Goal: Task Accomplishment & Management: Manage account settings

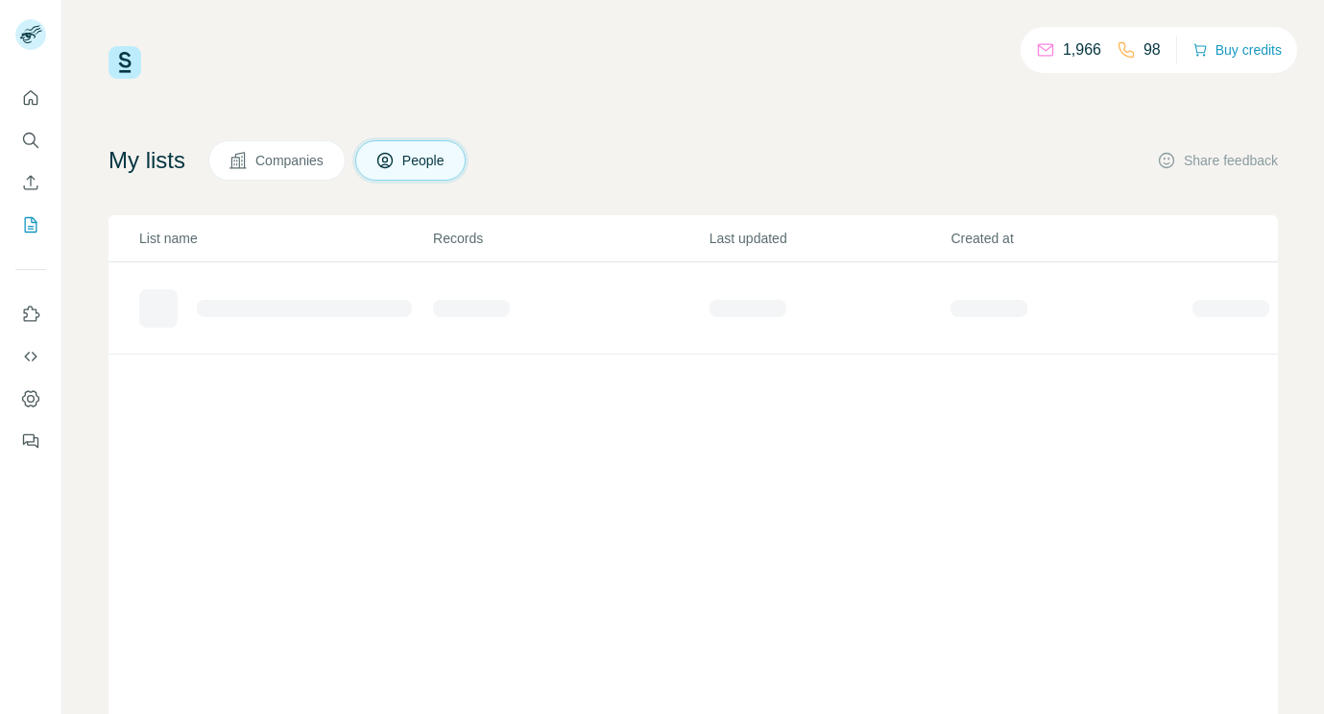
click at [303, 174] on button "Companies" at bounding box center [276, 160] width 137 height 40
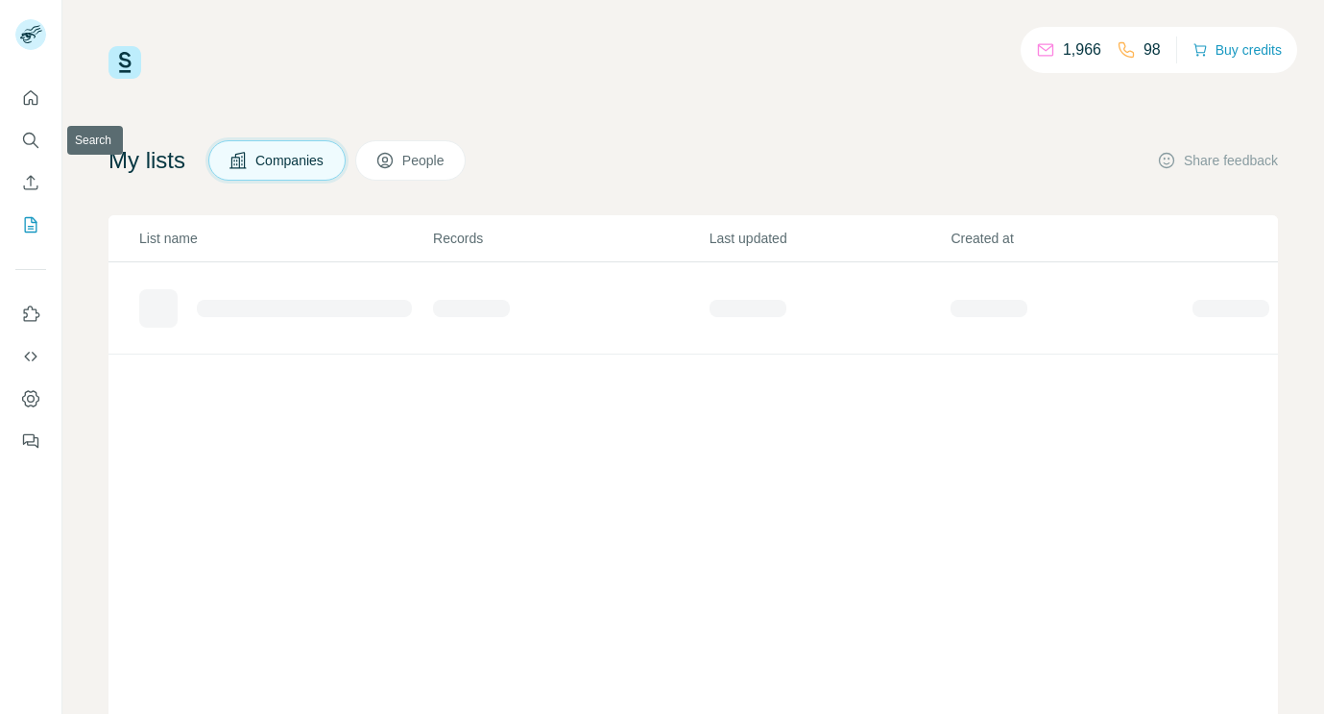
click at [8, 129] on div at bounding box center [30, 263] width 61 height 389
click at [28, 139] on icon "Search" at bounding box center [30, 140] width 19 height 19
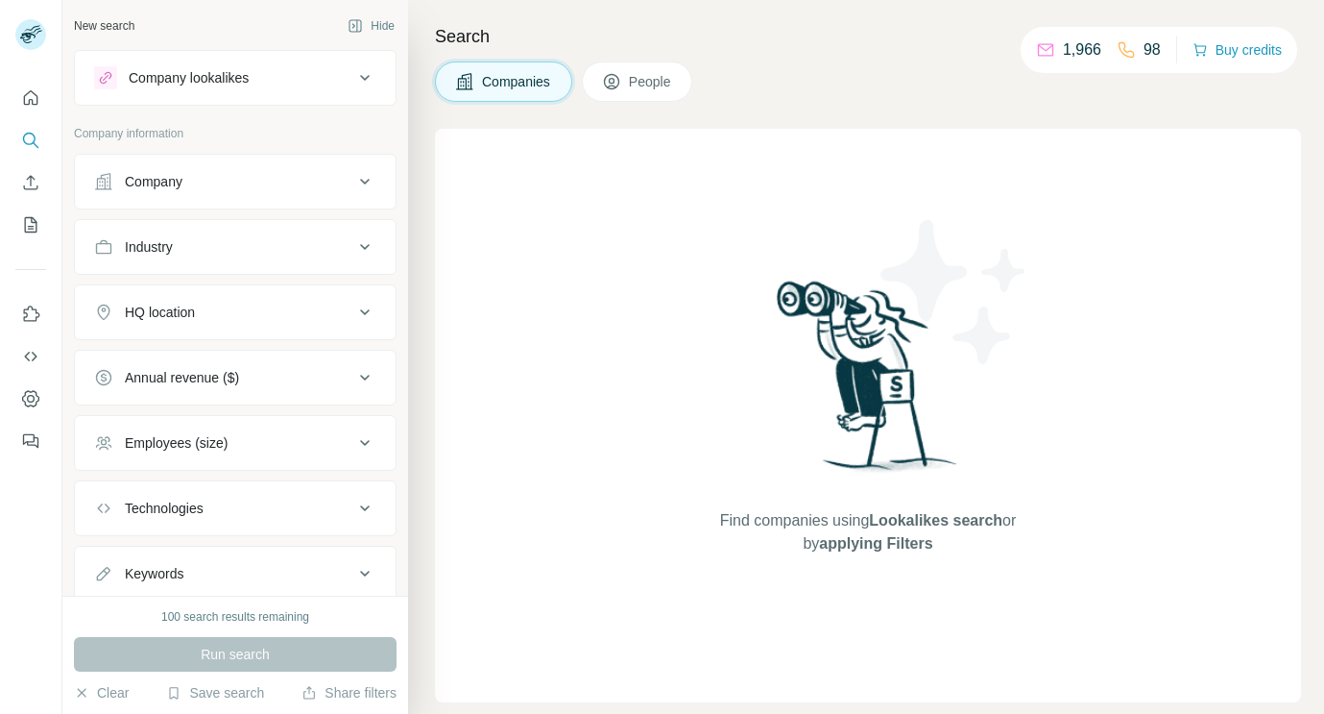
click at [241, 184] on div "Company" at bounding box center [223, 181] width 259 height 19
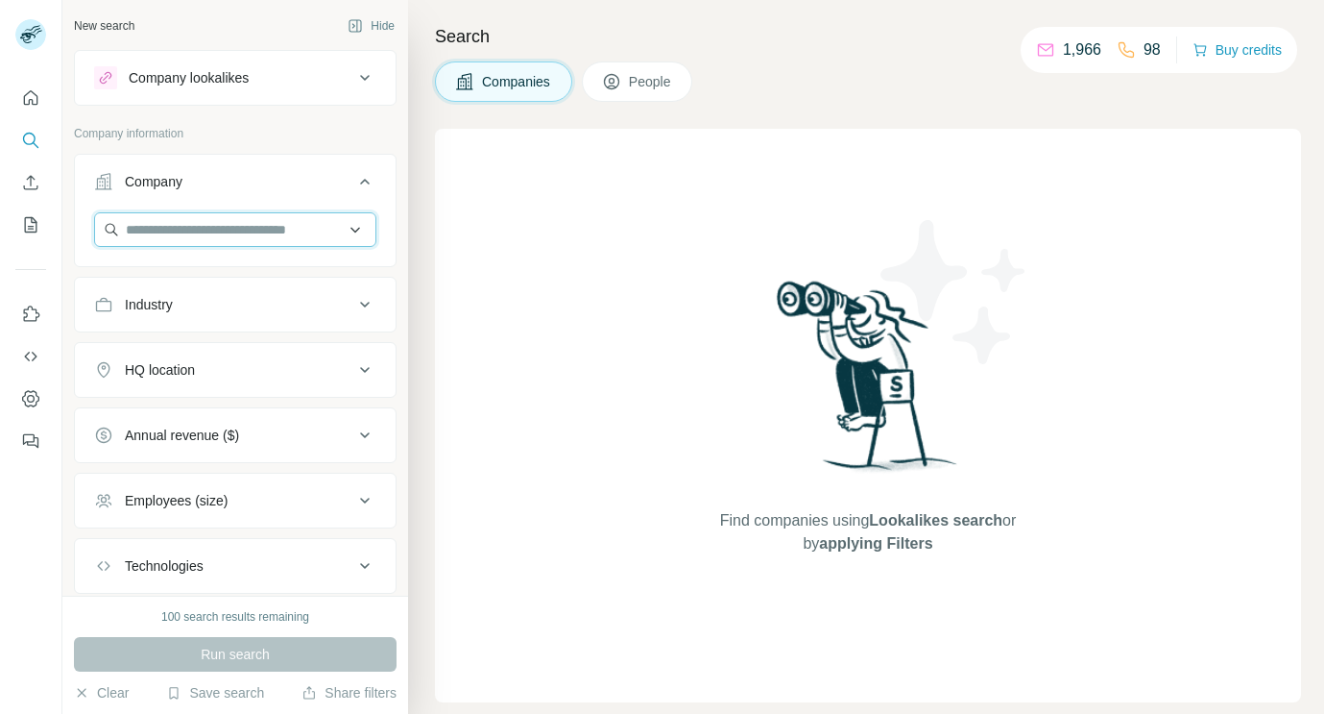
click at [237, 242] on input "text" at bounding box center [235, 229] width 282 height 35
click at [181, 226] on input "**********" at bounding box center [235, 229] width 282 height 35
type input "**********"
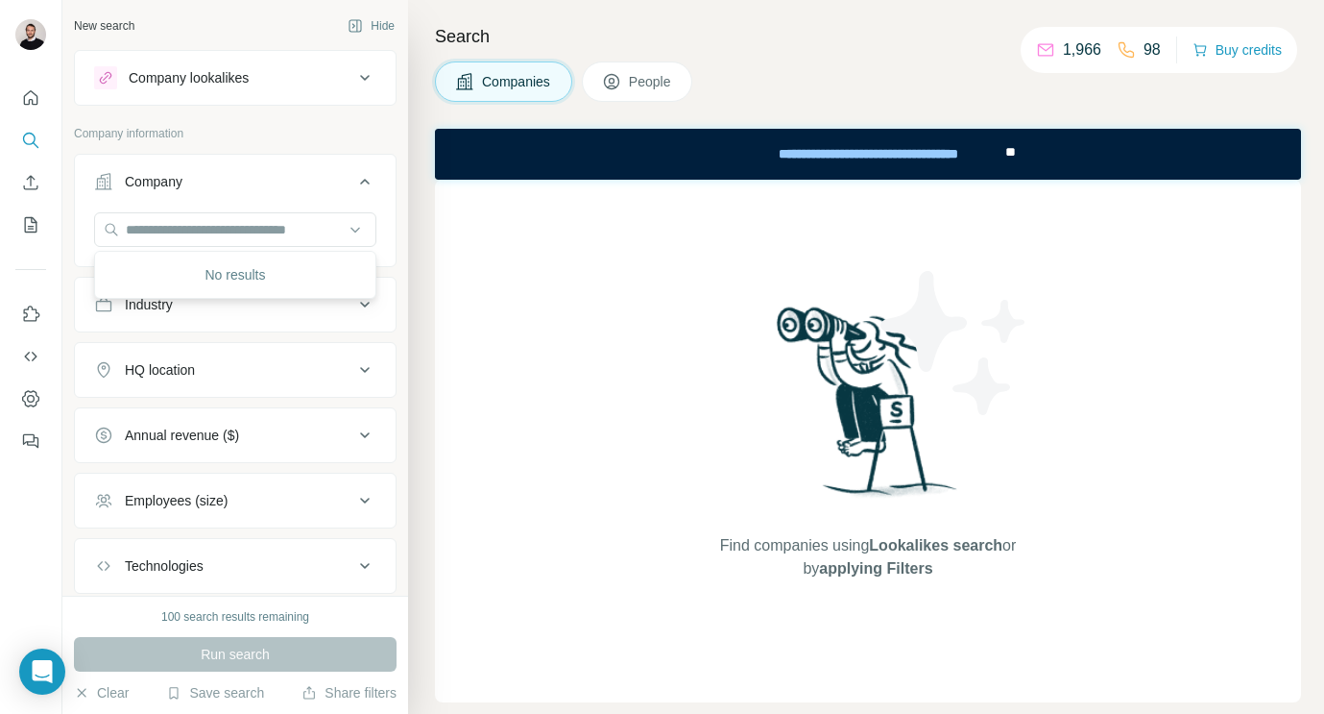
click at [406, 272] on div "New search Hide Company lookalikes Company information Company Industry HQ loca…" at bounding box center [235, 297] width 346 height 595
click at [29, 95] on icon "Quick start" at bounding box center [30, 97] width 19 height 19
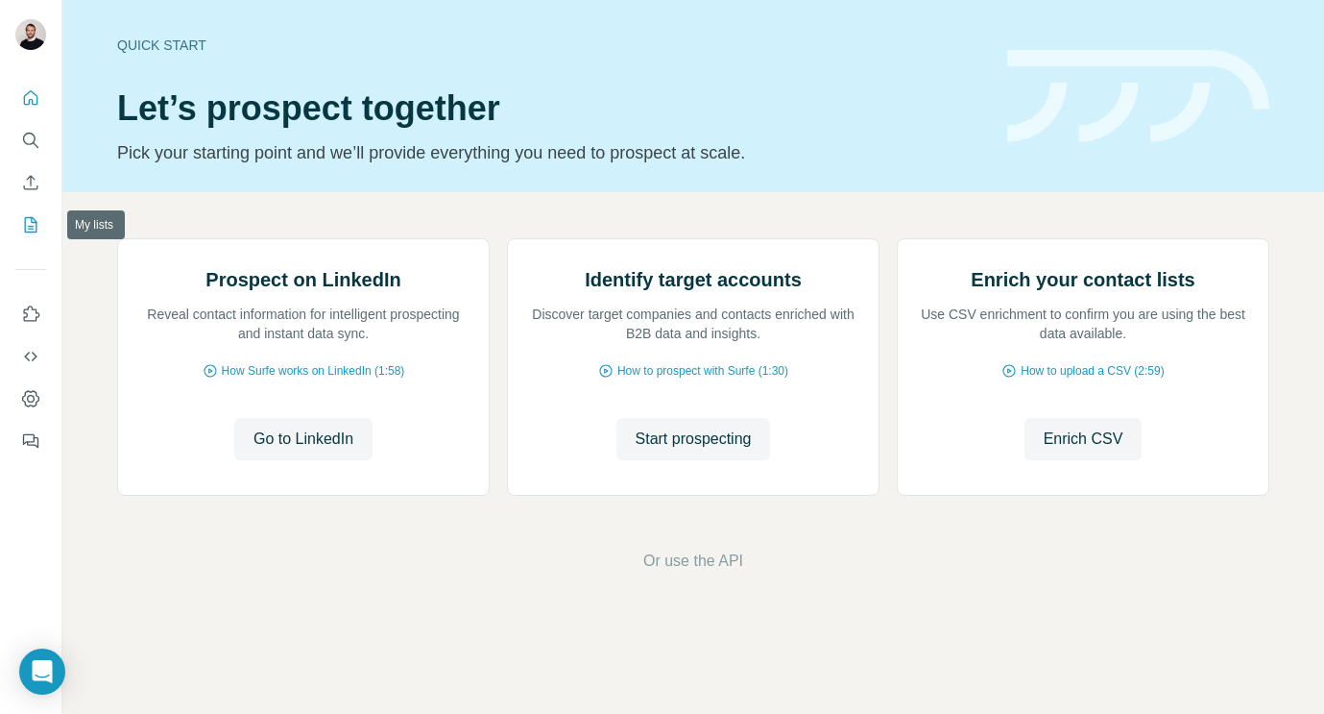
click at [34, 232] on icon "My lists" at bounding box center [30, 224] width 19 height 19
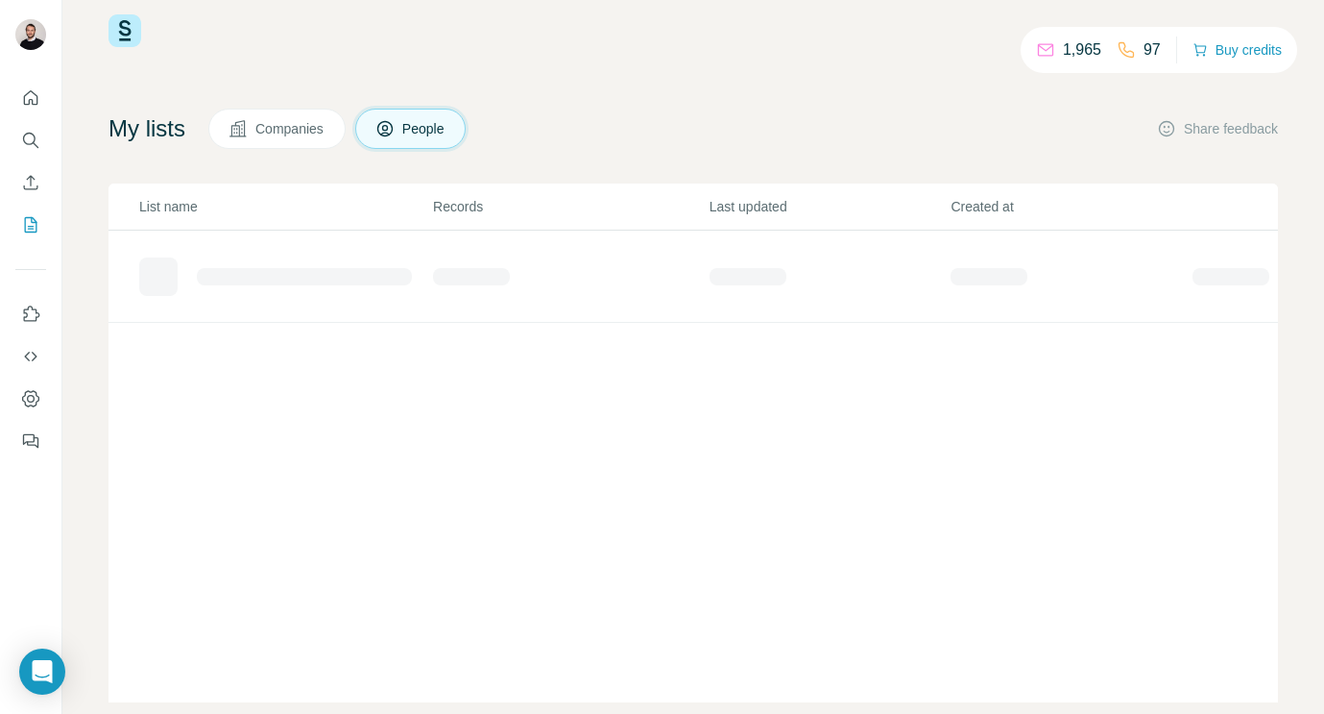
scroll to position [35, 0]
click at [307, 123] on span "Companies" at bounding box center [290, 125] width 70 height 19
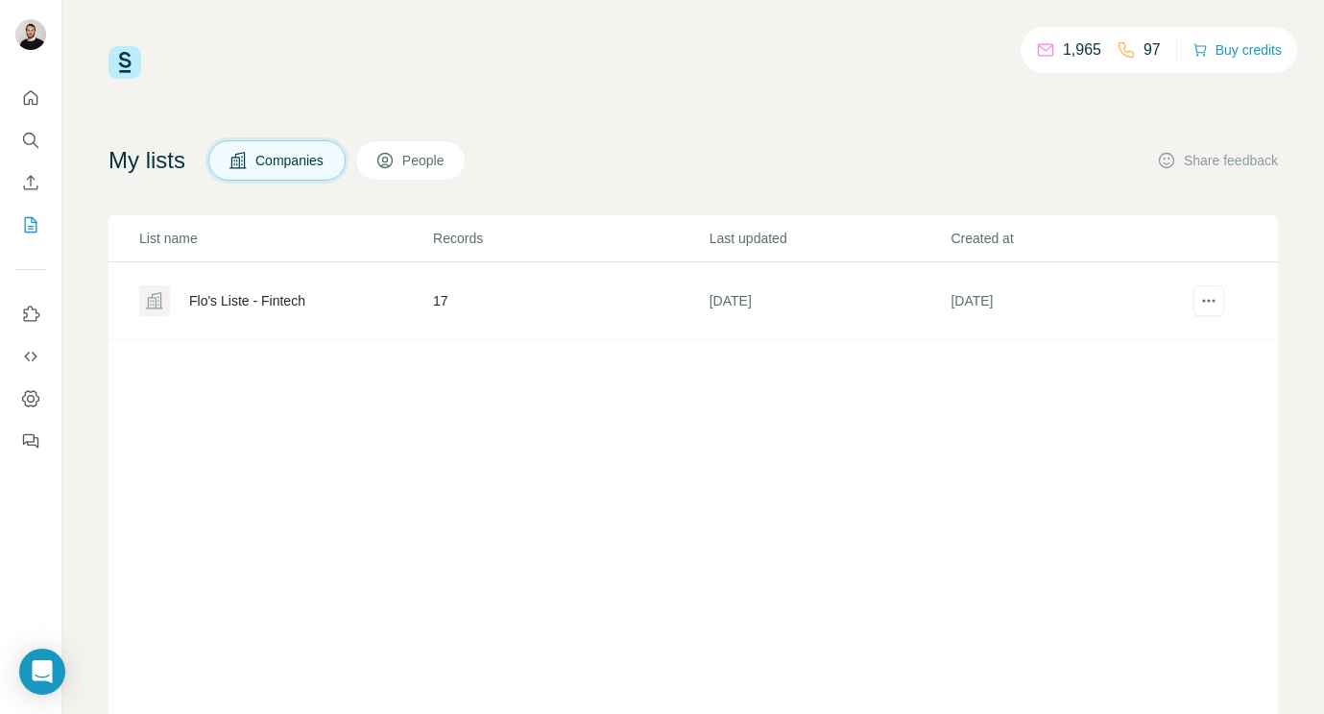
click at [424, 152] on span "People" at bounding box center [424, 160] width 44 height 19
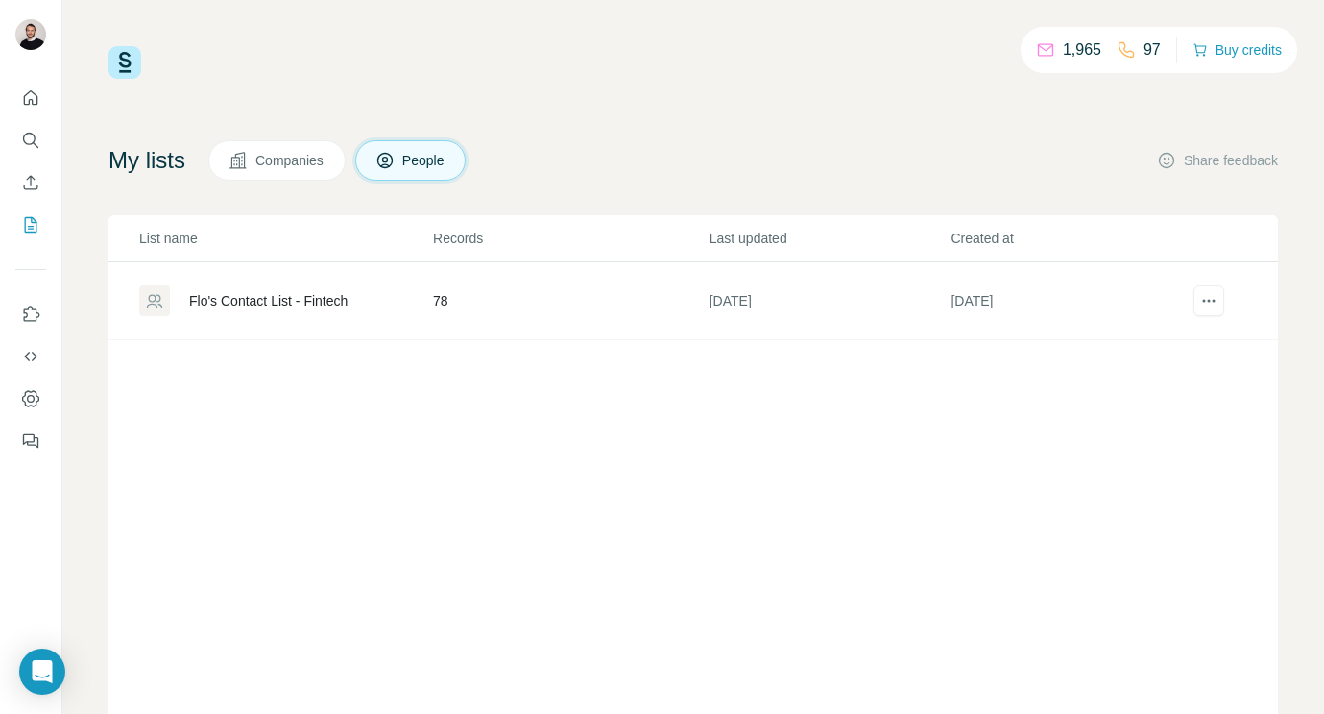
click at [303, 157] on span "Companies" at bounding box center [290, 160] width 70 height 19
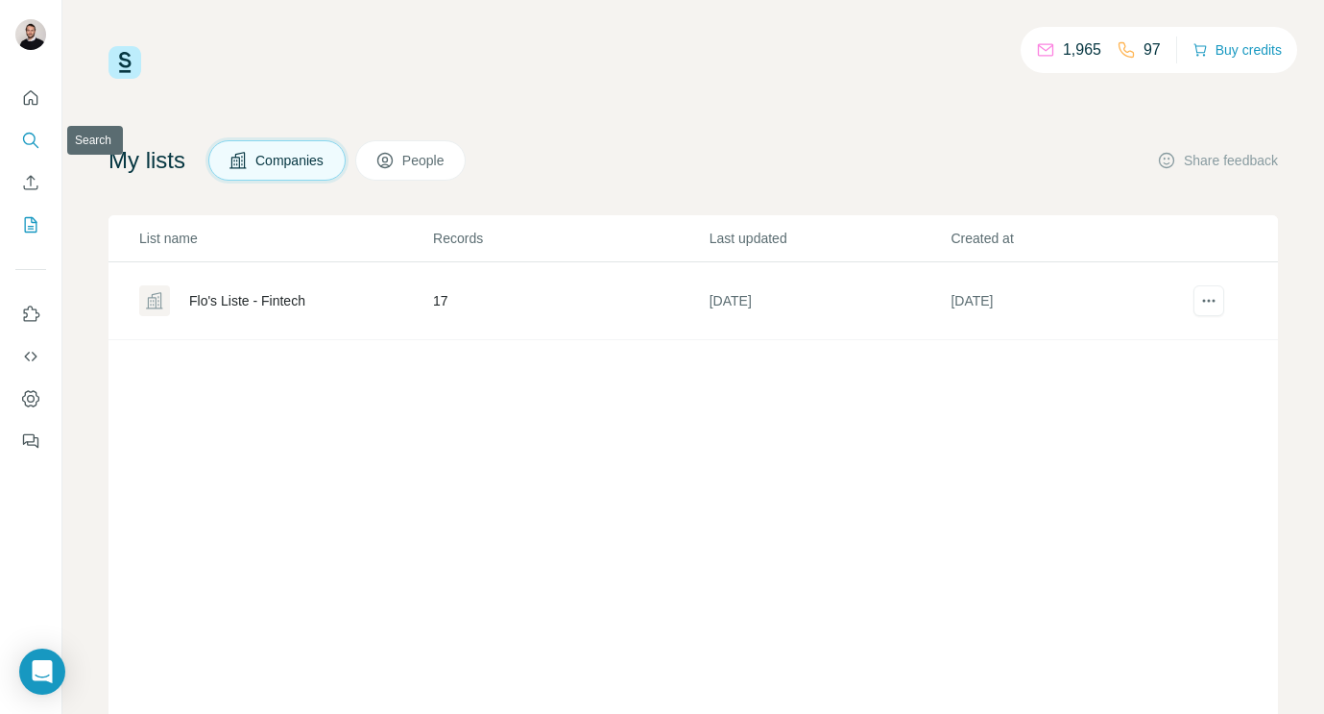
click at [29, 146] on icon "Search" at bounding box center [30, 140] width 19 height 19
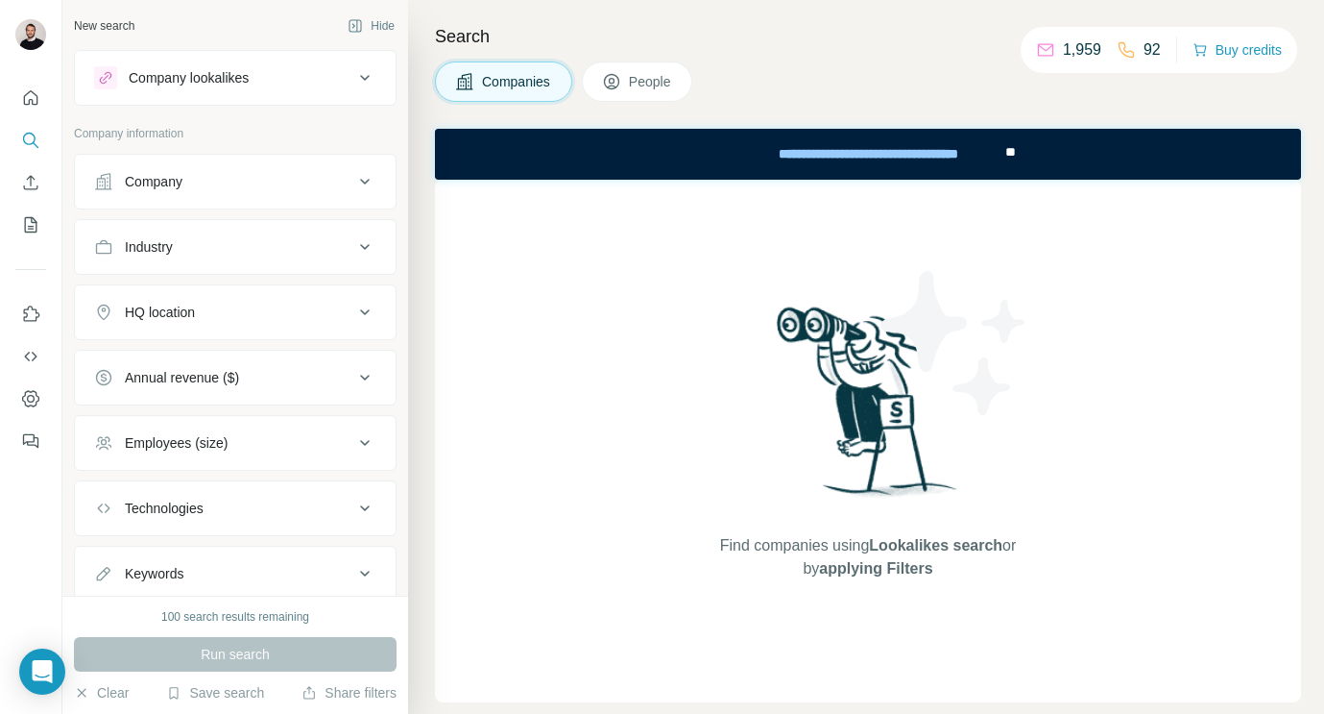
click at [642, 74] on span "People" at bounding box center [651, 81] width 44 height 19
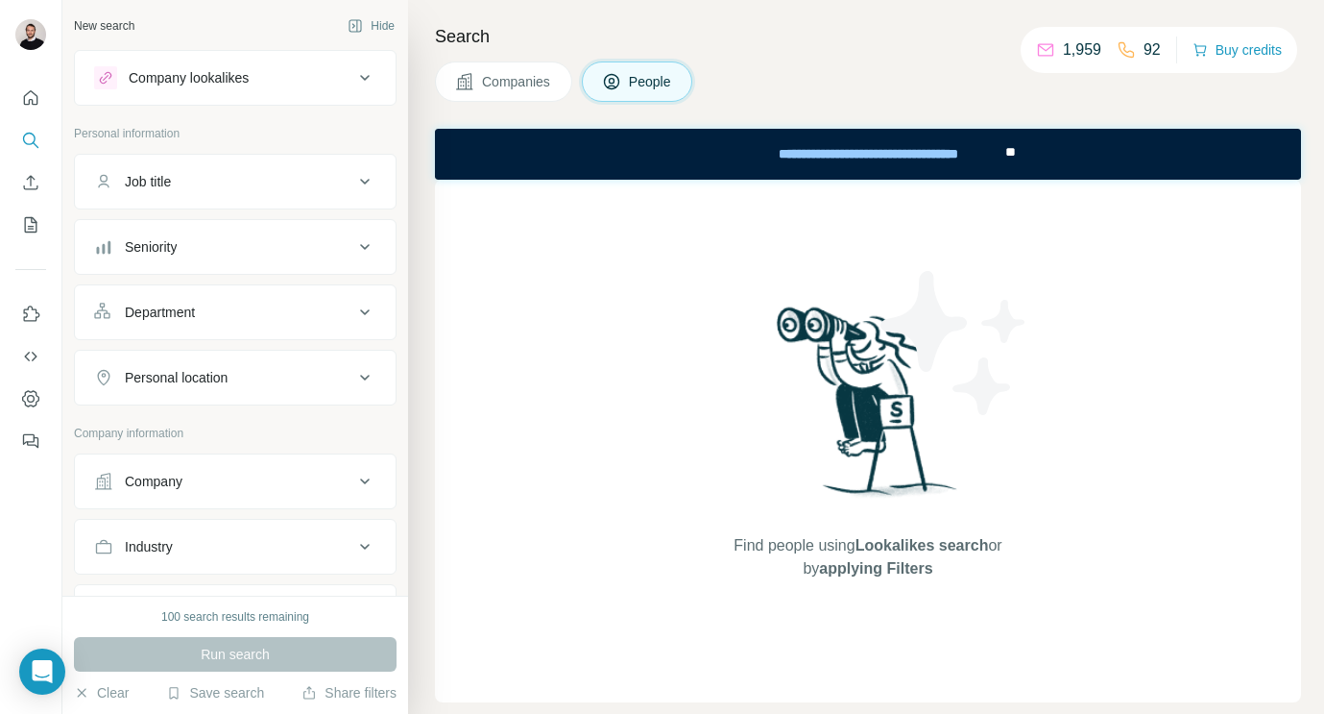
click at [480, 87] on button "Companies" at bounding box center [503, 81] width 137 height 40
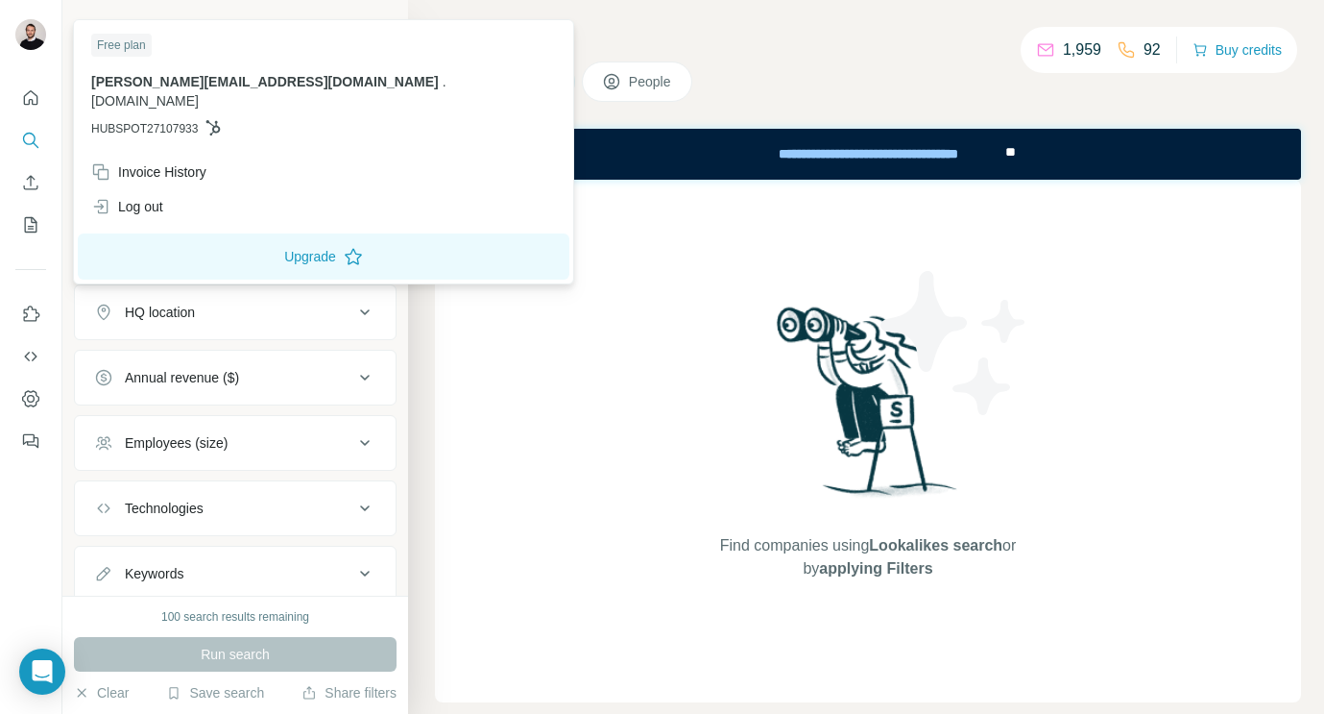
click at [15, 91] on button "Quick start" at bounding box center [30, 98] width 31 height 35
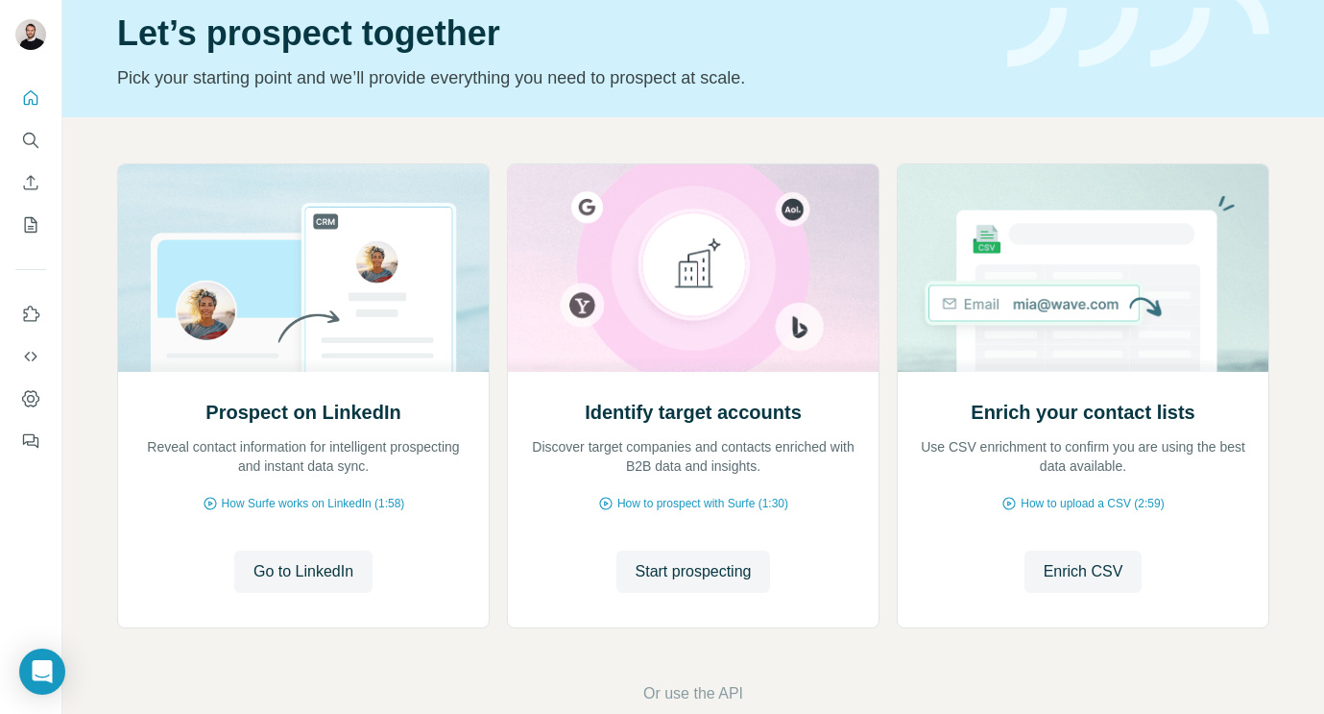
scroll to position [112, 0]
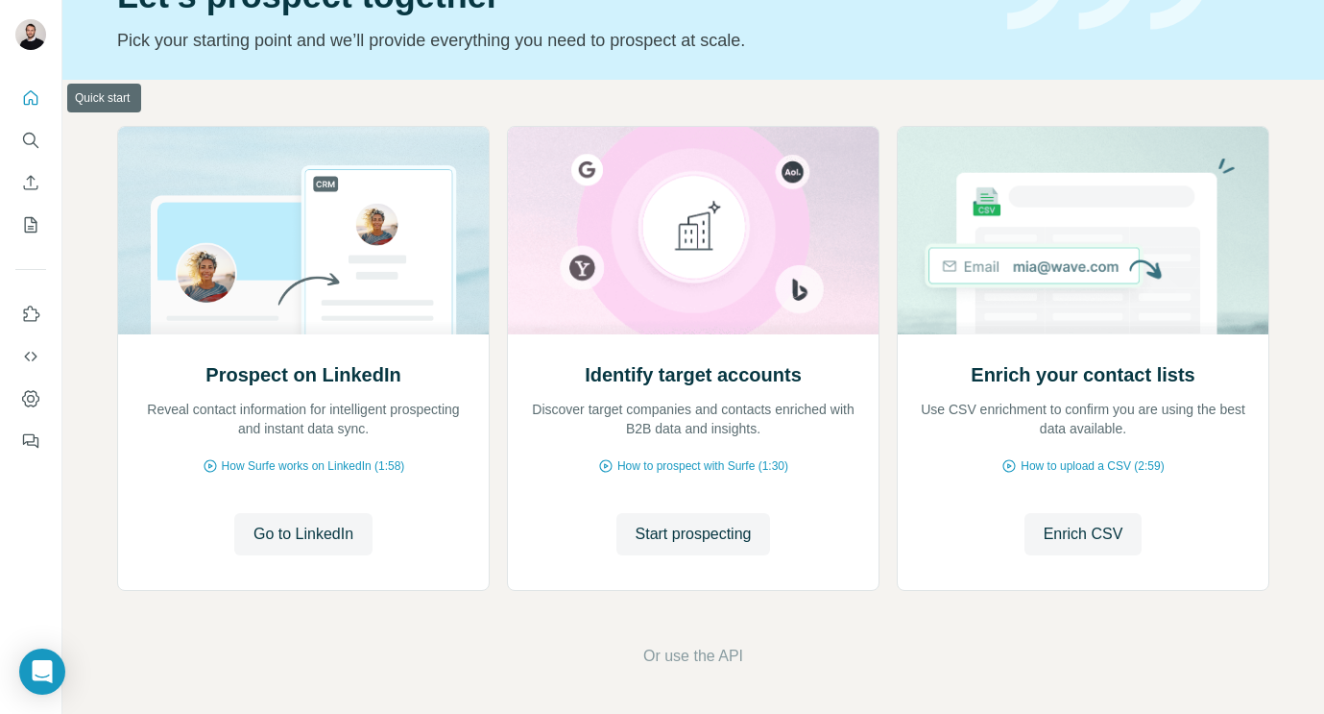
click at [23, 142] on icon "Search" at bounding box center [30, 140] width 19 height 19
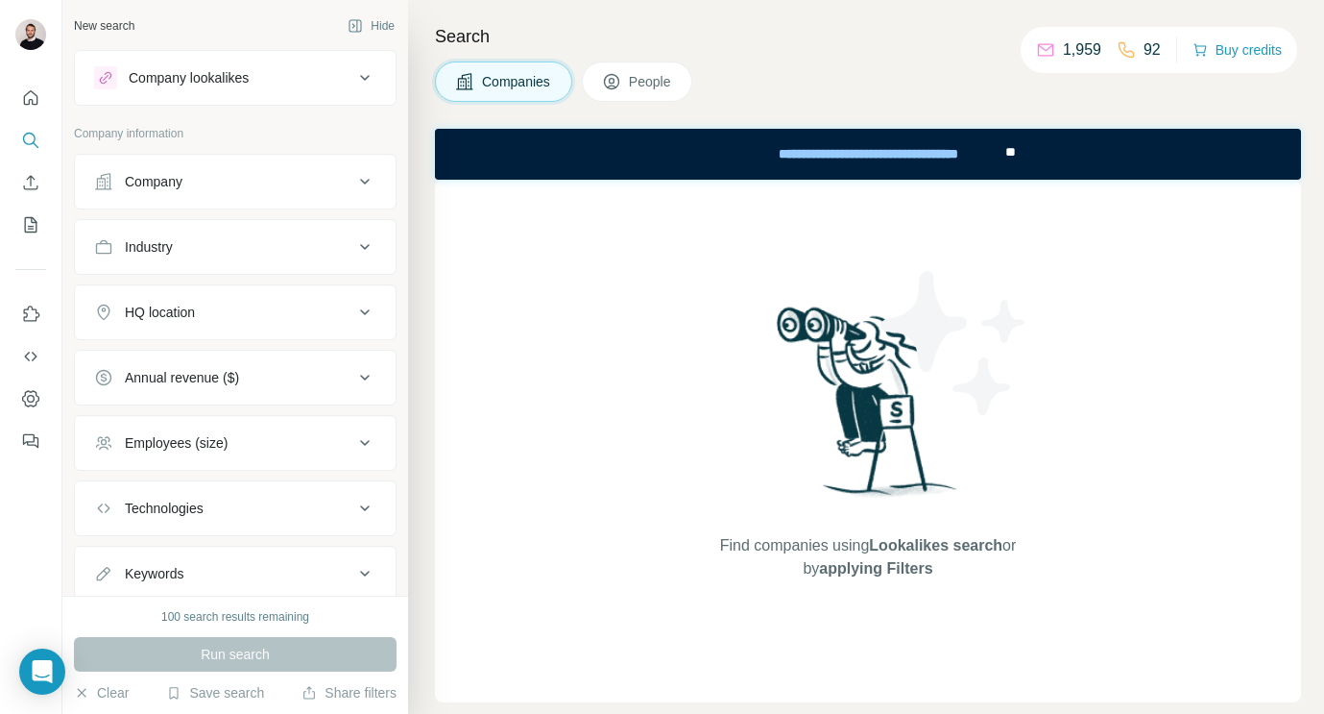
click at [230, 179] on div "Company" at bounding box center [223, 181] width 259 height 19
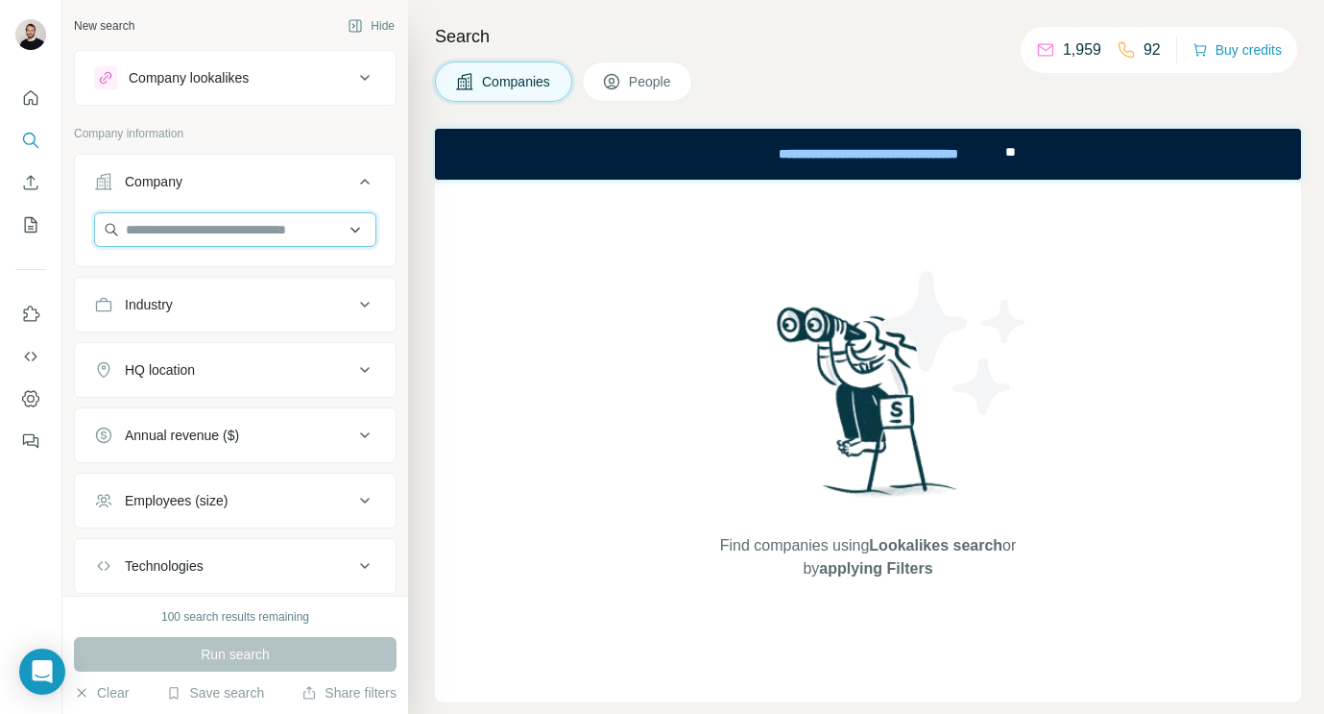
click at [211, 235] on input "text" at bounding box center [235, 229] width 282 height 35
paste input "**********"
click at [144, 224] on input "**********" at bounding box center [235, 229] width 282 height 35
type input "**********"
click at [239, 282] on div "No results" at bounding box center [235, 274] width 273 height 38
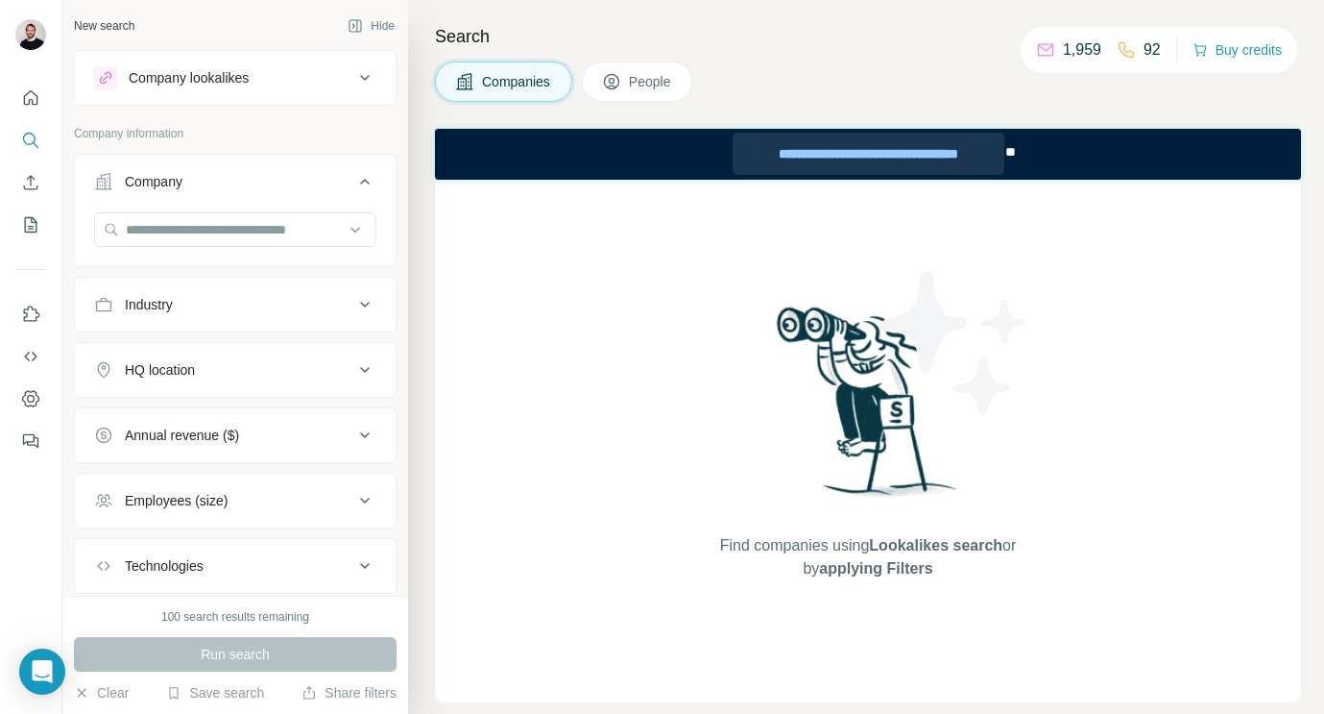
click at [782, 141] on div "**********" at bounding box center [868, 154] width 271 height 42
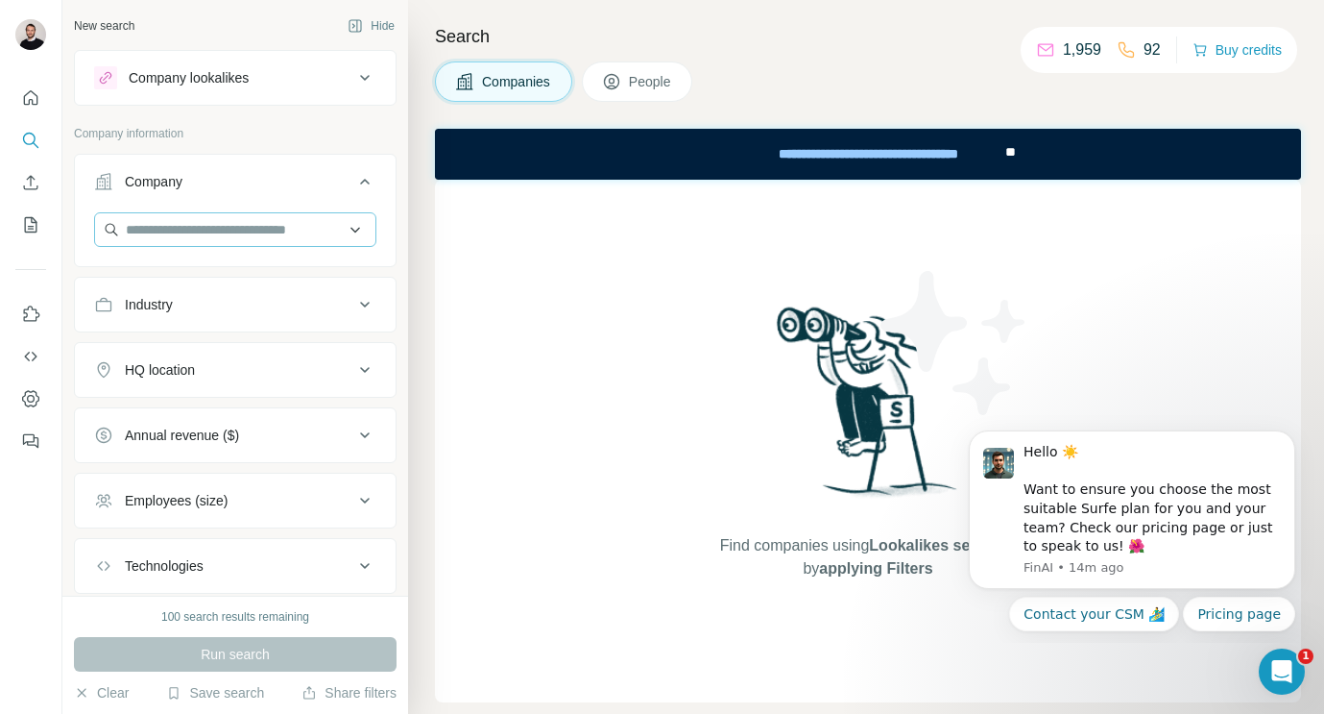
click at [277, 236] on input "text" at bounding box center [235, 229] width 282 height 35
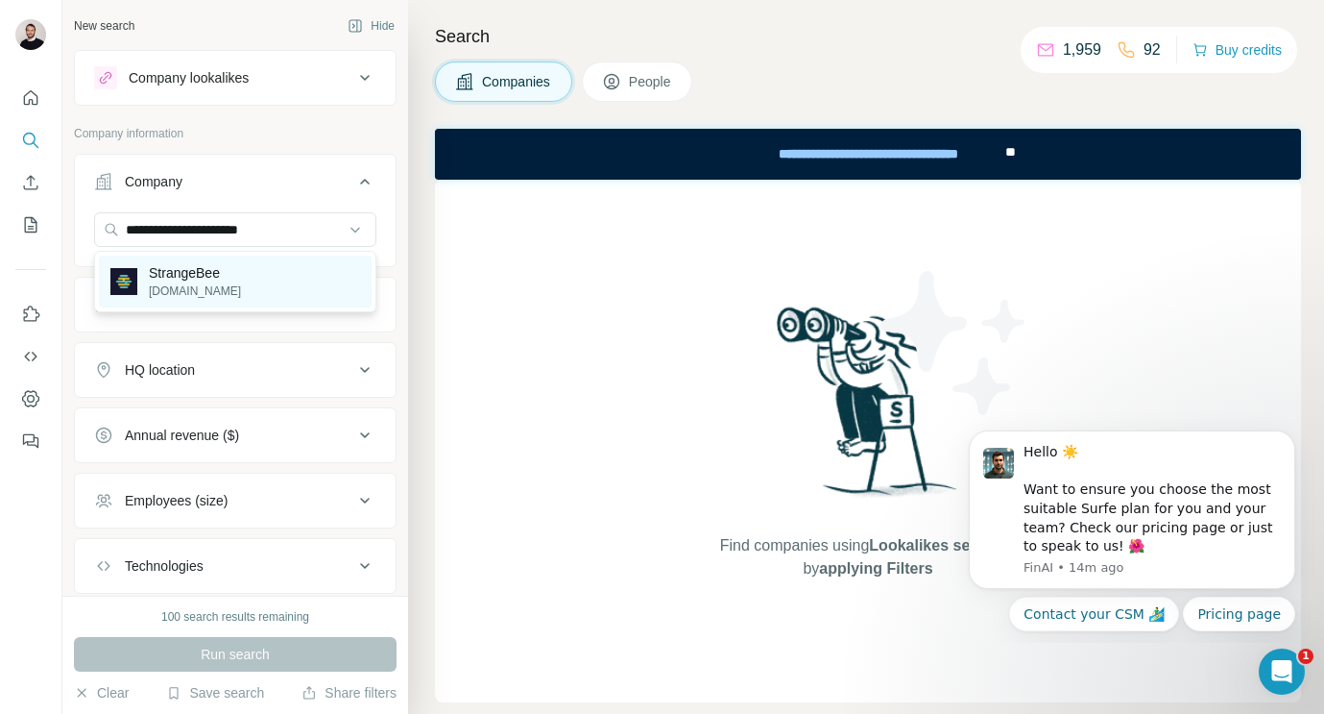
type input "**********"
click at [232, 273] on p "StrangeBee" at bounding box center [195, 272] width 92 height 19
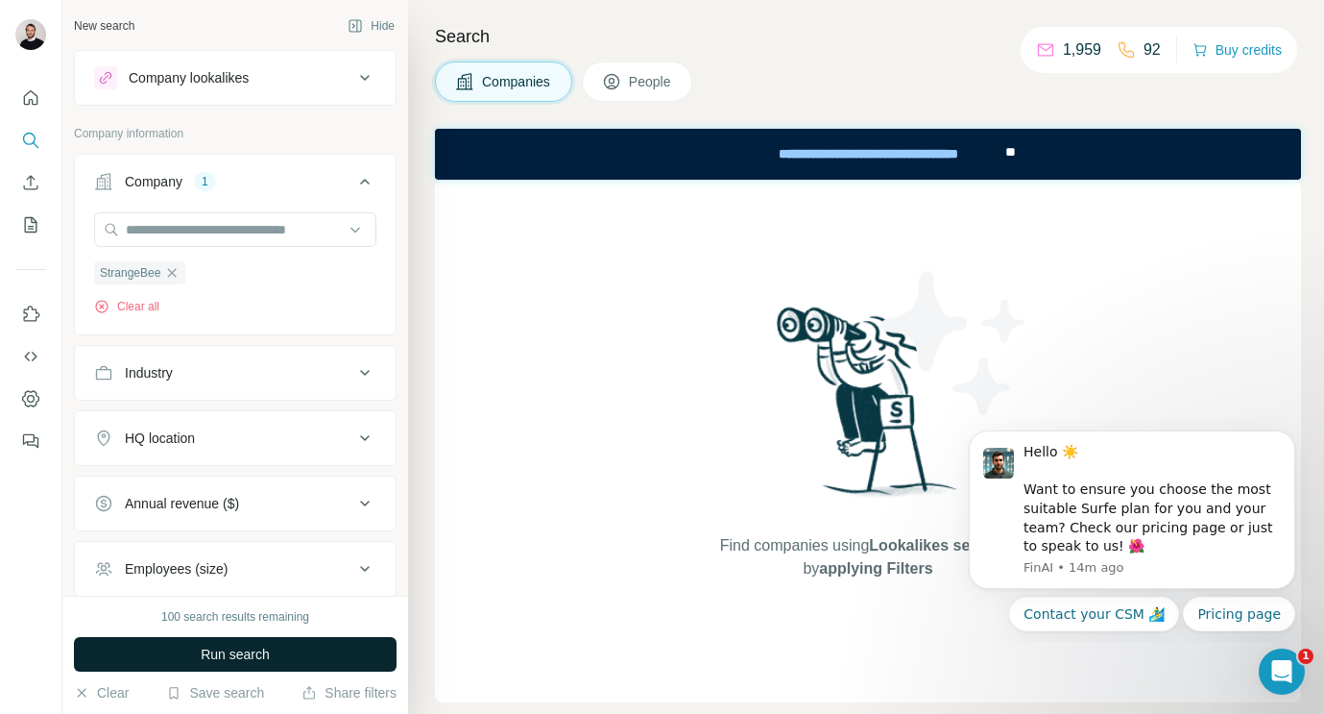
click at [221, 657] on span "Run search" at bounding box center [235, 653] width 69 height 19
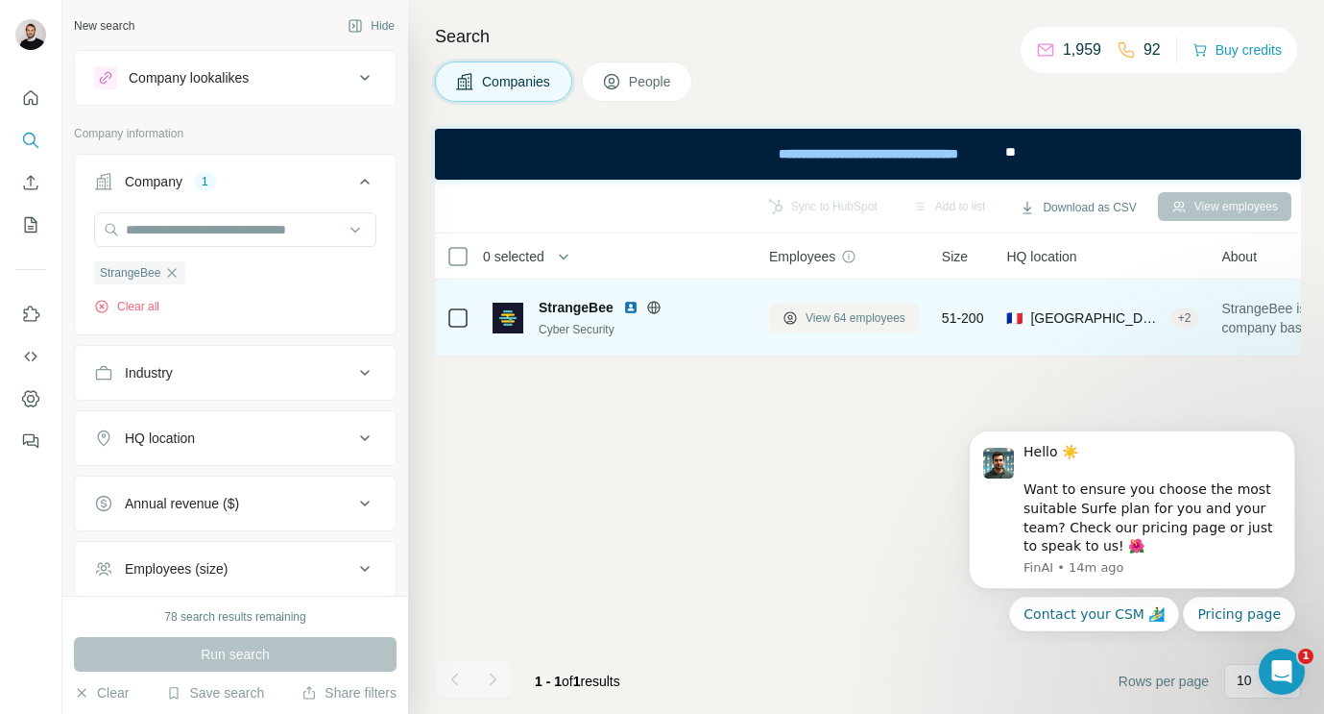
click at [865, 316] on span "View 64 employees" at bounding box center [856, 317] width 100 height 17
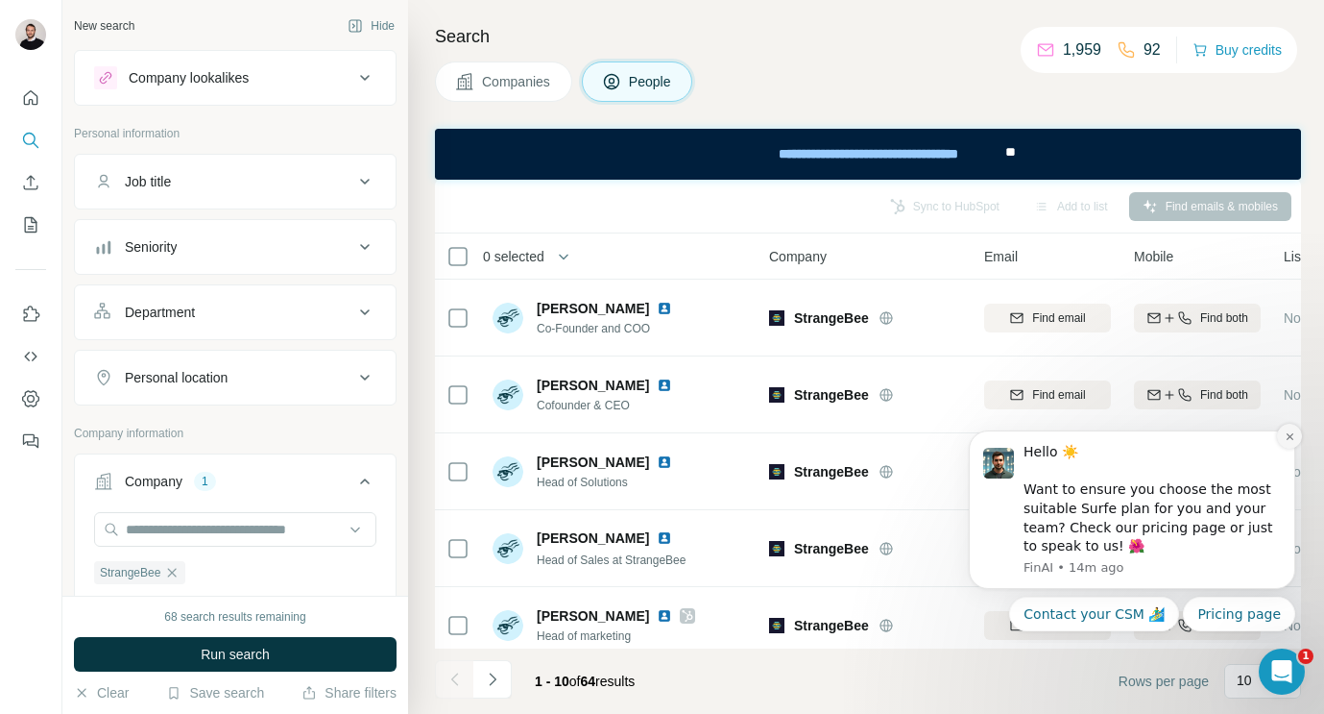
click at [1290, 439] on icon "Dismiss notification" at bounding box center [1290, 436] width 11 height 11
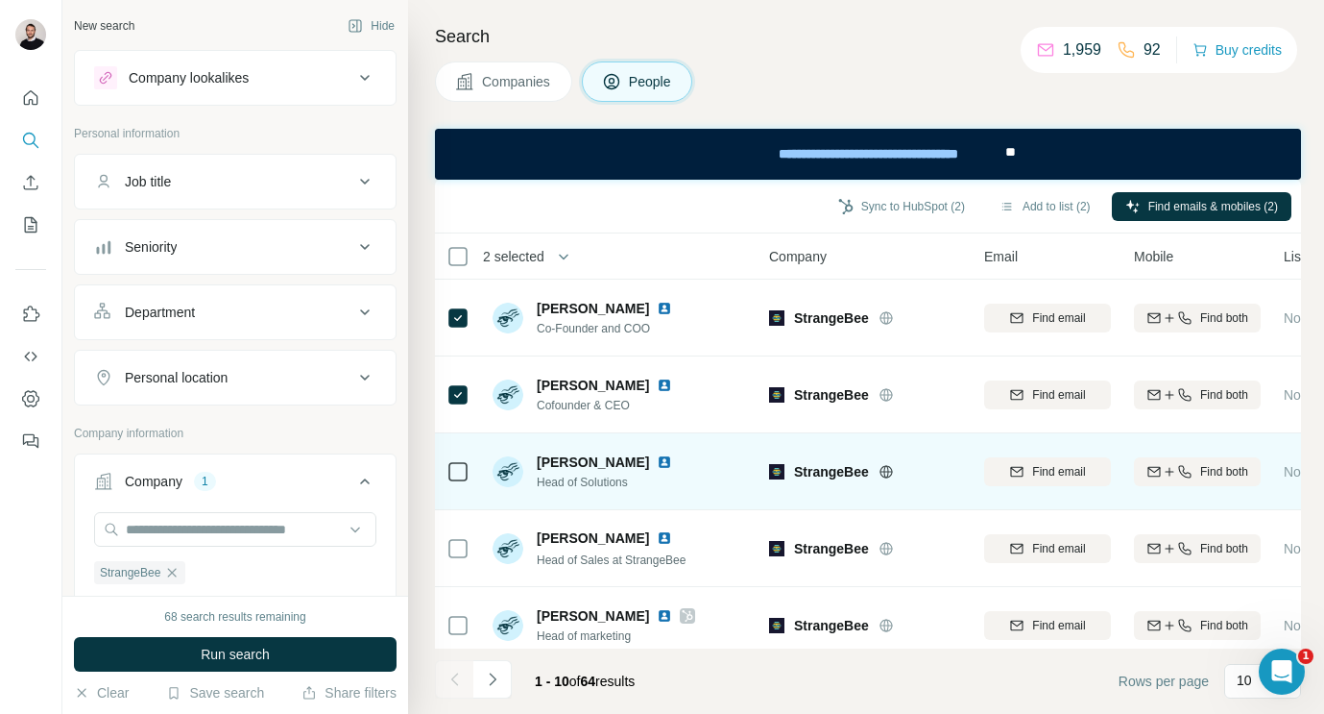
scroll to position [64, 0]
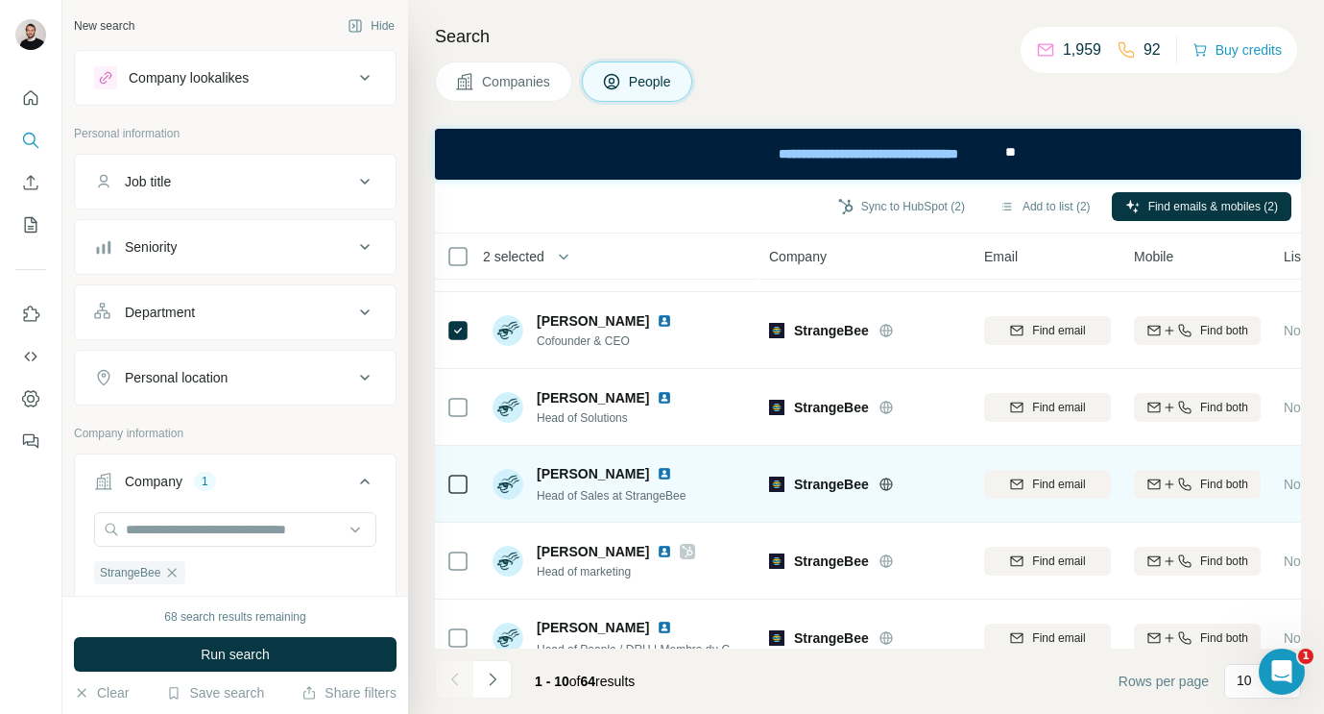
click at [447, 478] on icon at bounding box center [458, 483] width 23 height 23
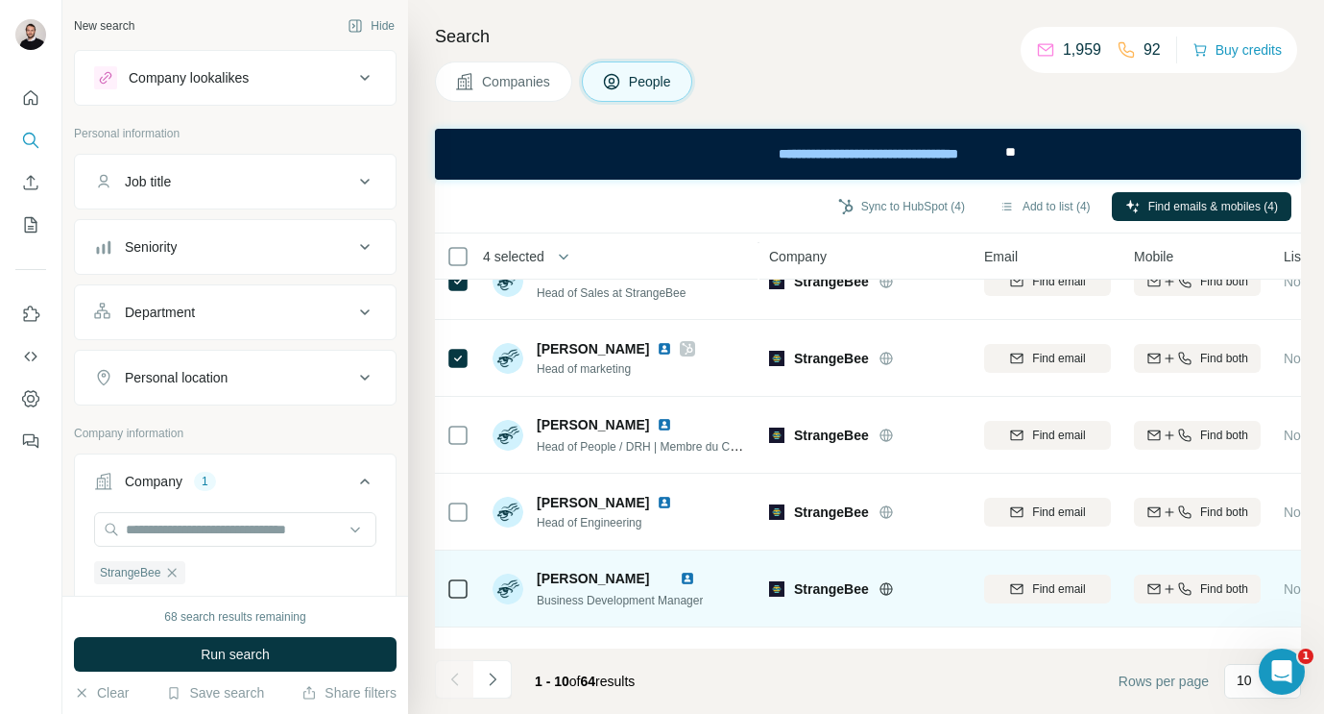
scroll to position [241, 0]
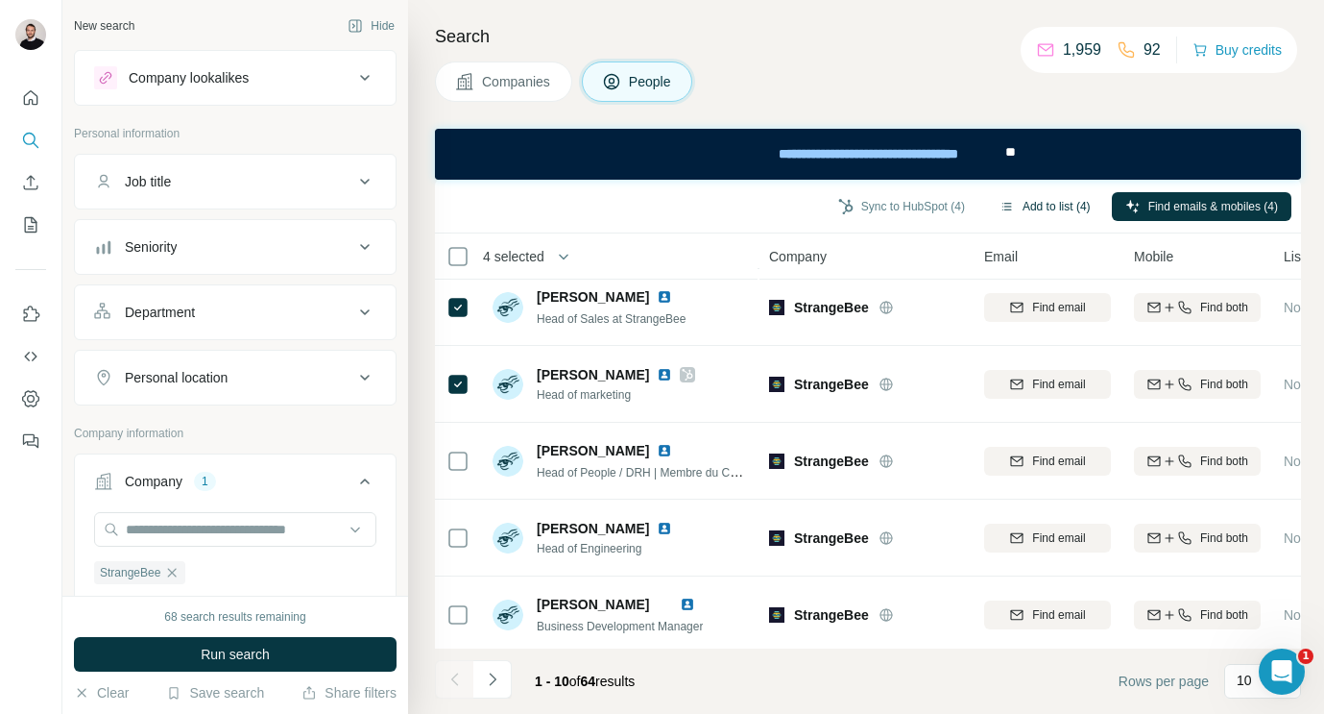
click at [1005, 206] on button "Add to list (4)" at bounding box center [1045, 206] width 118 height 29
click at [1043, 205] on button "Add to list (4)" at bounding box center [1045, 206] width 118 height 29
click at [1004, 204] on button "Add to list (4)" at bounding box center [1045, 206] width 118 height 29
click at [969, 197] on body "New search Hide Company lookalikes Personal information Job title Seniority Dep…" at bounding box center [662, 357] width 1324 height 714
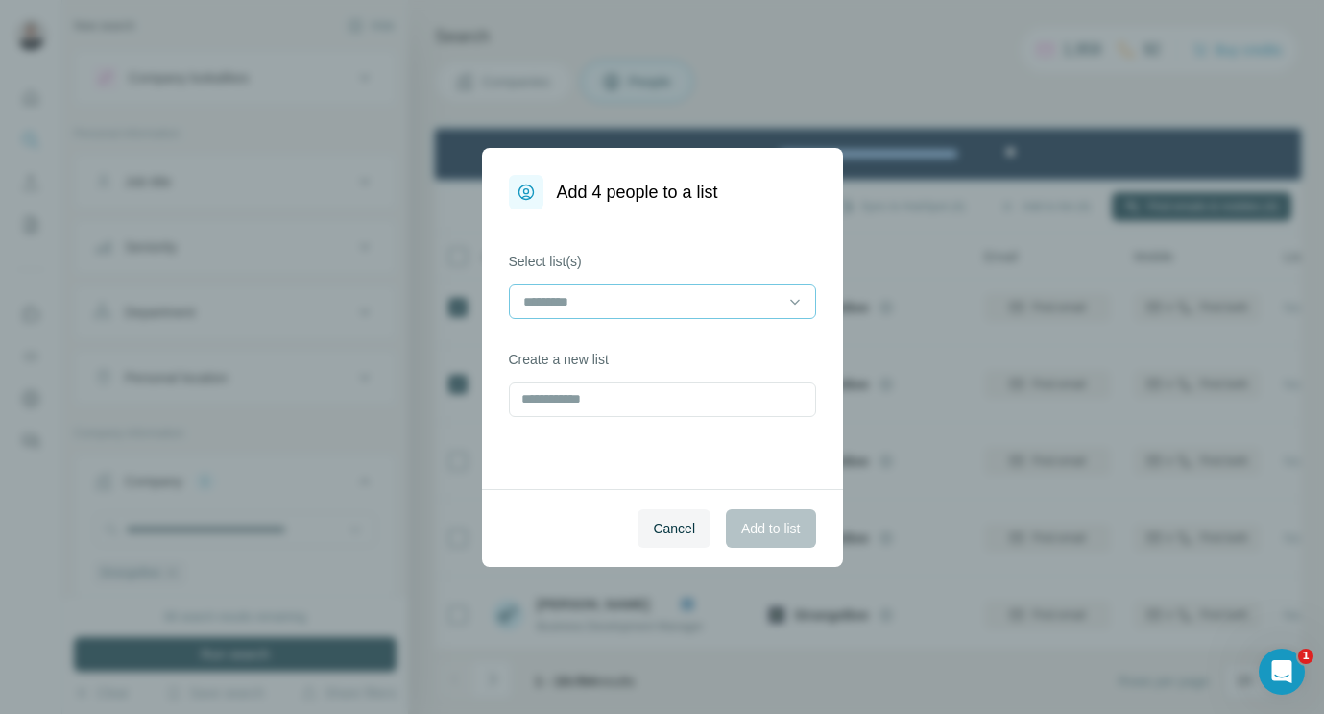
click at [642, 303] on input at bounding box center [650, 301] width 259 height 21
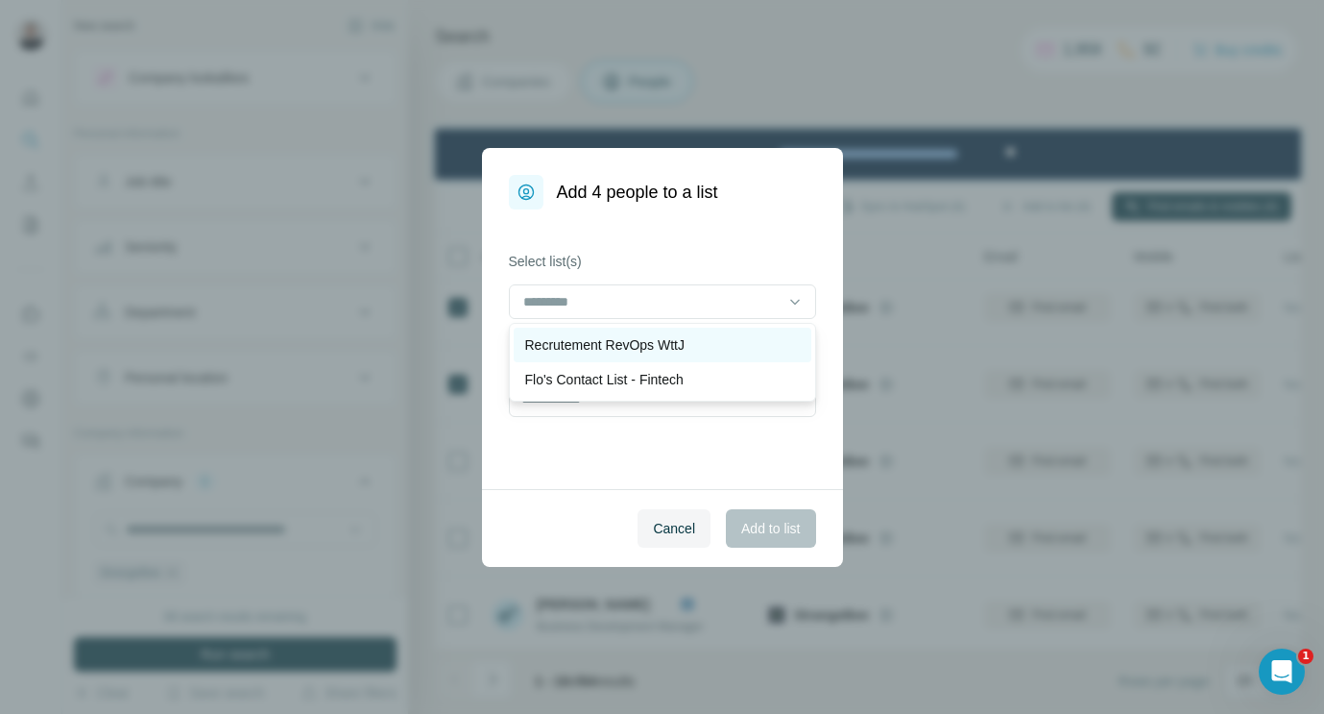
click at [618, 347] on p "Recrutement RevOps WttJ" at bounding box center [605, 344] width 160 height 19
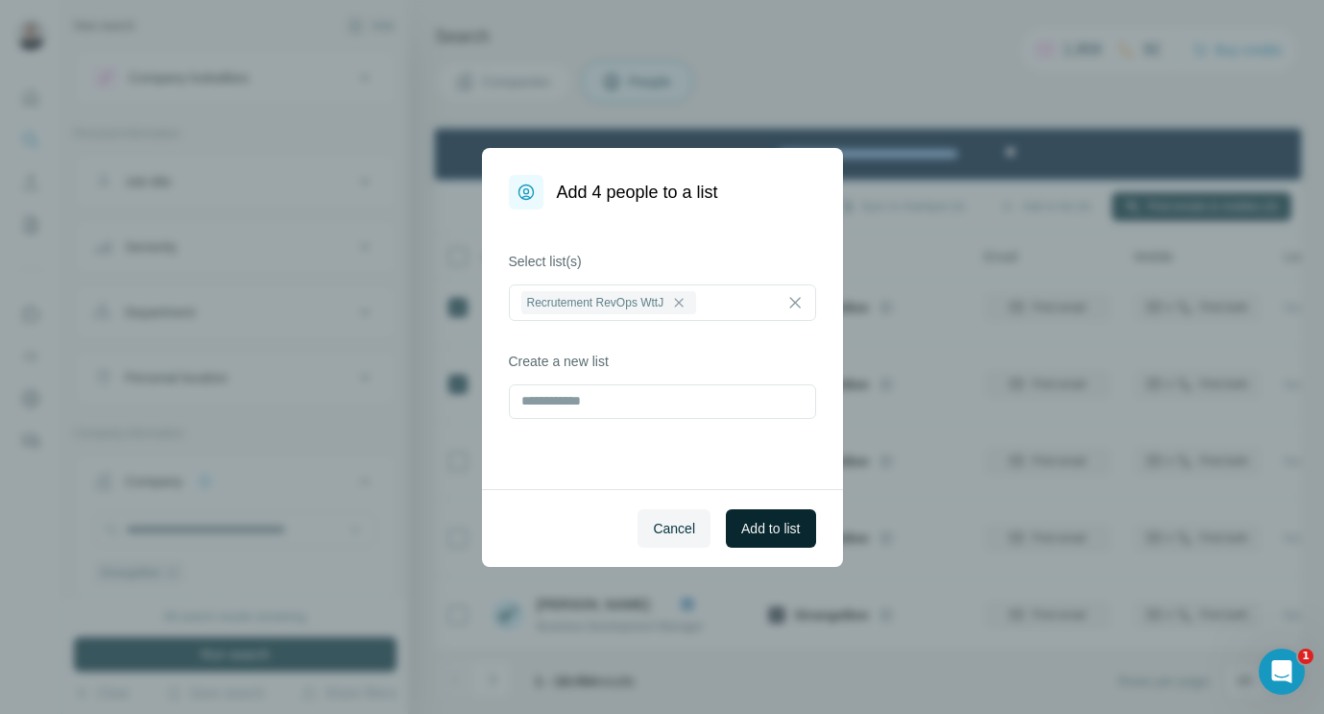
click at [785, 533] on span "Add to list" at bounding box center [770, 528] width 59 height 19
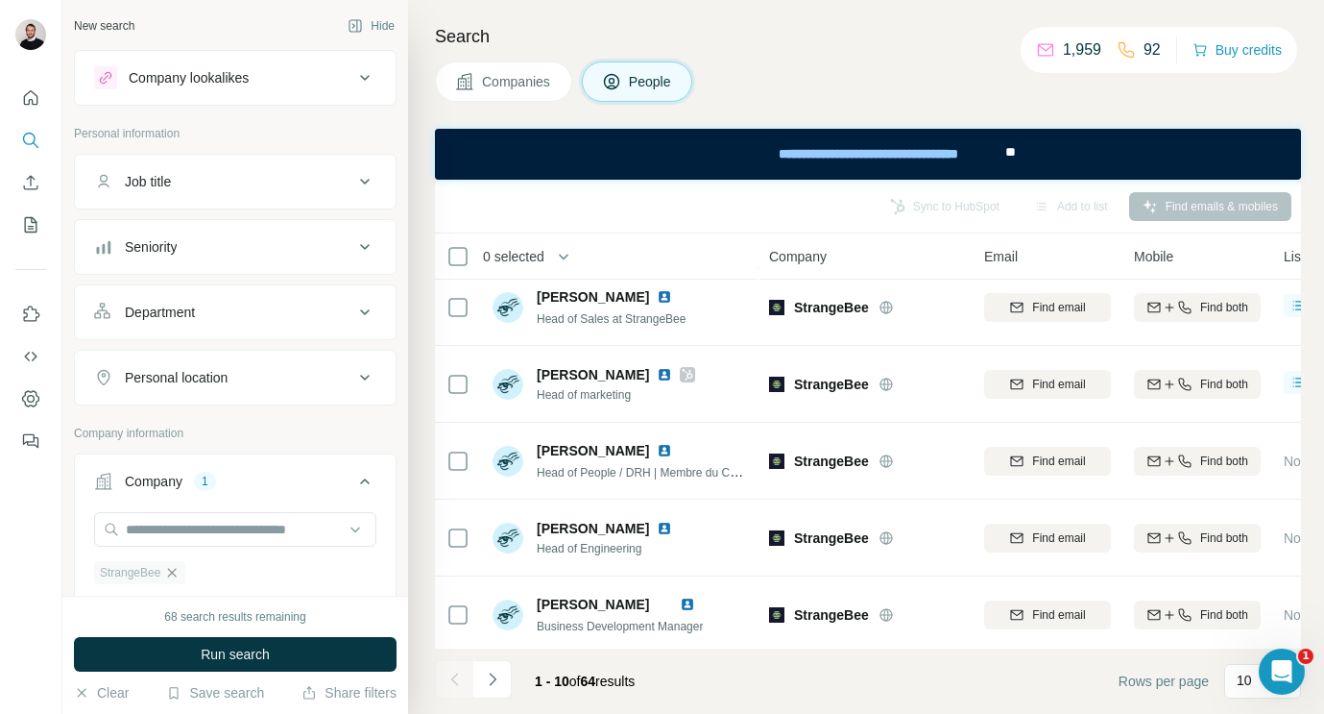
click at [173, 573] on icon "button" at bounding box center [171, 572] width 15 height 15
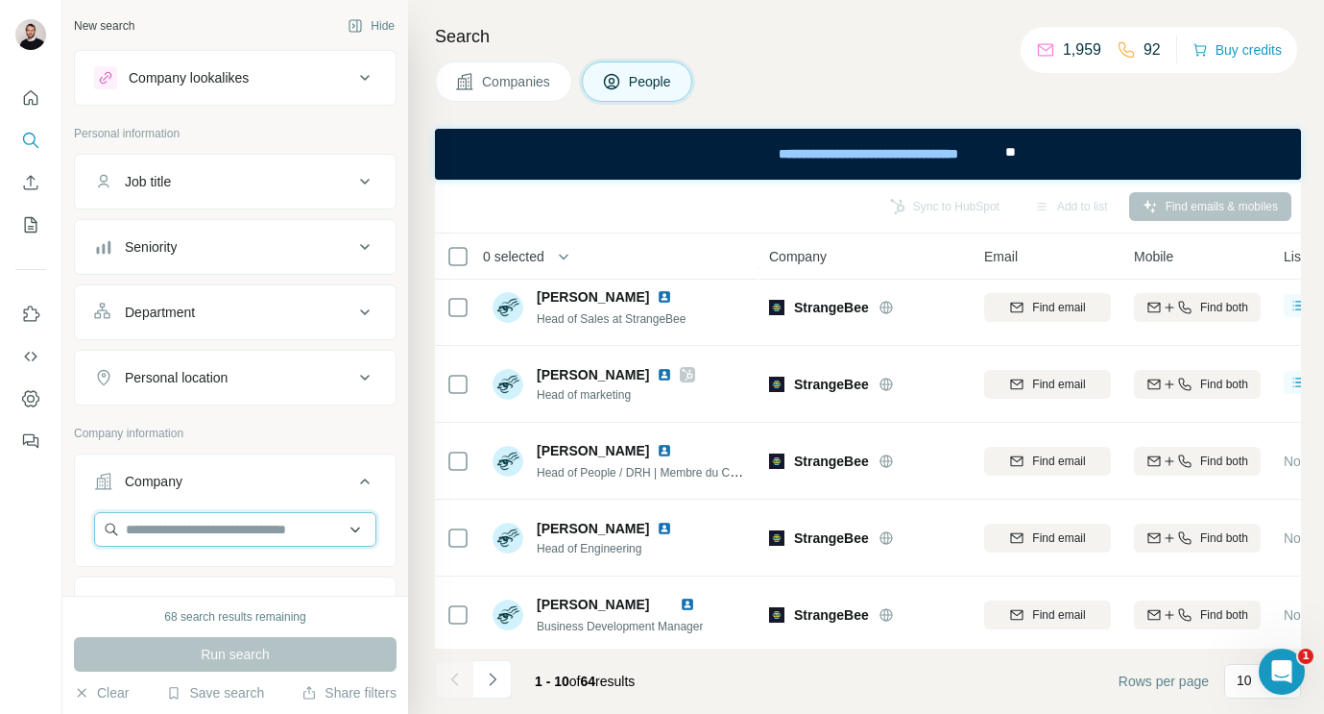
click at [173, 538] on input "text" at bounding box center [235, 529] width 282 height 35
paste input "**********"
type input "**********"
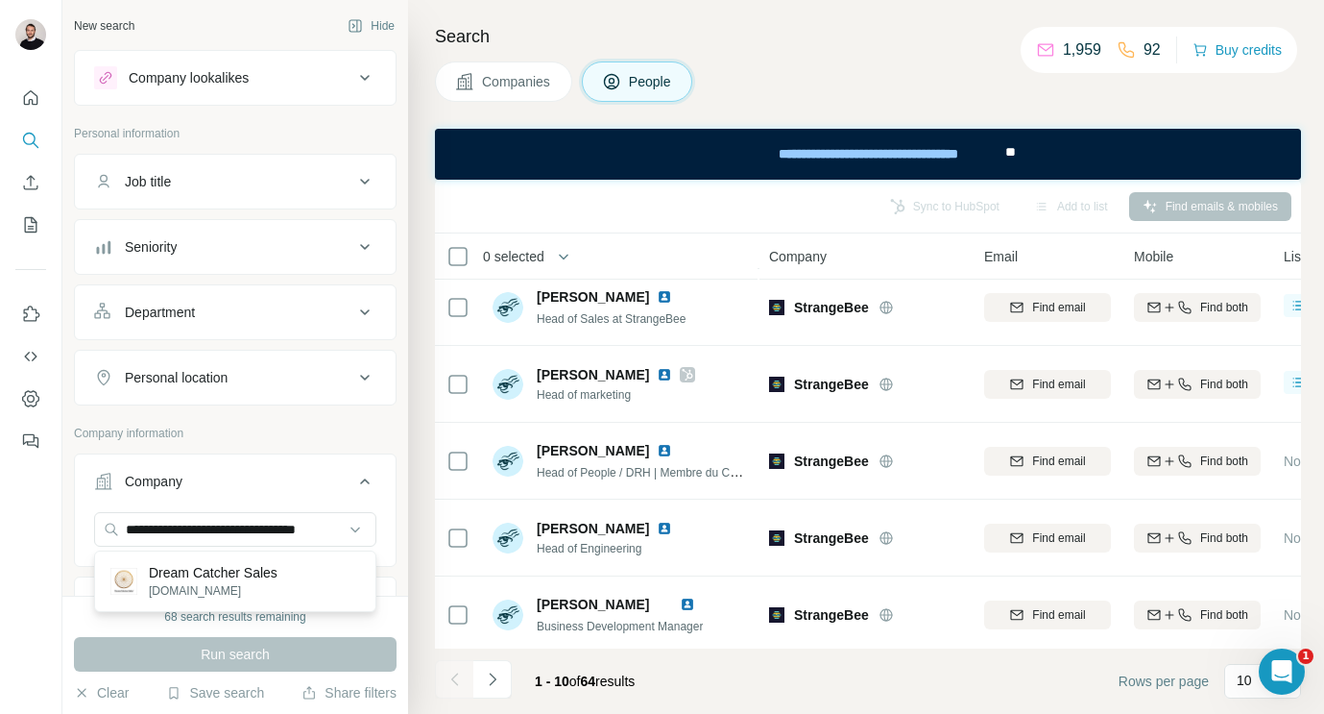
click at [238, 569] on p "Dream Catcher Sales" at bounding box center [213, 572] width 129 height 19
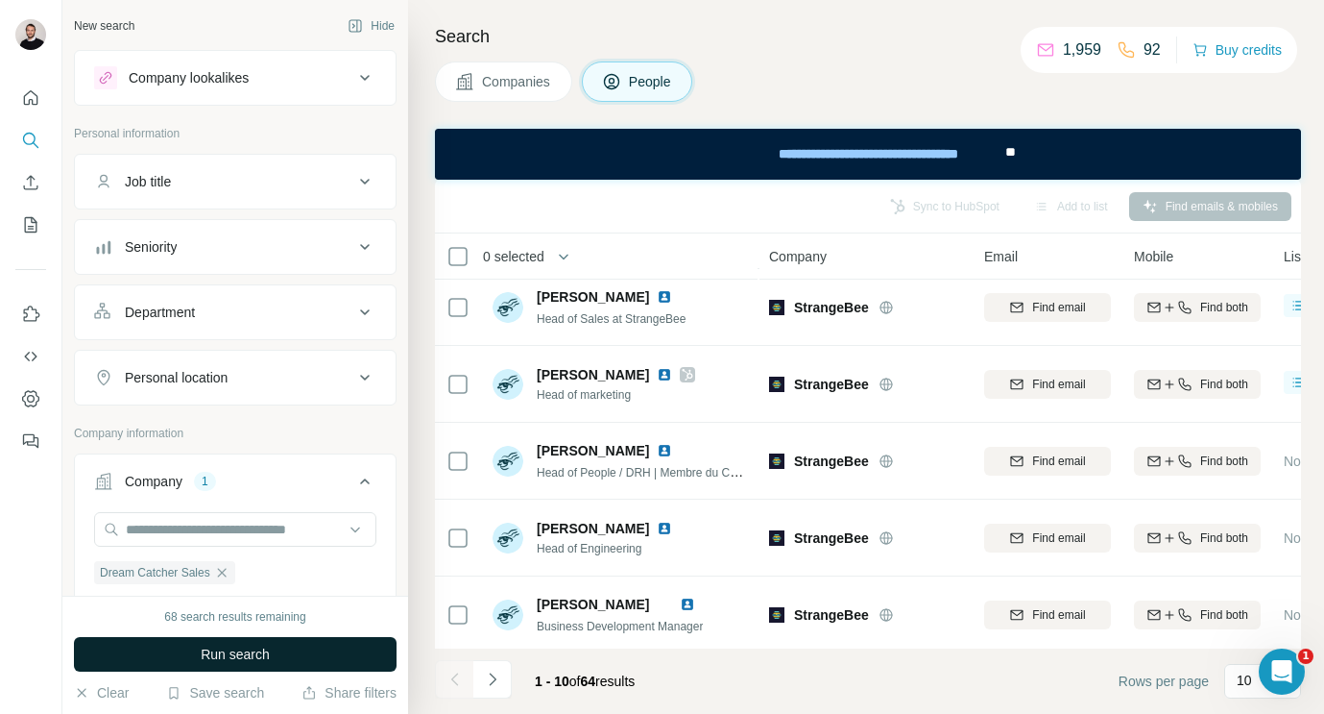
click at [238, 664] on button "Run search" at bounding box center [235, 654] width 323 height 35
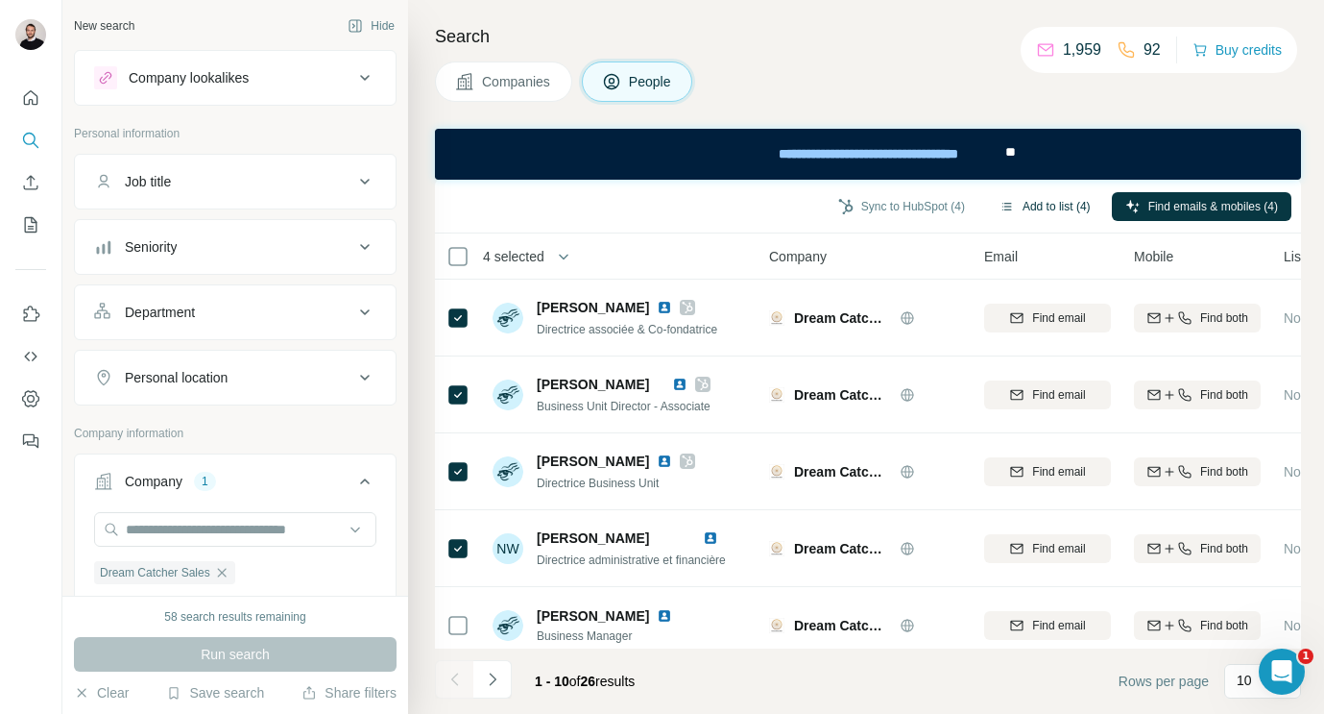
click at [1037, 208] on button "Add to list (4)" at bounding box center [1045, 206] width 118 height 29
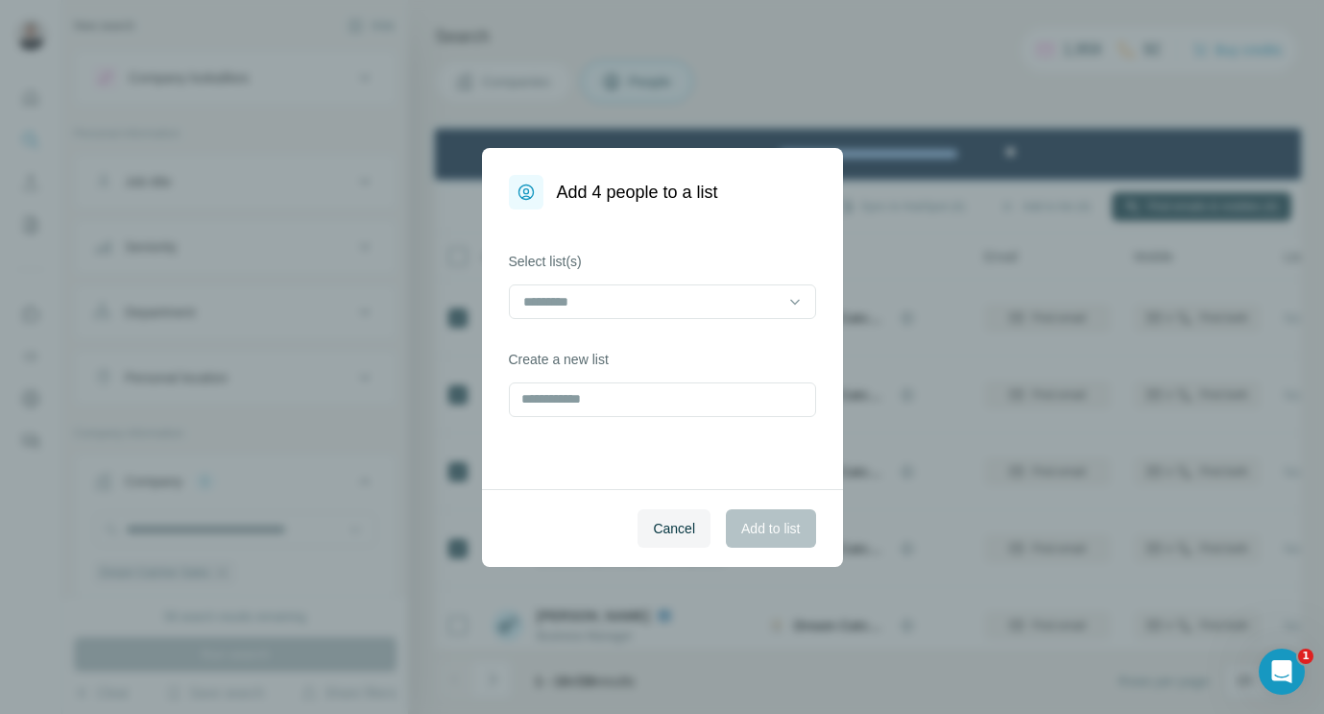
click at [707, 280] on div "Select list(s)" at bounding box center [662, 285] width 307 height 67
click at [701, 295] on input at bounding box center [650, 301] width 259 height 21
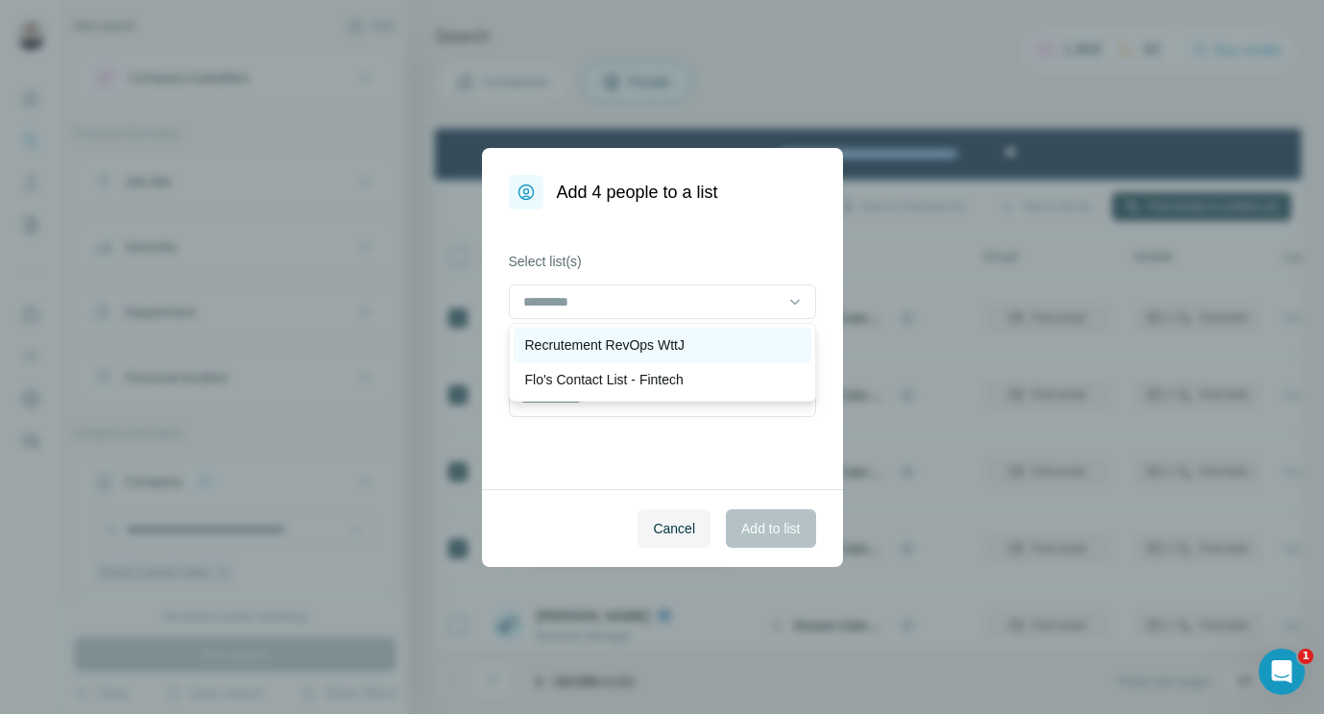
click at [644, 353] on div "Recrutement RevOps WttJ" at bounding box center [663, 344] width 298 height 35
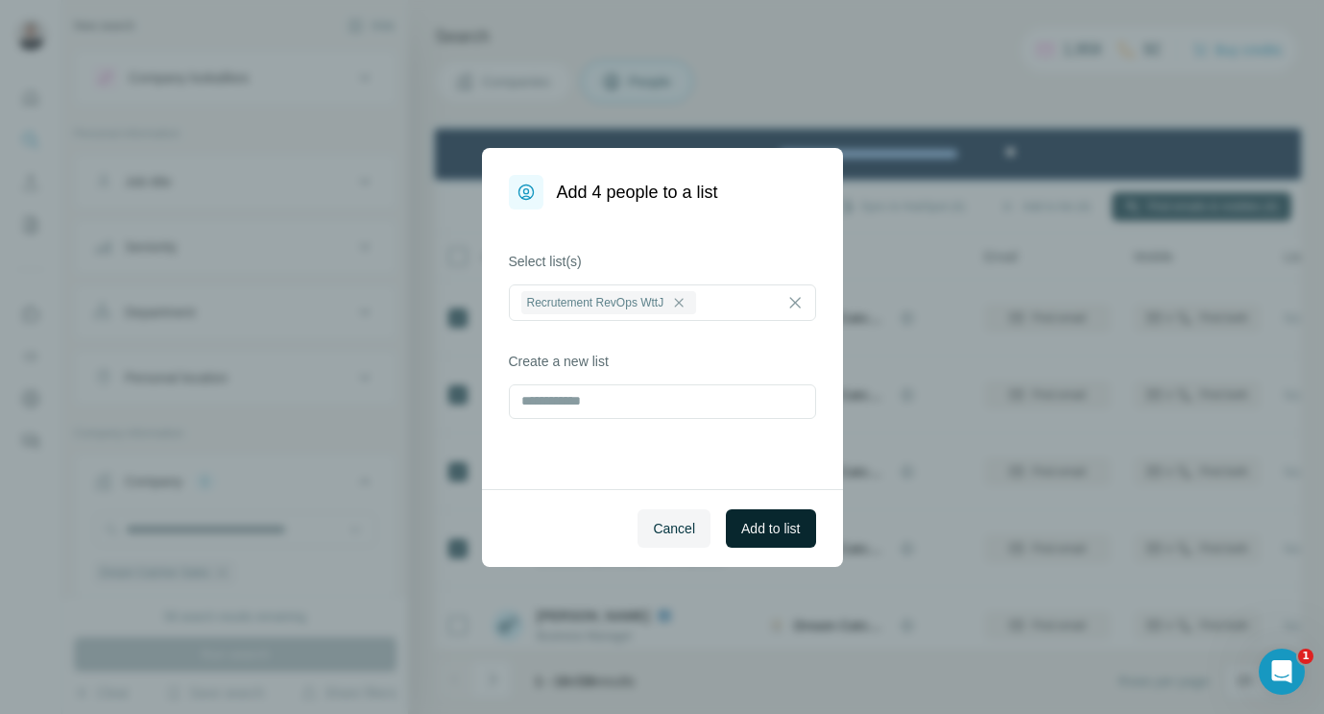
click at [748, 542] on button "Add to list" at bounding box center [770, 528] width 89 height 38
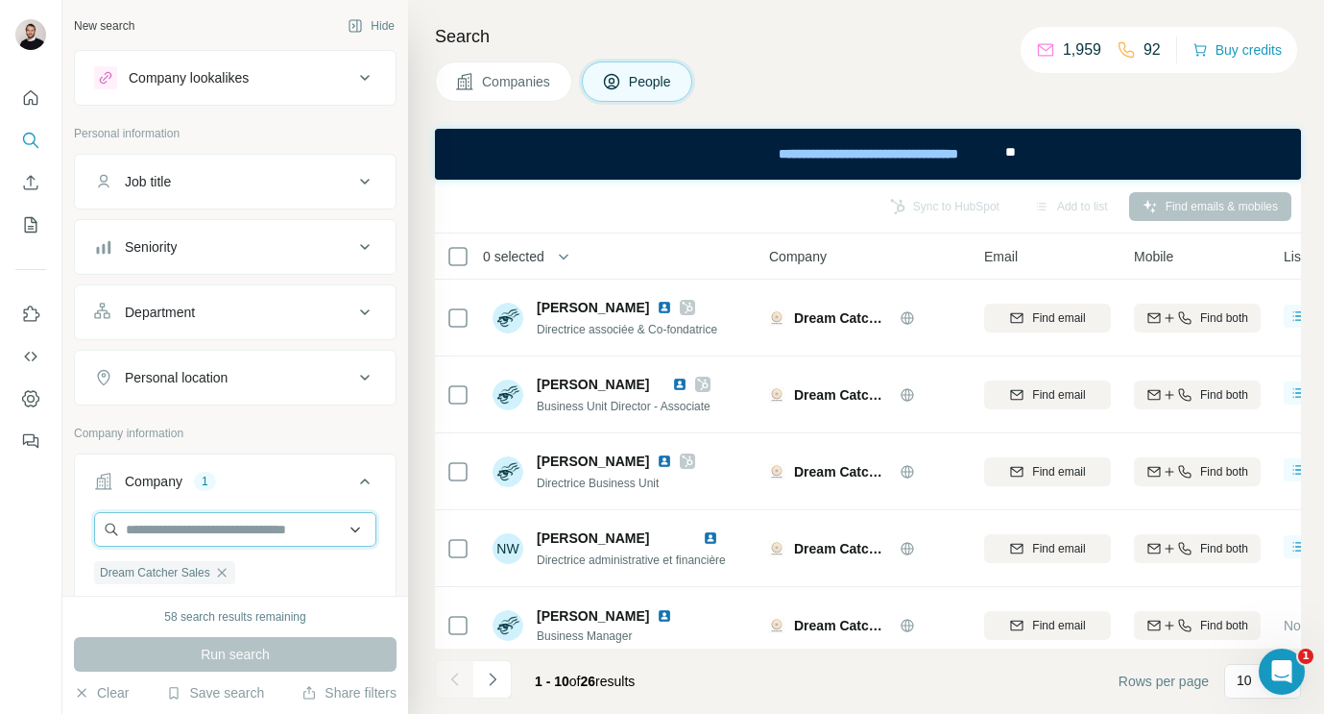
click at [183, 531] on input "text" at bounding box center [235, 529] width 282 height 35
paste input "**********"
type input "**********"
paste input "**********"
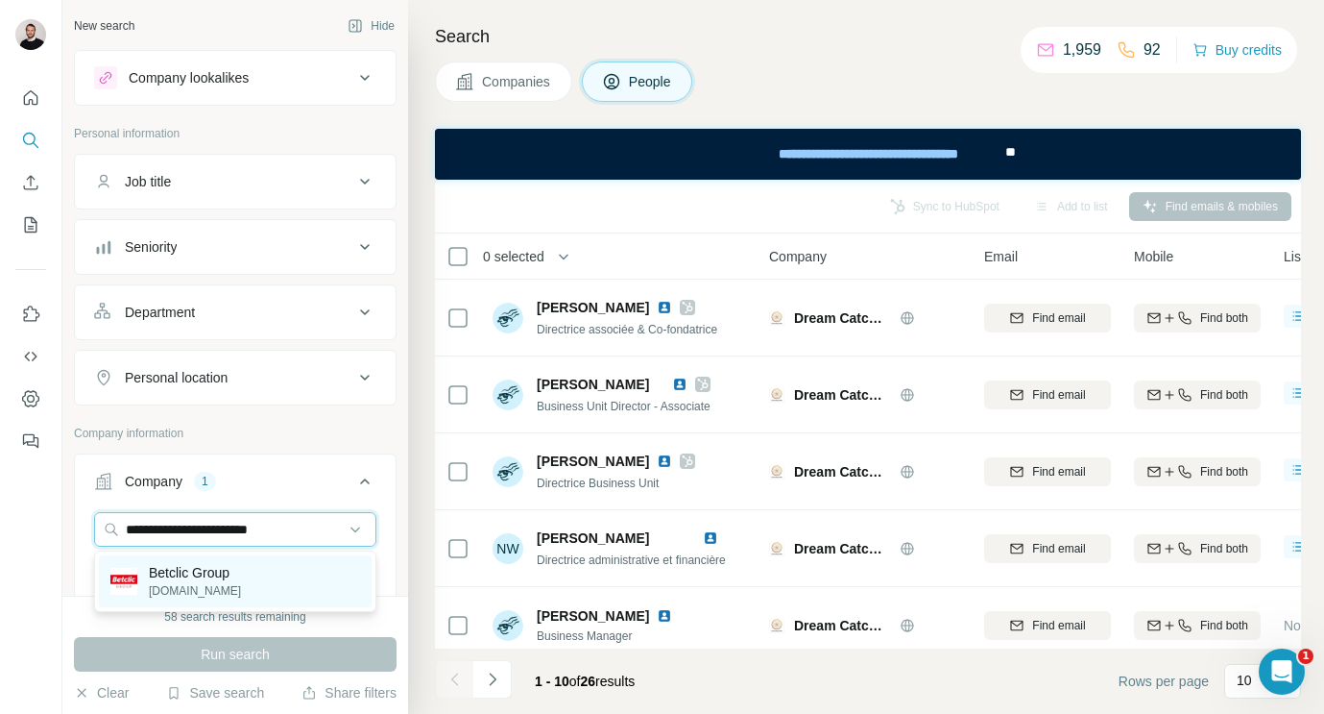
type input "**********"
click at [237, 574] on p "Betclic Group" at bounding box center [195, 572] width 92 height 19
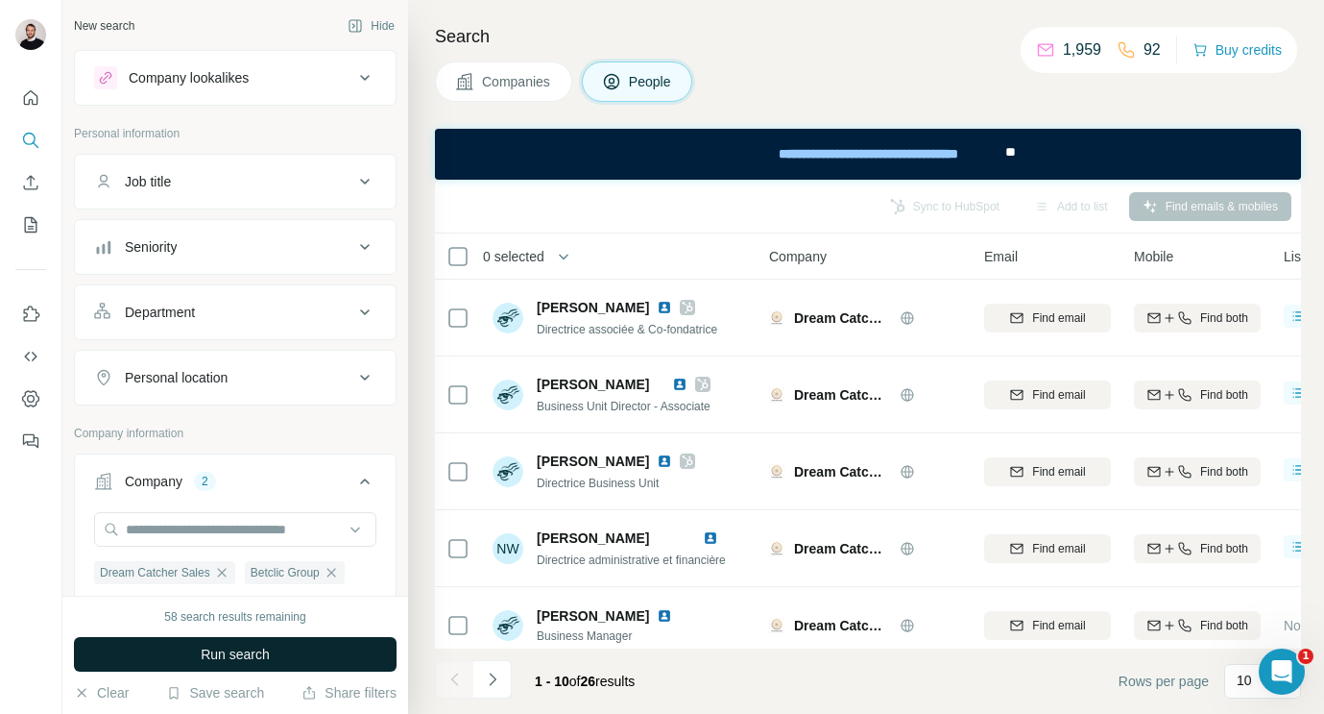
click at [256, 651] on span "Run search" at bounding box center [235, 653] width 69 height 19
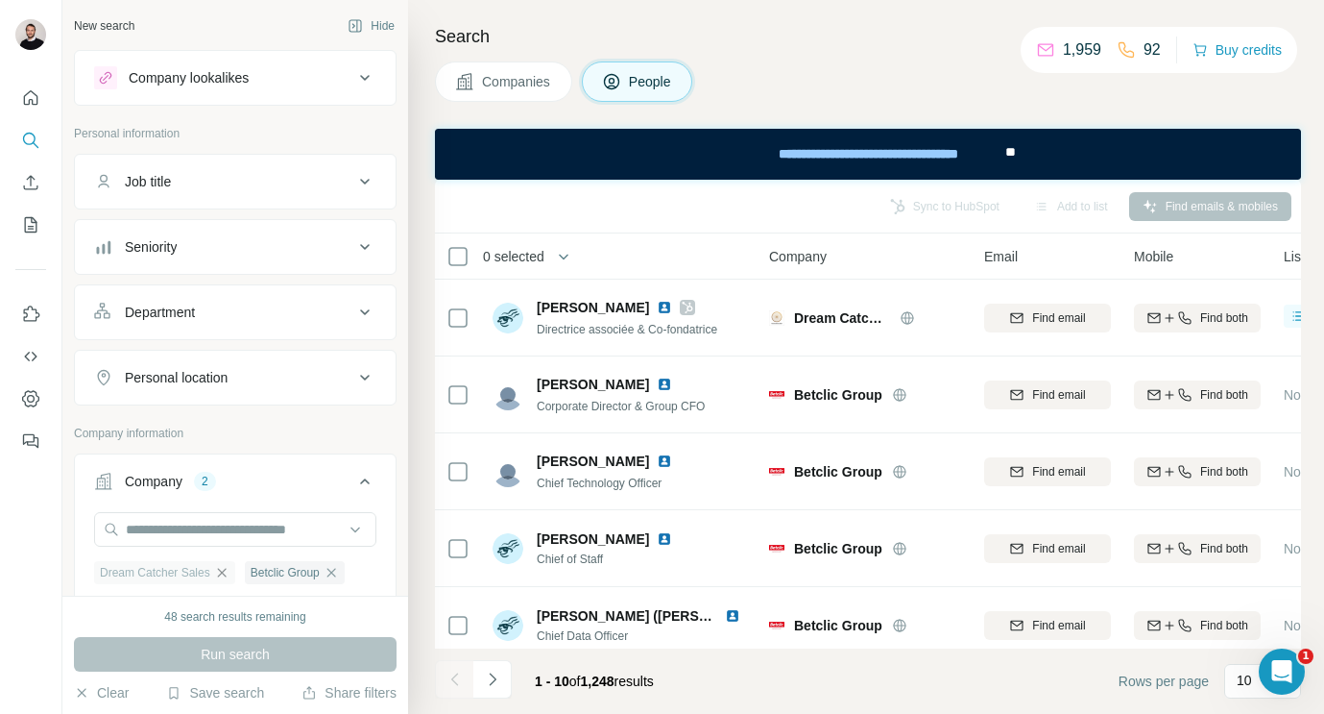
click at [226, 574] on icon "button" at bounding box center [221, 572] width 9 height 9
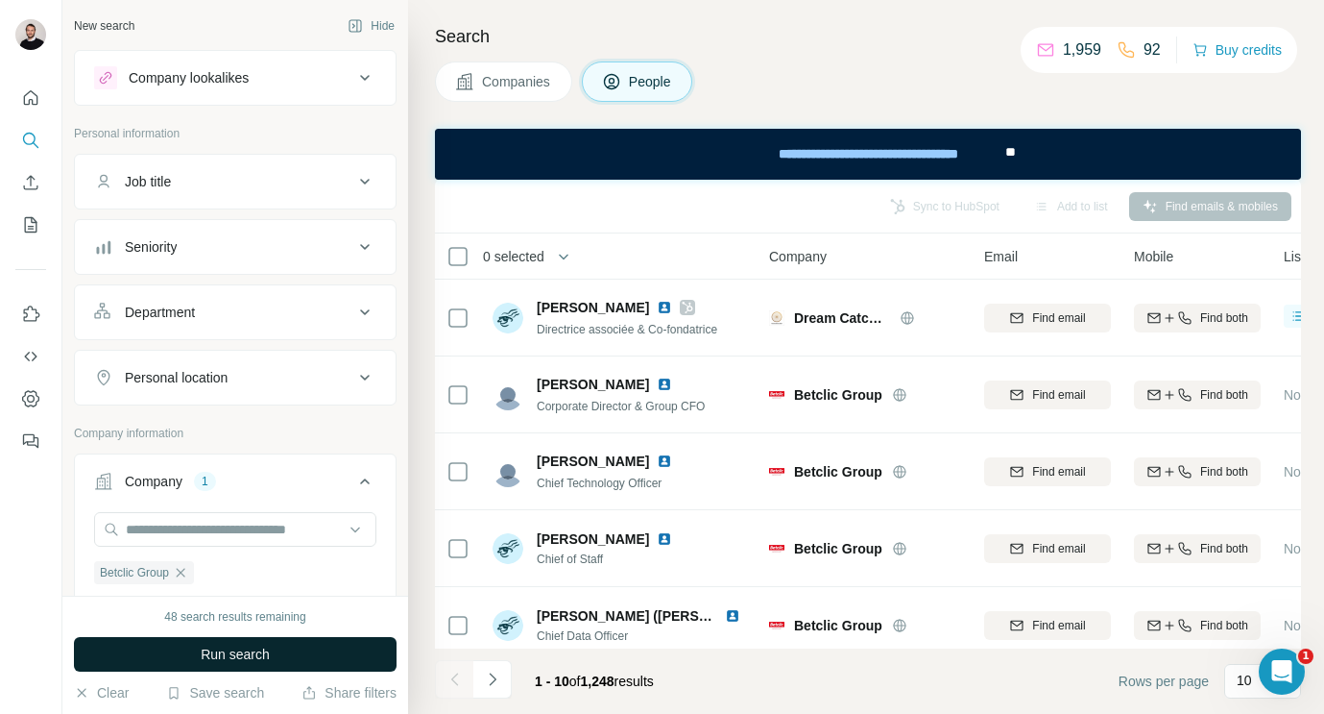
click at [231, 651] on span "Run search" at bounding box center [235, 653] width 69 height 19
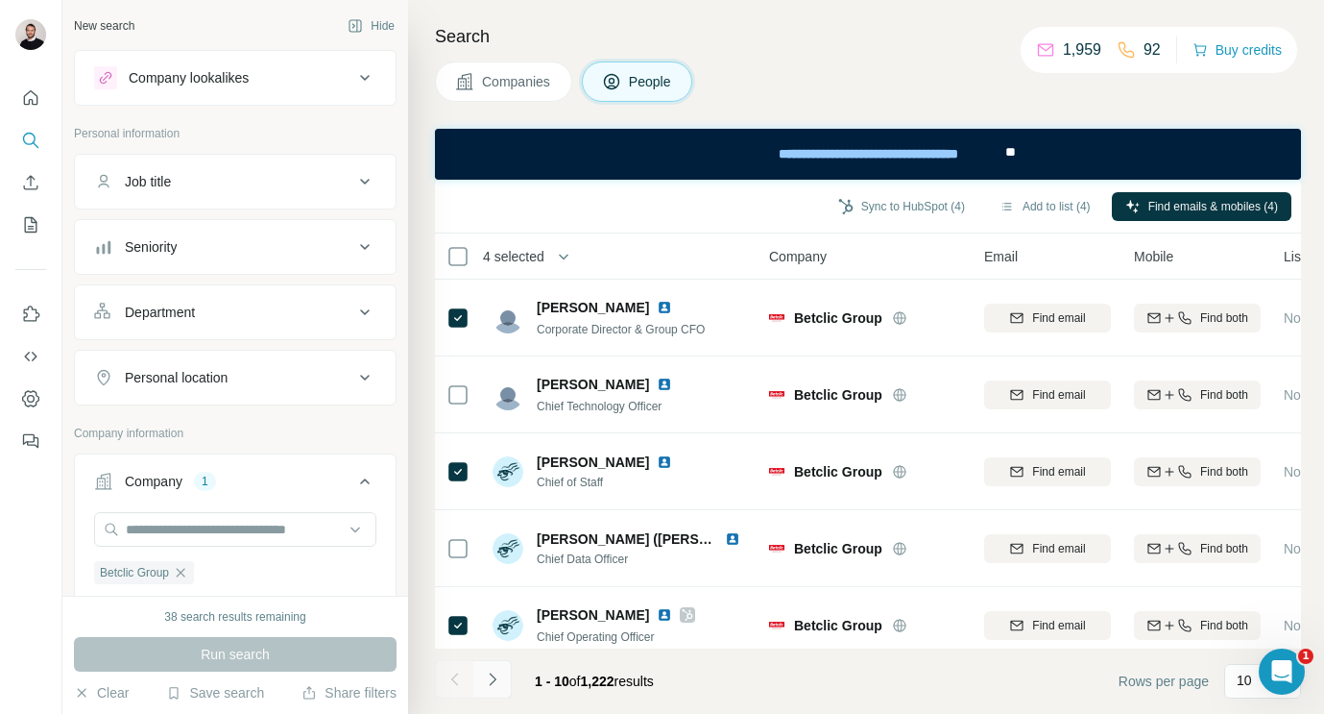
click at [501, 682] on icon "Navigate to next page" at bounding box center [492, 678] width 19 height 19
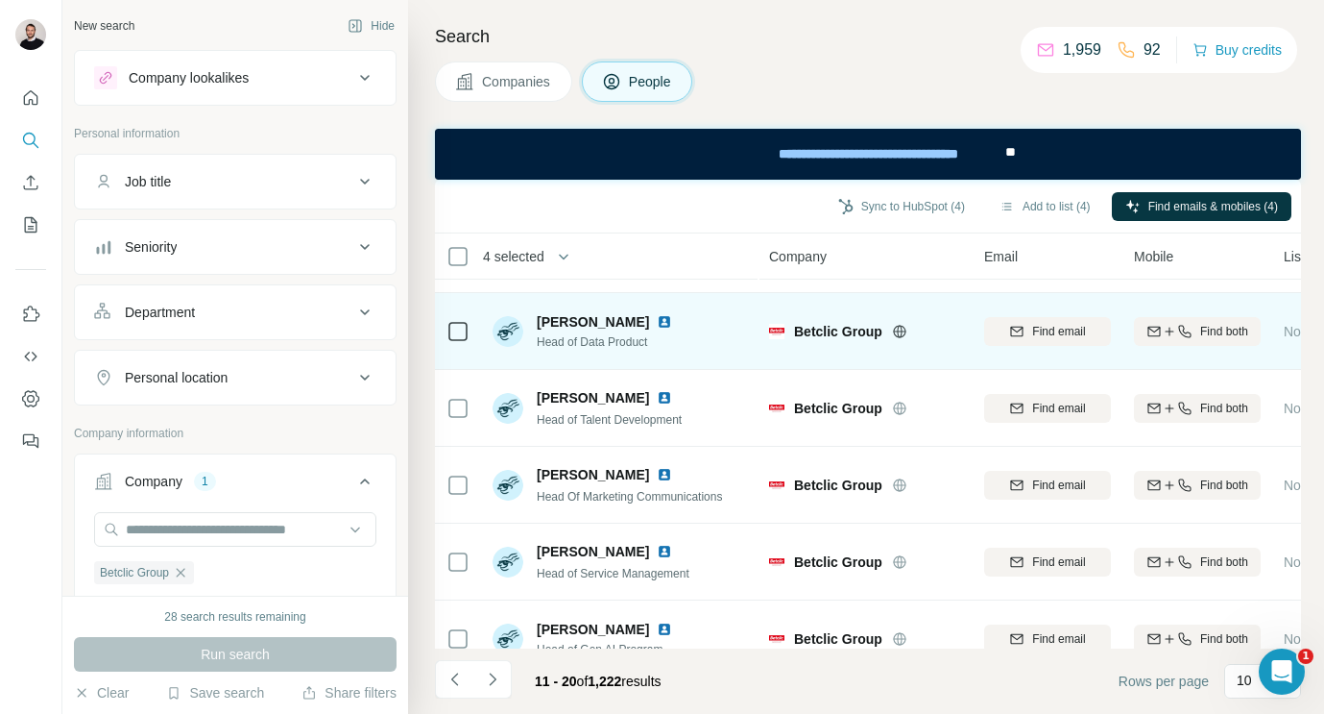
scroll to position [400, 0]
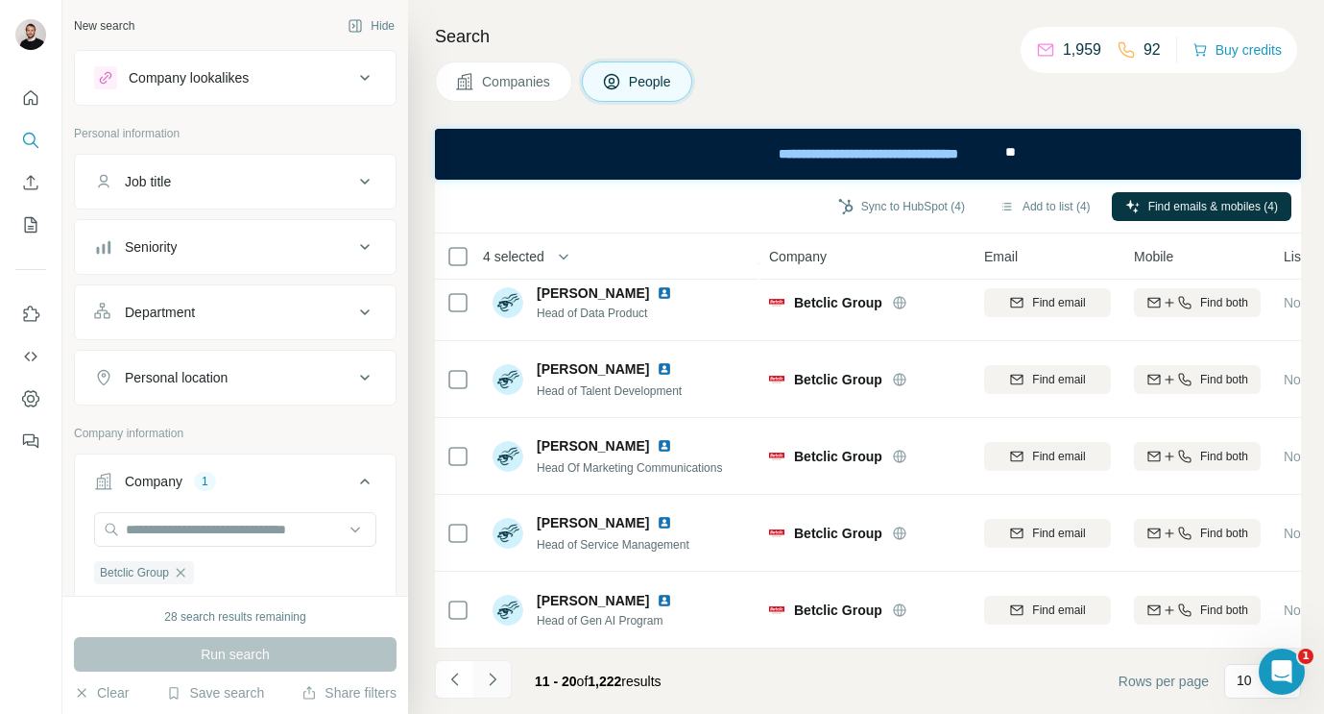
click at [490, 681] on icon "Navigate to next page" at bounding box center [492, 678] width 19 height 19
click at [492, 686] on icon "Navigate to next page" at bounding box center [492, 678] width 19 height 19
click at [498, 679] on icon "Navigate to next page" at bounding box center [492, 678] width 19 height 19
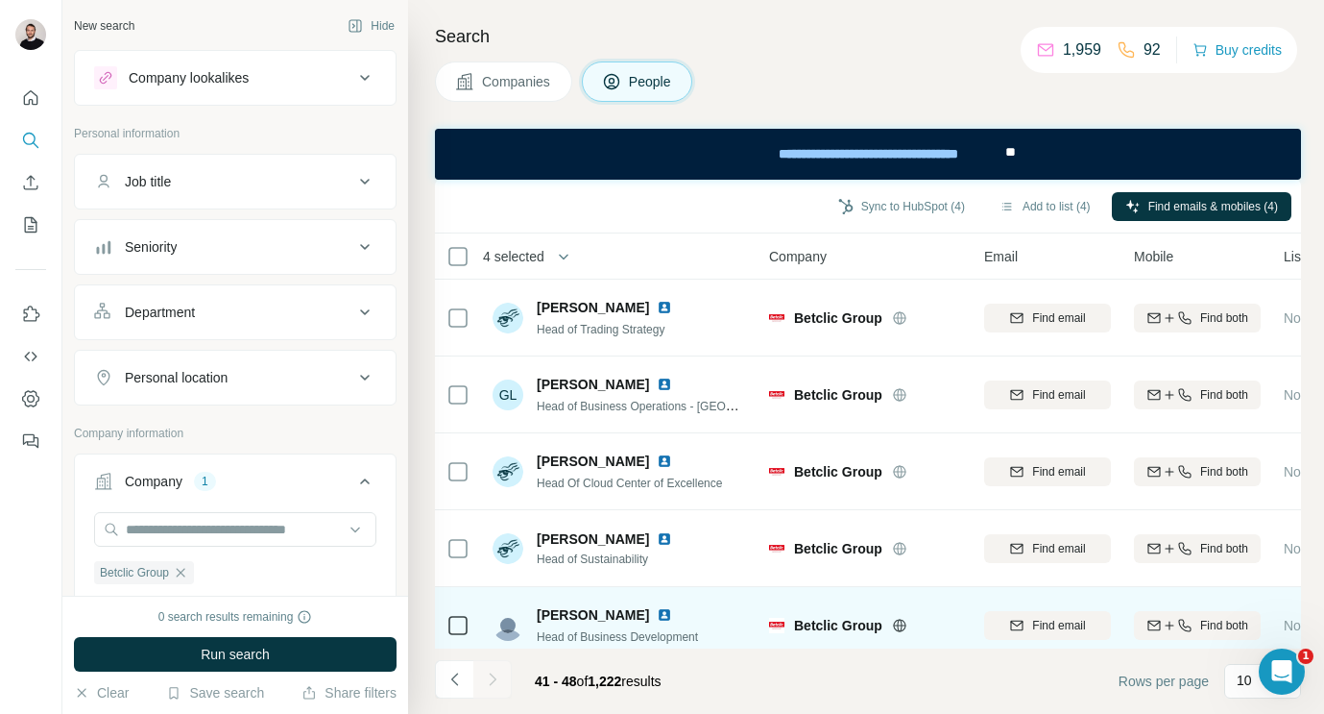
scroll to position [246, 0]
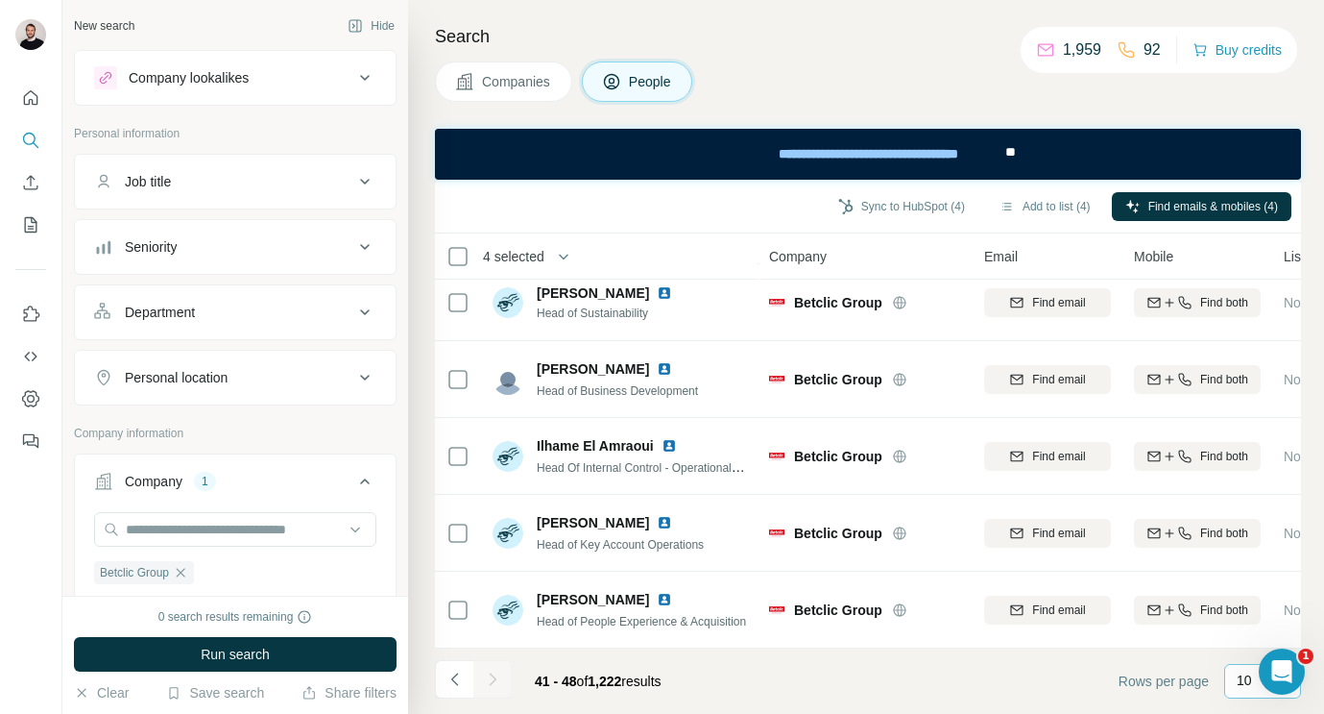
click at [1233, 686] on div "10" at bounding box center [1262, 681] width 77 height 35
click at [1233, 685] on div "10" at bounding box center [1262, 681] width 77 height 35
click at [1271, 538] on div "60" at bounding box center [1263, 533] width 44 height 19
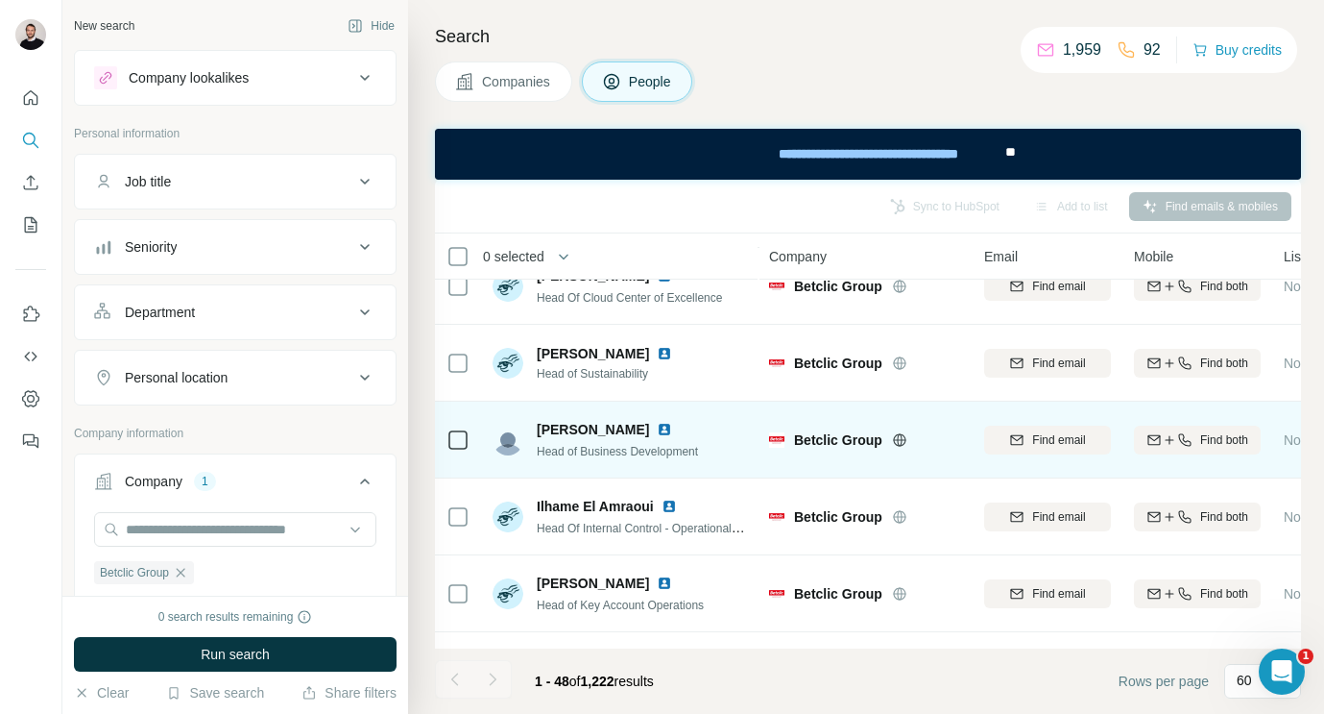
scroll to position [3319, 0]
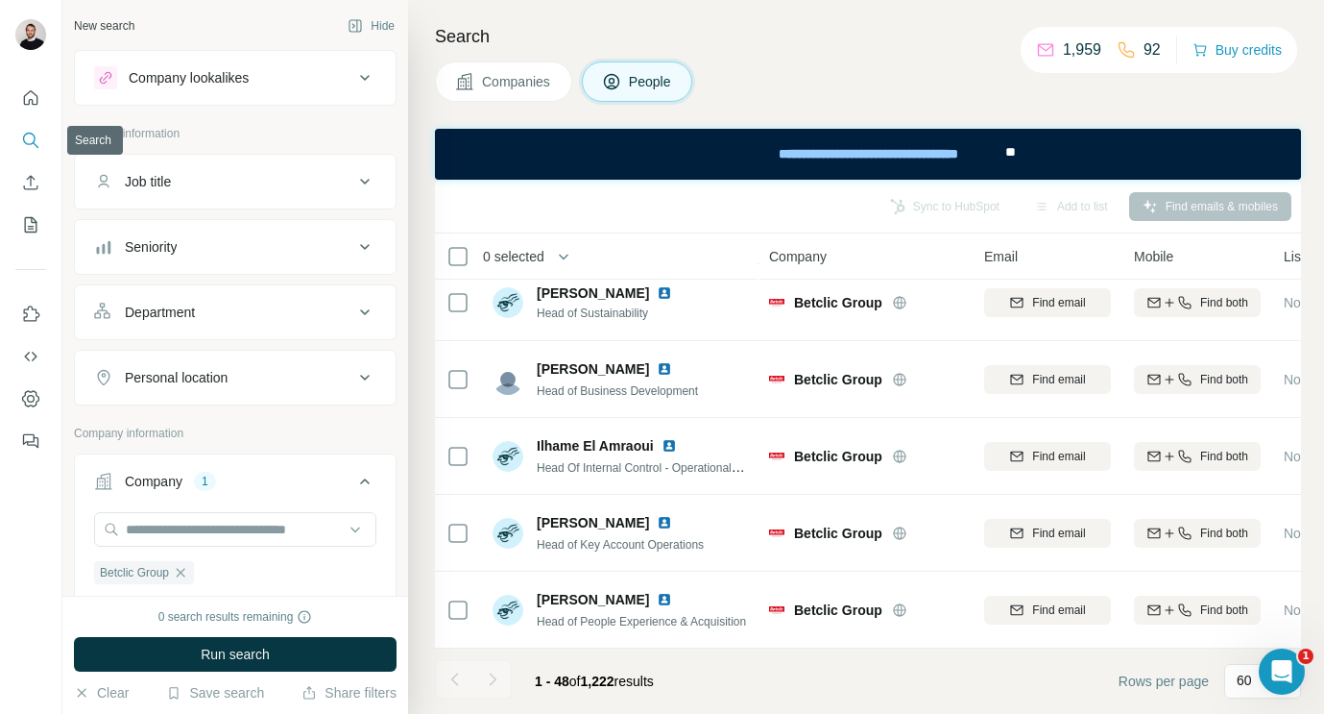
click at [36, 119] on nav at bounding box center [30, 161] width 31 height 161
click at [36, 131] on icon "Search" at bounding box center [30, 140] width 19 height 19
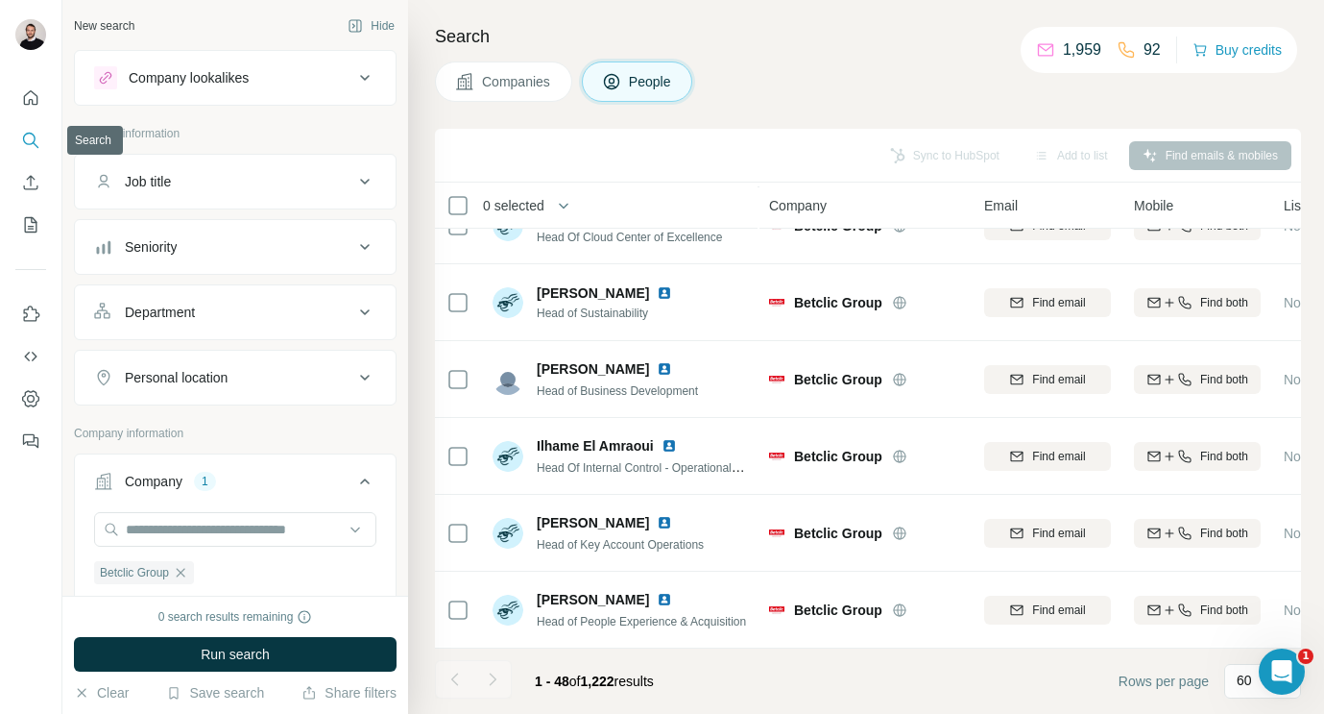
click at [36, 133] on icon "Search" at bounding box center [30, 140] width 19 height 19
click at [650, 84] on span "People" at bounding box center [651, 81] width 44 height 19
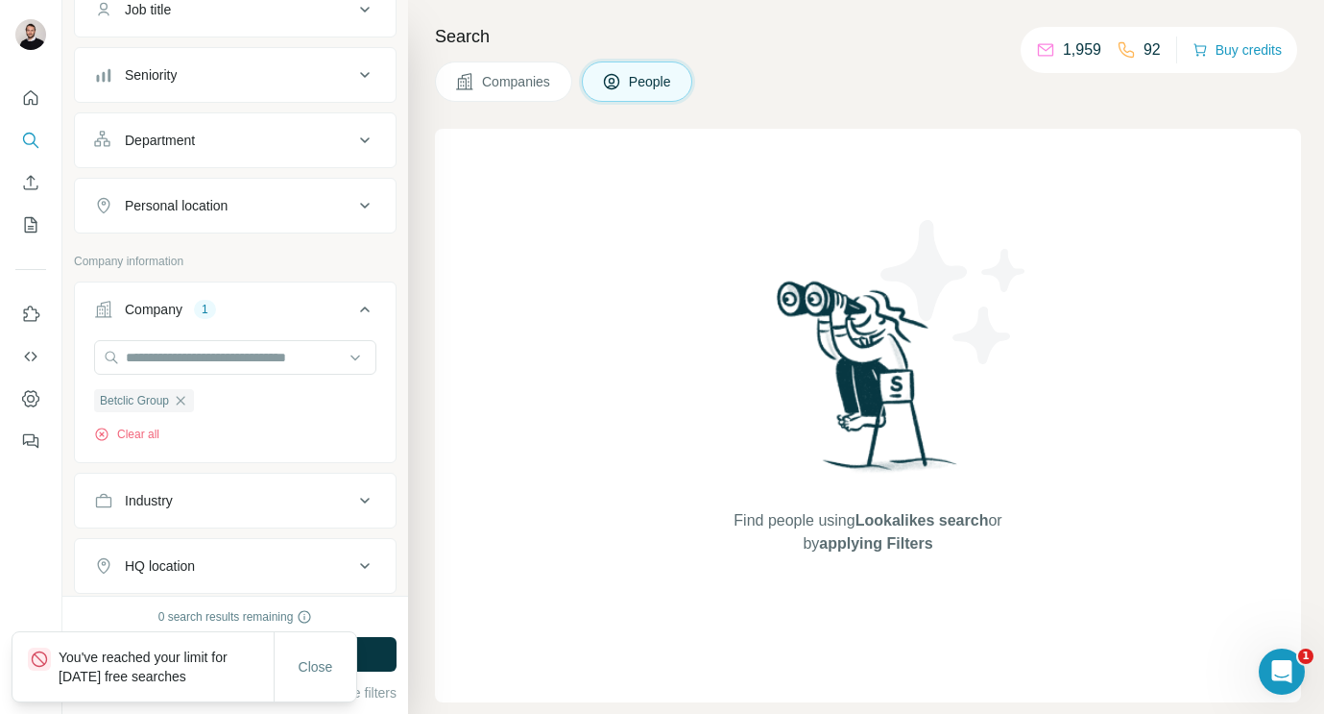
scroll to position [165, 0]
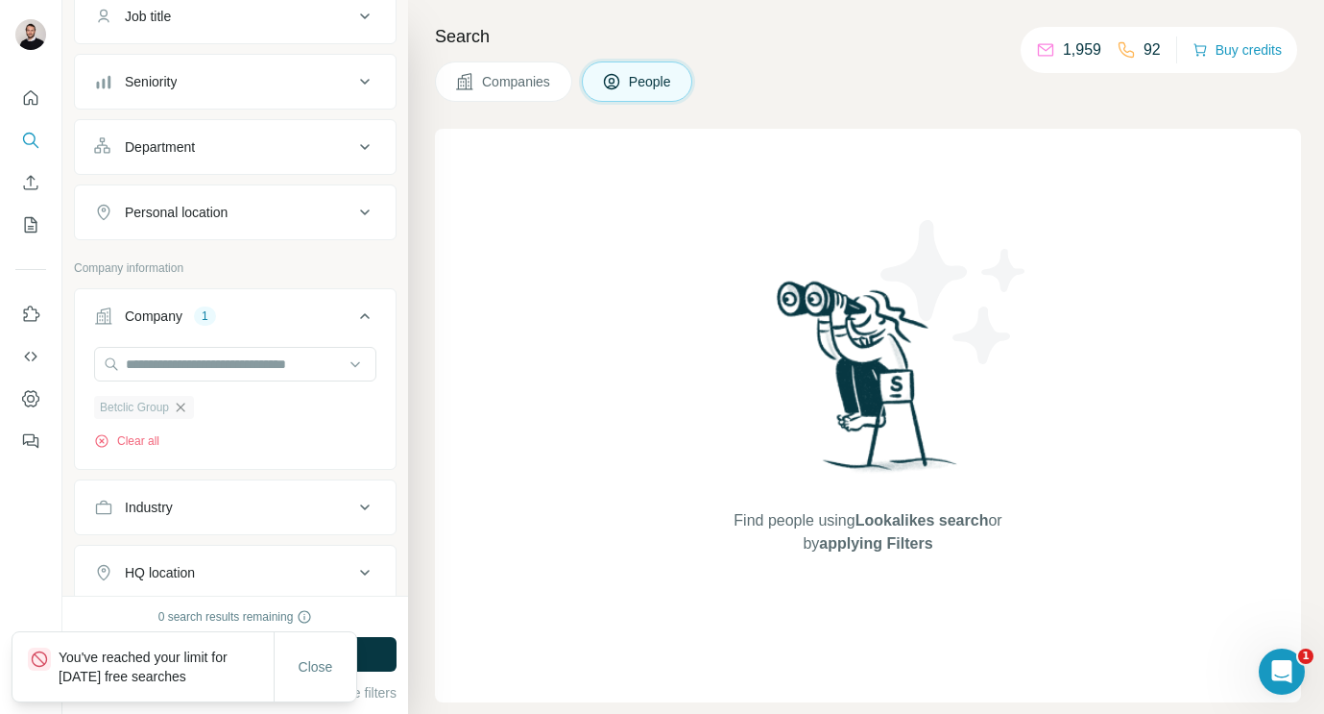
click at [183, 410] on icon "button" at bounding box center [180, 407] width 15 height 15
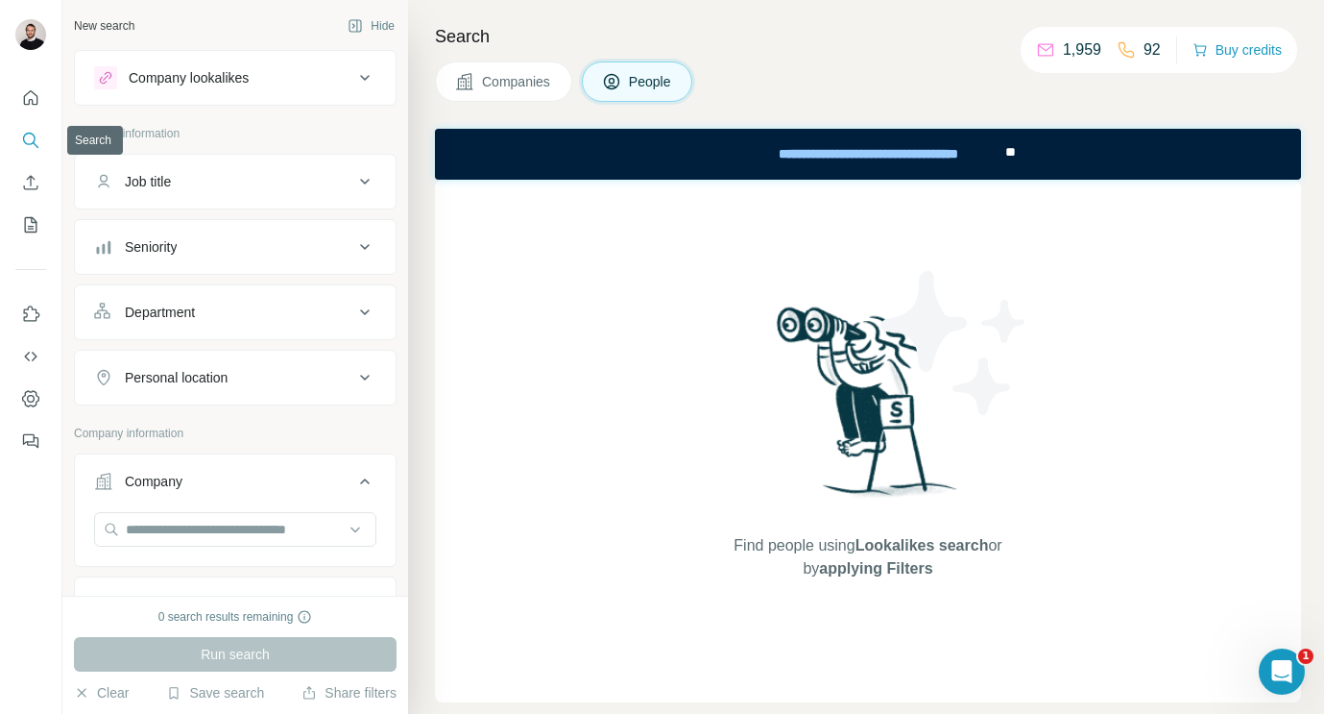
click at [32, 144] on icon "Search" at bounding box center [30, 140] width 19 height 19
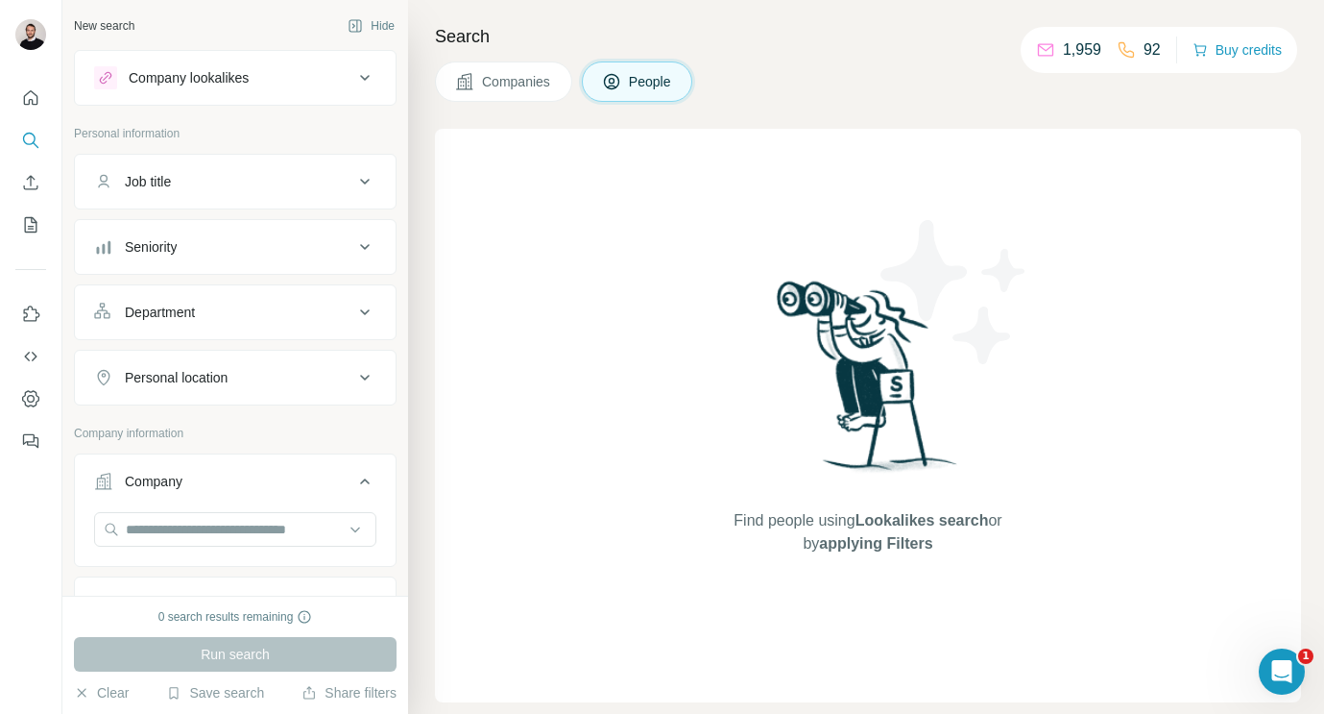
click at [642, 80] on span "People" at bounding box center [651, 81] width 44 height 19
click at [818, 470] on img at bounding box center [868, 383] width 200 height 214
click at [933, 544] on span "Find people using Lookalikes search or by applying Filters" at bounding box center [867, 532] width 307 height 46
click at [932, 544] on span "Find people using Lookalikes search or by applying Filters" at bounding box center [867, 532] width 307 height 46
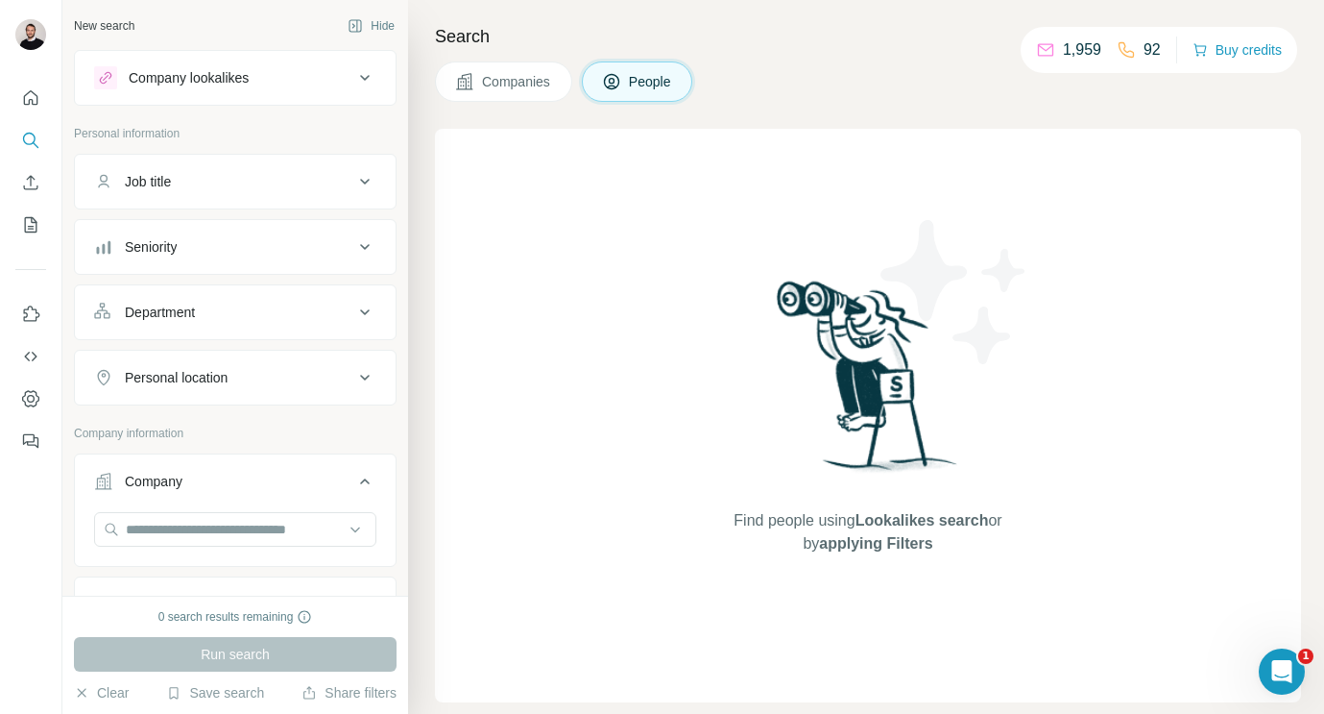
click at [932, 544] on span "Find people using Lookalikes search or by applying Filters" at bounding box center [867, 532] width 307 height 46
click at [571, 404] on div "Find people using Lookalikes search or by applying Filters" at bounding box center [868, 415] width 866 height 573
click at [29, 96] on icon "Quick start" at bounding box center [30, 97] width 19 height 19
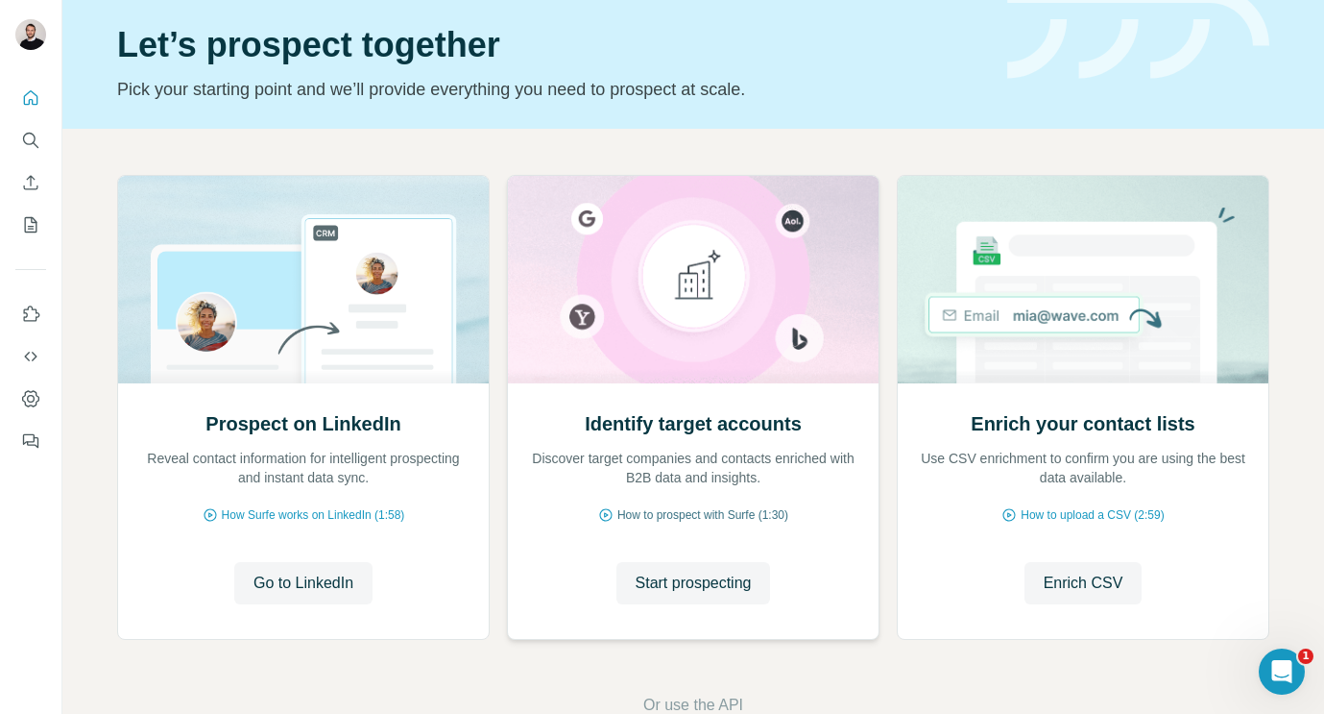
scroll to position [112, 0]
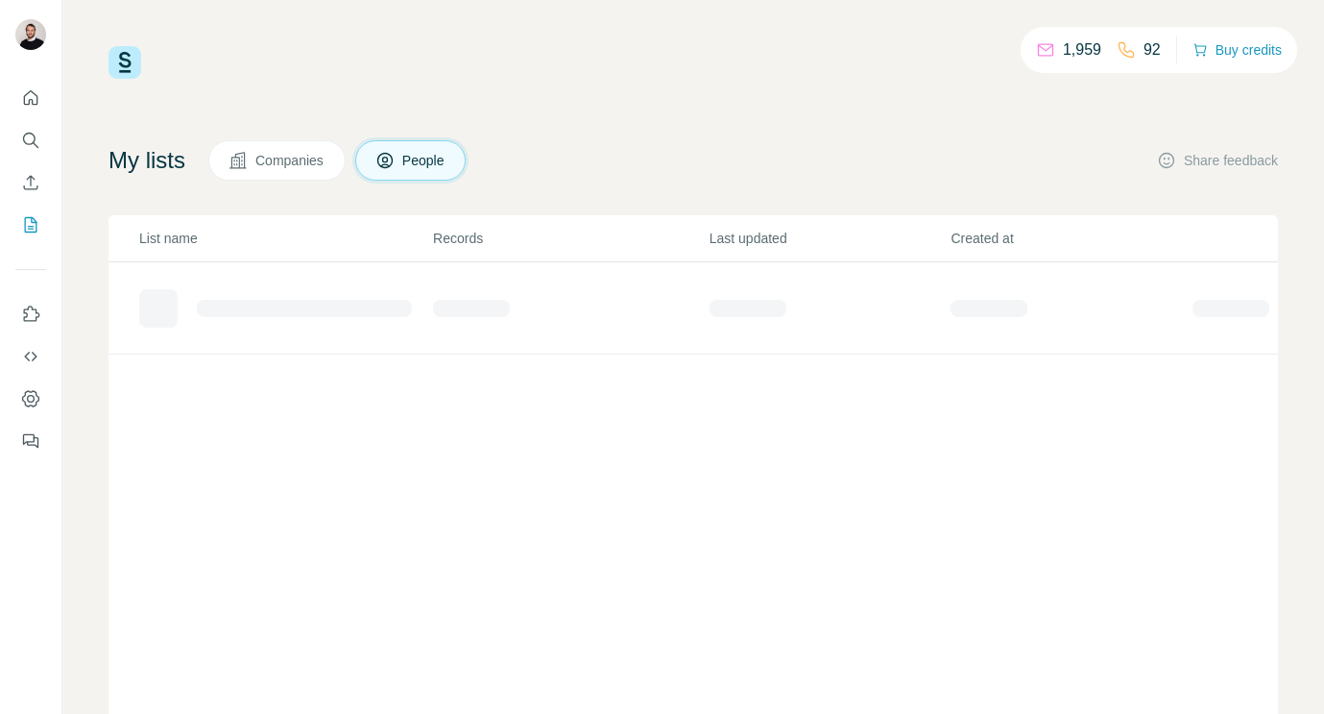
click at [301, 159] on span "Companies" at bounding box center [290, 160] width 70 height 19
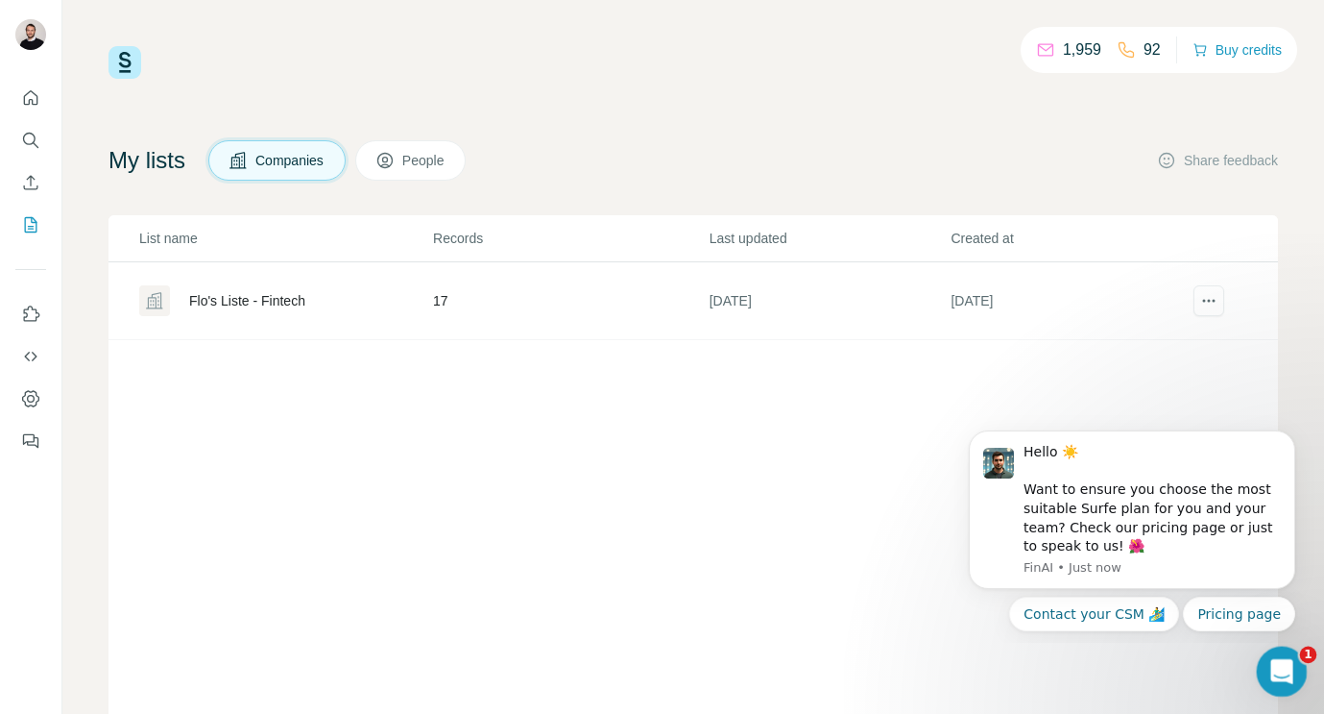
click at [1280, 687] on div "Open Intercom Messenger" at bounding box center [1278, 668] width 63 height 63
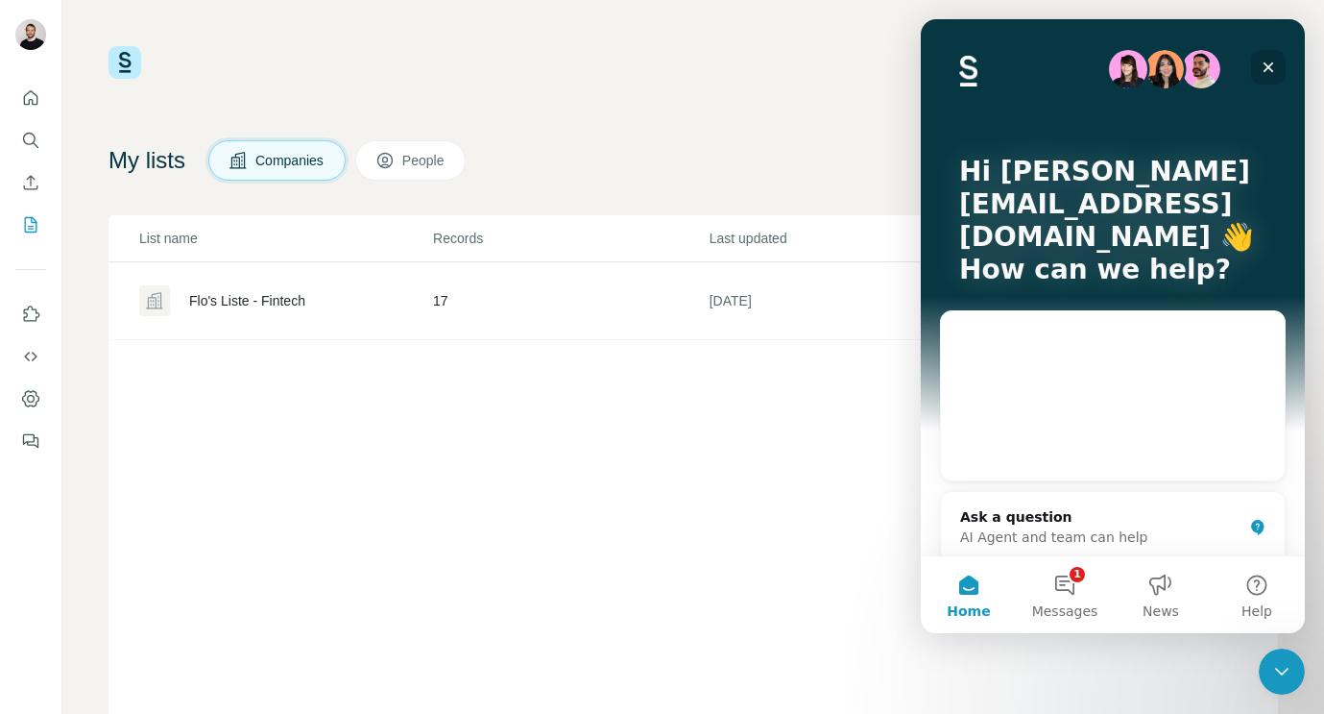
click at [1272, 64] on icon "Close" at bounding box center [1268, 67] width 15 height 15
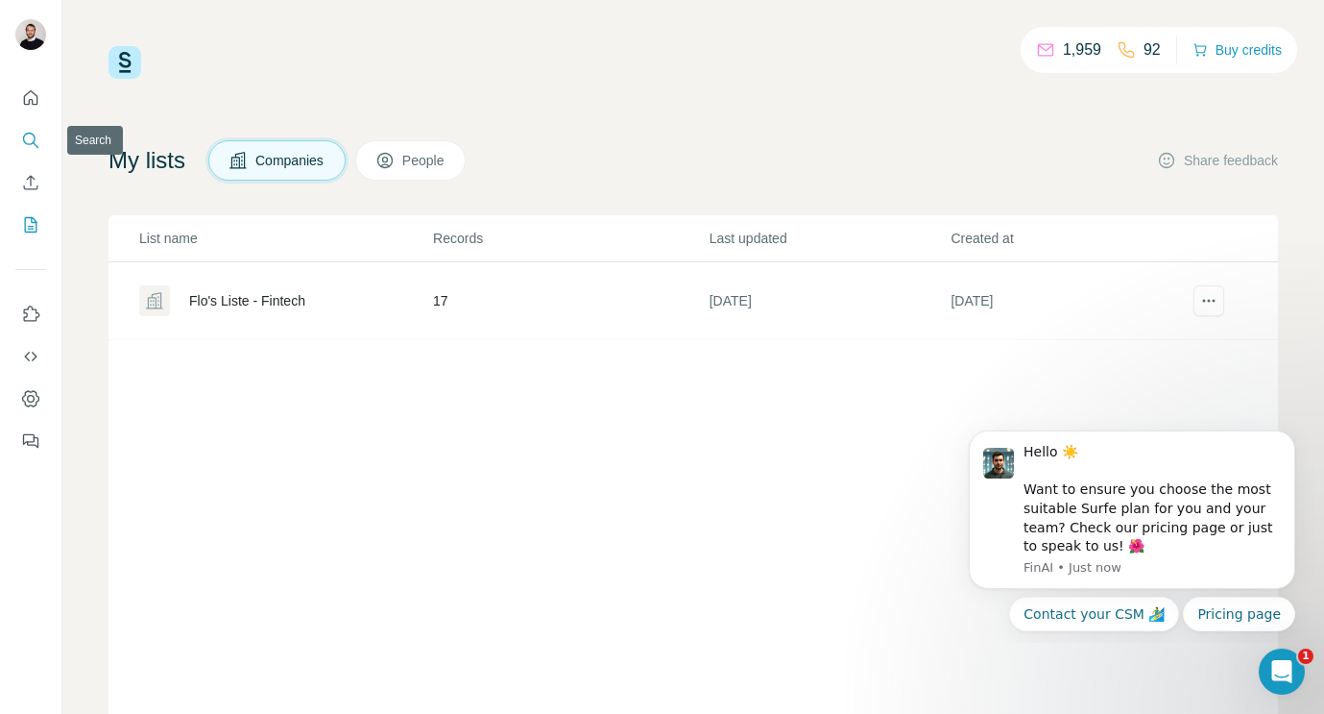
click at [20, 147] on button "Search" at bounding box center [30, 140] width 31 height 35
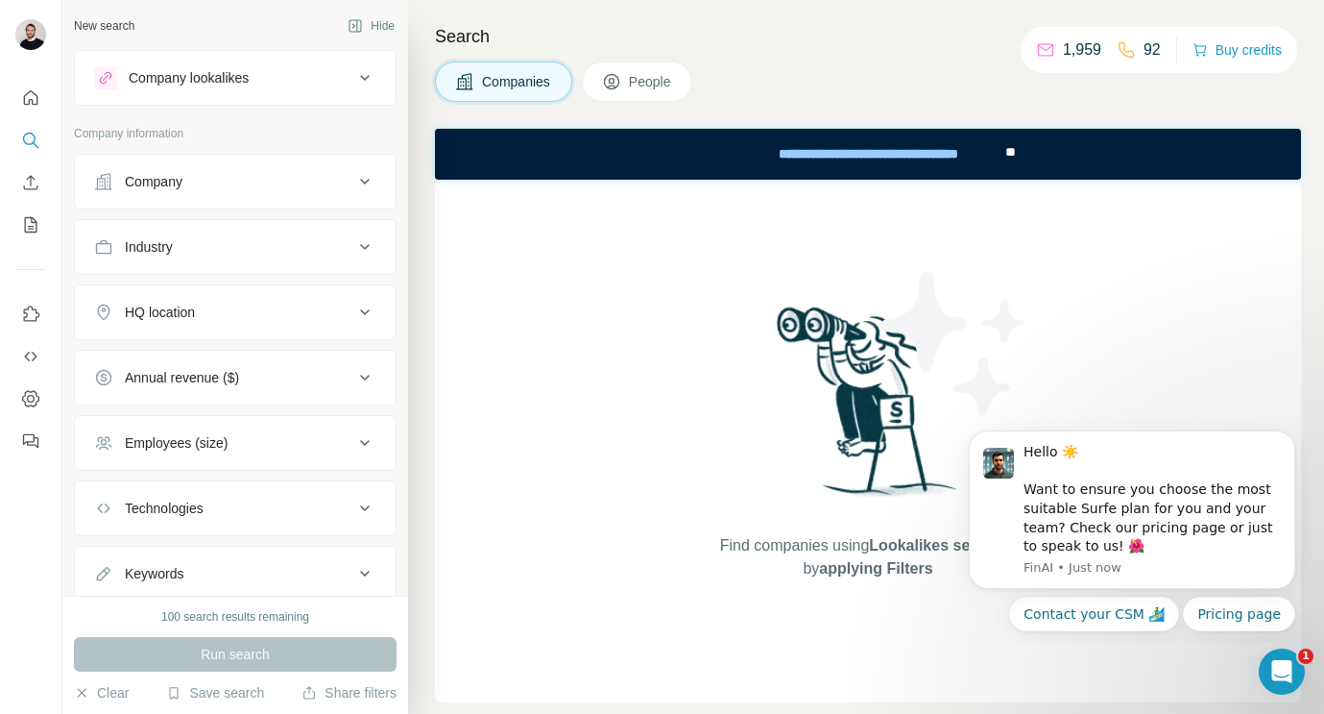
click at [192, 169] on button "Company" at bounding box center [235, 181] width 321 height 46
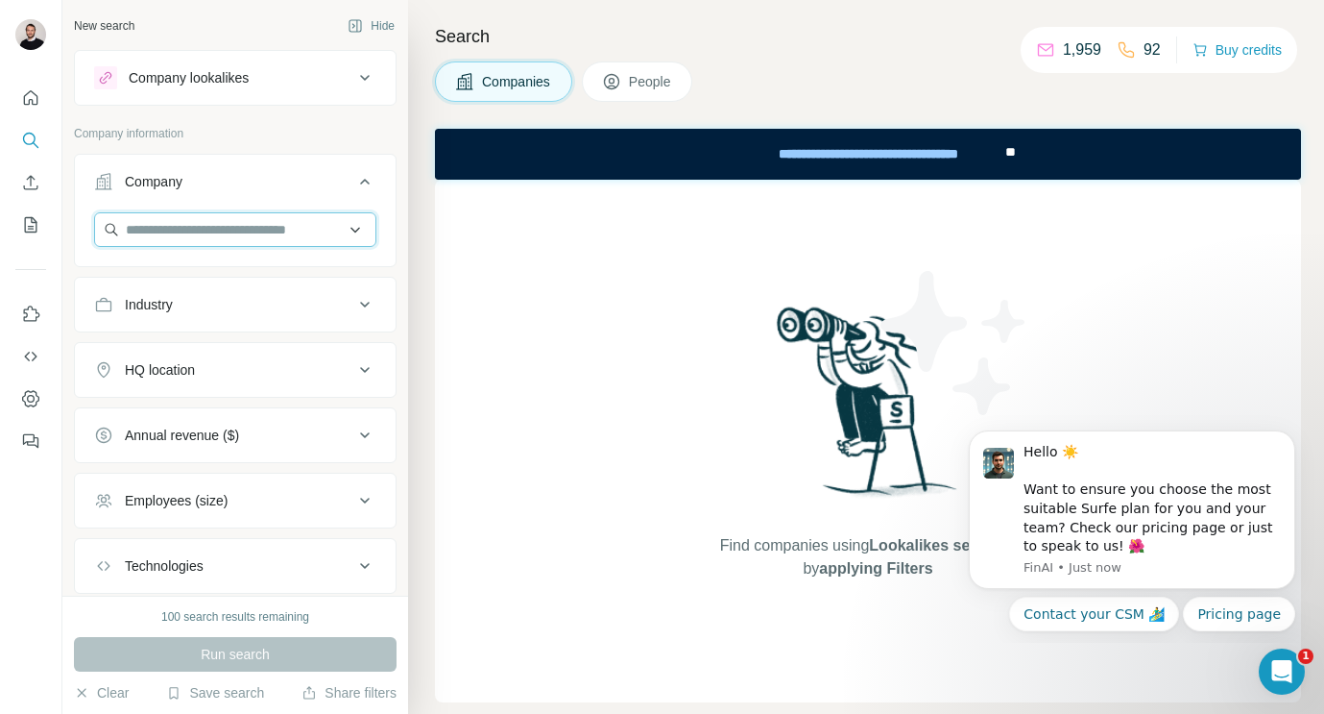
click at [260, 242] on input "text" at bounding box center [235, 229] width 282 height 35
paste input "**********"
type input "**********"
click at [448, 397] on div "Find companies using Lookalikes search or by applying Filters" at bounding box center [868, 441] width 866 height 522
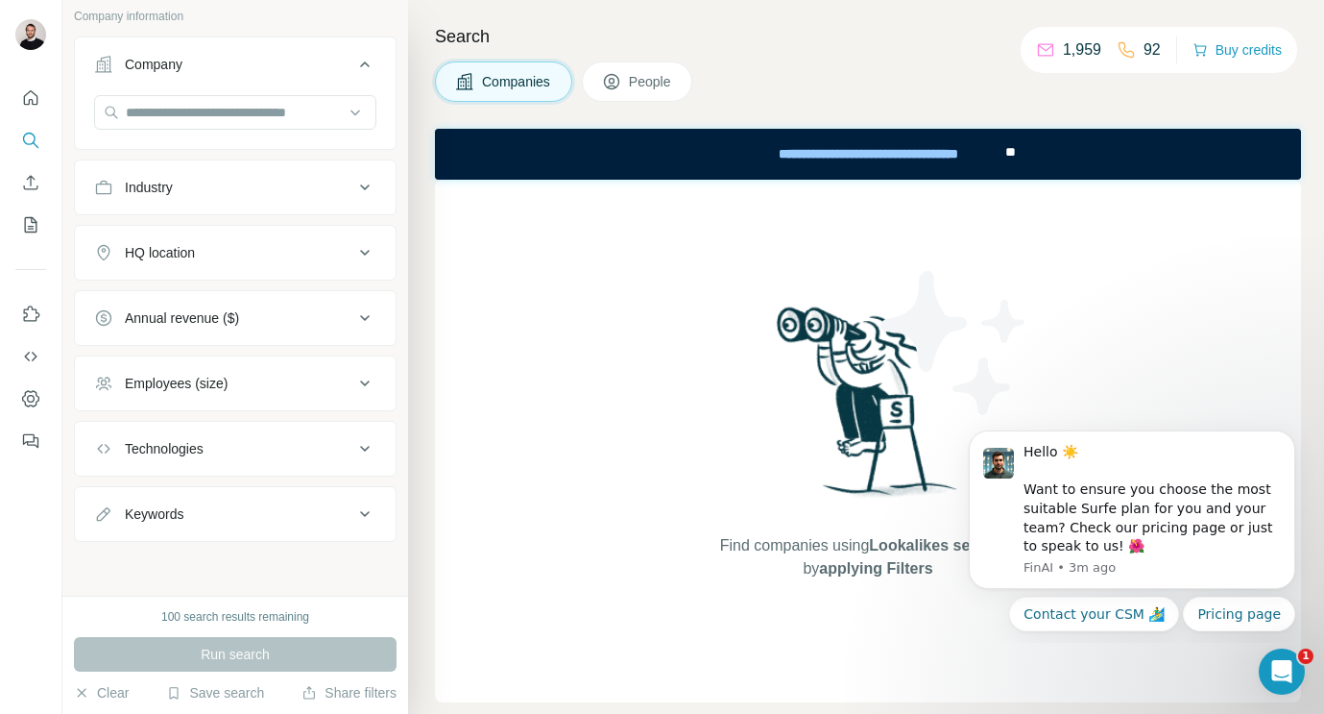
click at [264, 664] on div "Run search" at bounding box center [235, 654] width 323 height 35
click at [263, 617] on div "100 search results remaining" at bounding box center [235, 616] width 148 height 17
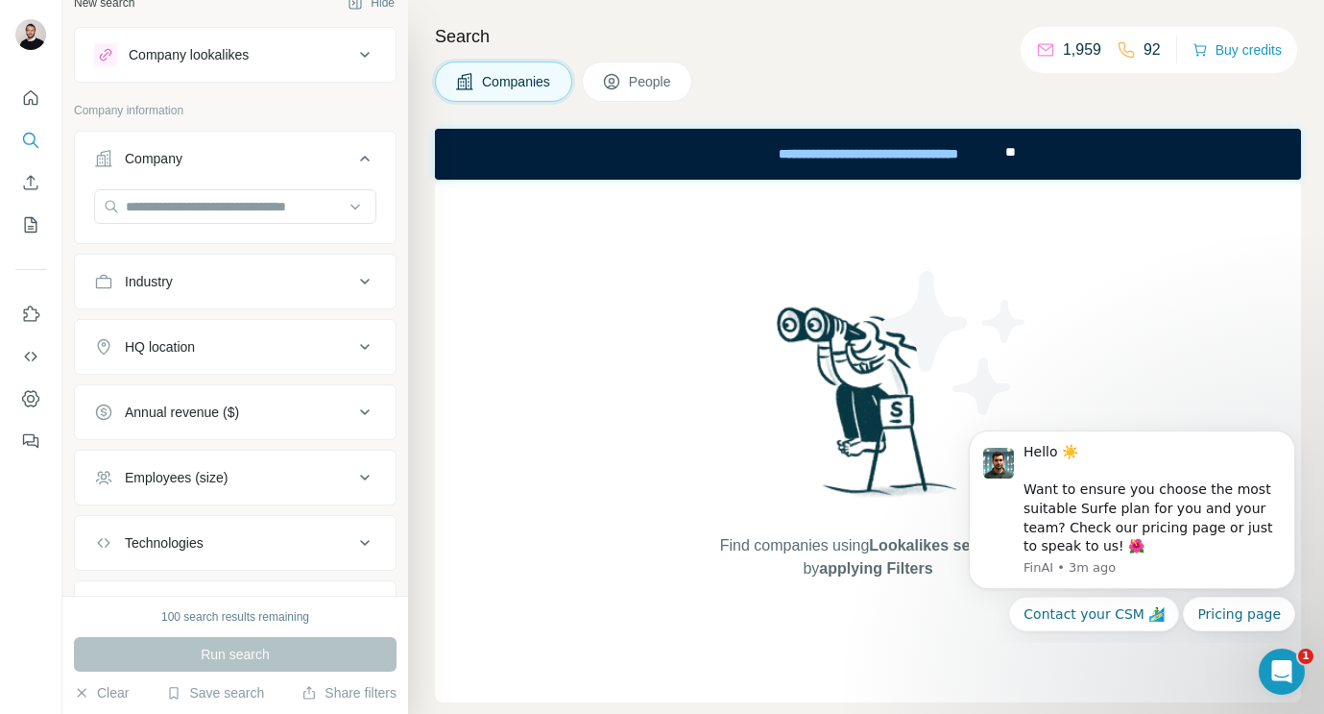
scroll to position [0, 0]
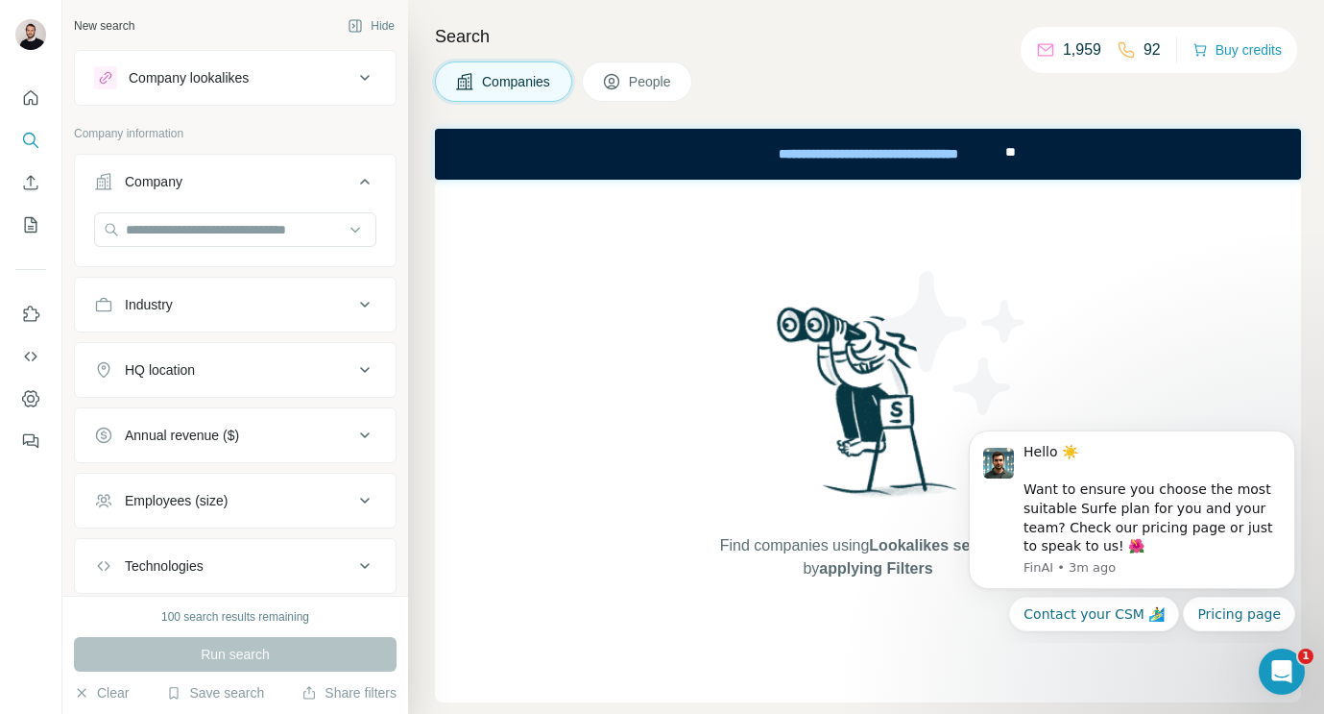
click at [249, 64] on button "Company lookalikes" at bounding box center [235, 78] width 321 height 46
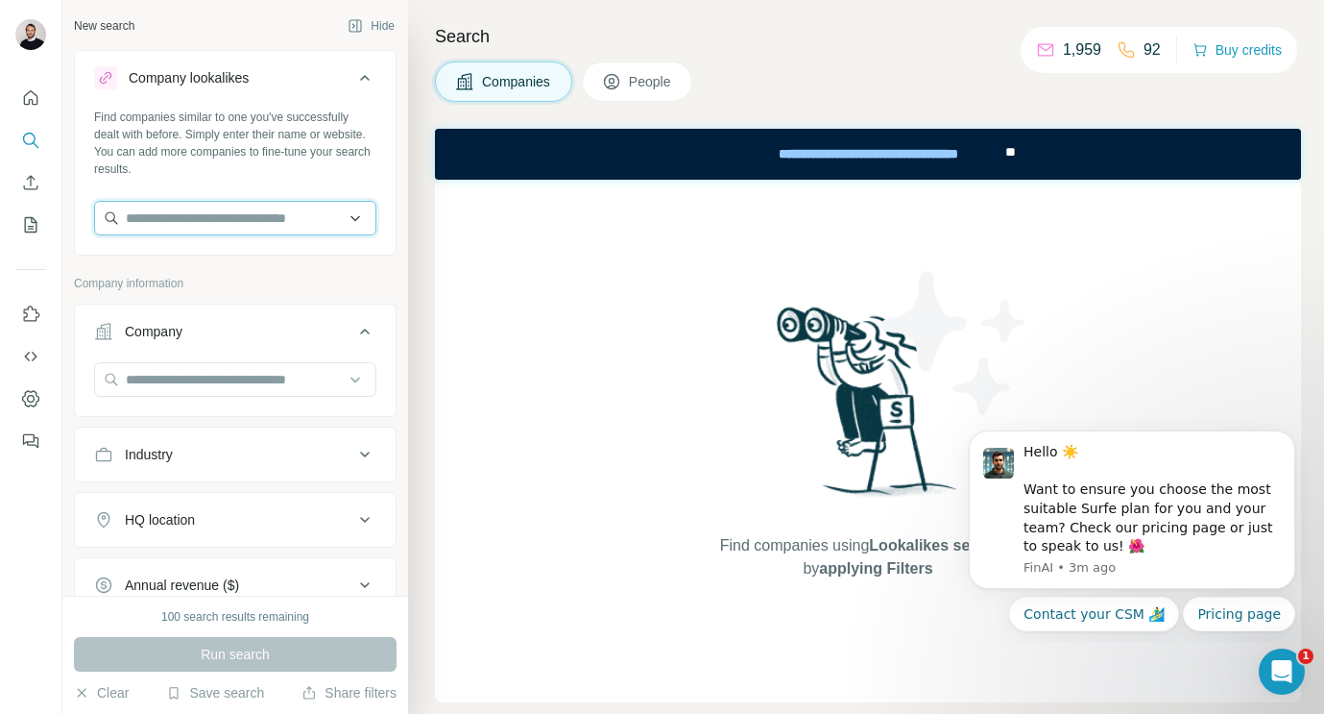
click at [263, 219] on input "text" at bounding box center [235, 218] width 282 height 35
paste input "**********"
type input "**********"
click at [190, 388] on input "text" at bounding box center [235, 379] width 282 height 35
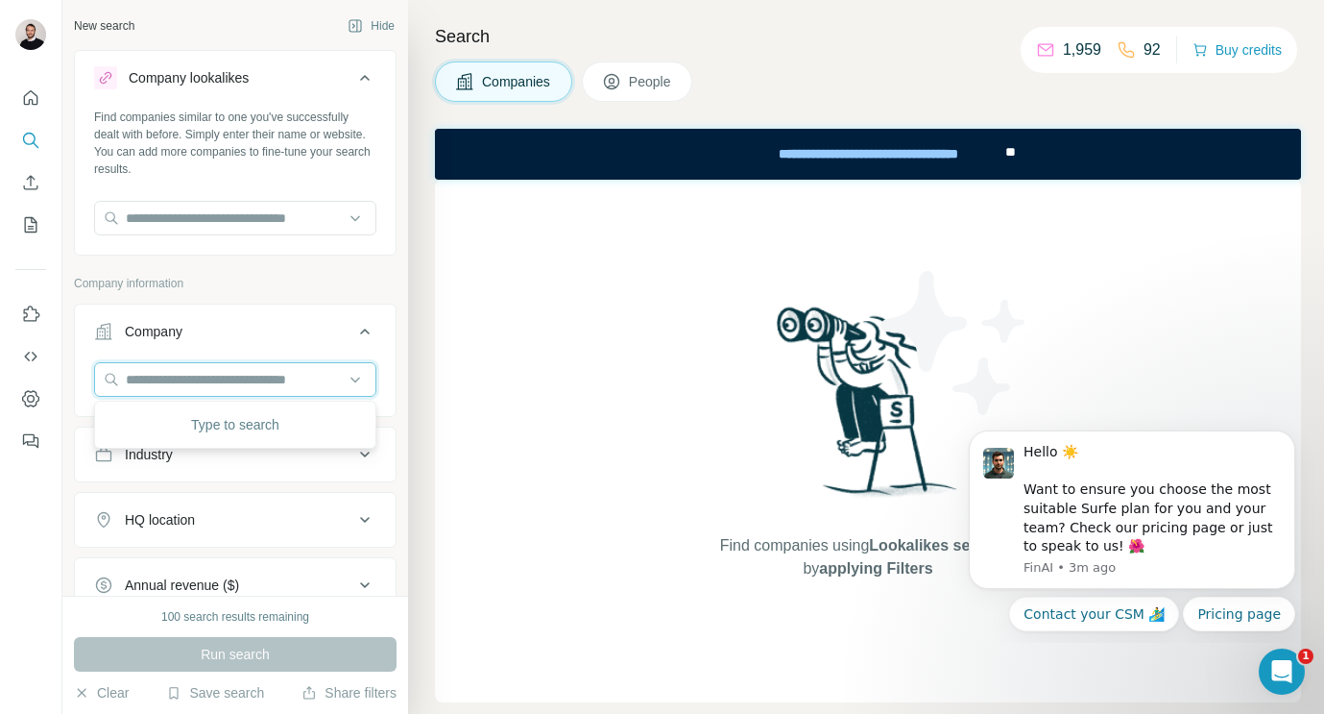
paste input "**********"
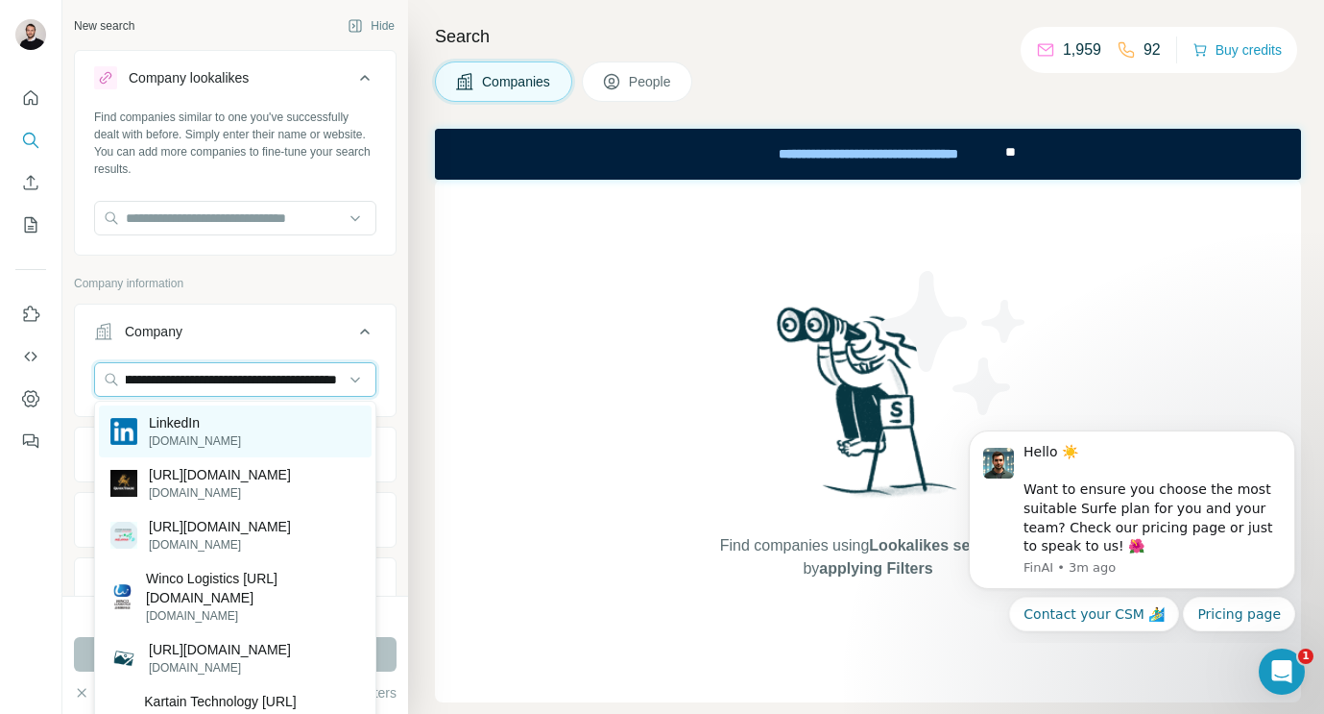
type input "**********"
click at [237, 434] on div "LinkedIn linkedin.com" at bounding box center [235, 431] width 273 height 52
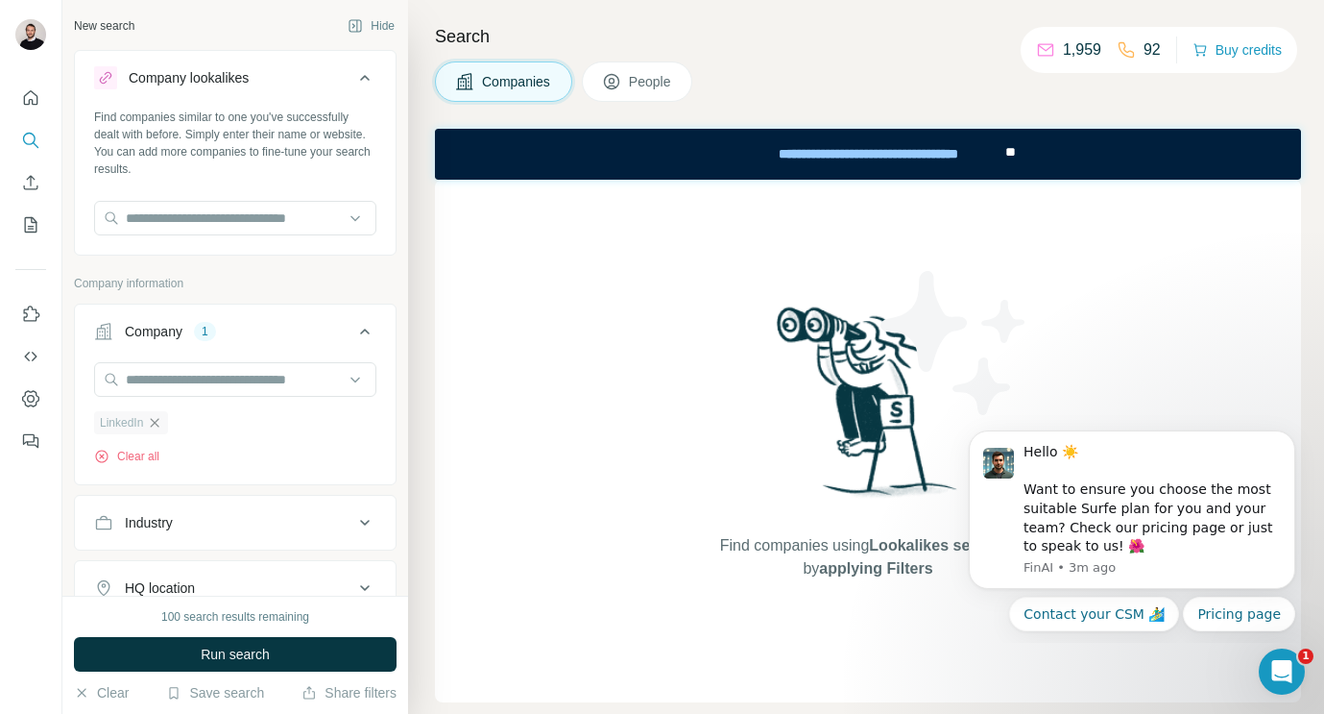
click at [157, 424] on icon "button" at bounding box center [155, 422] width 9 height 9
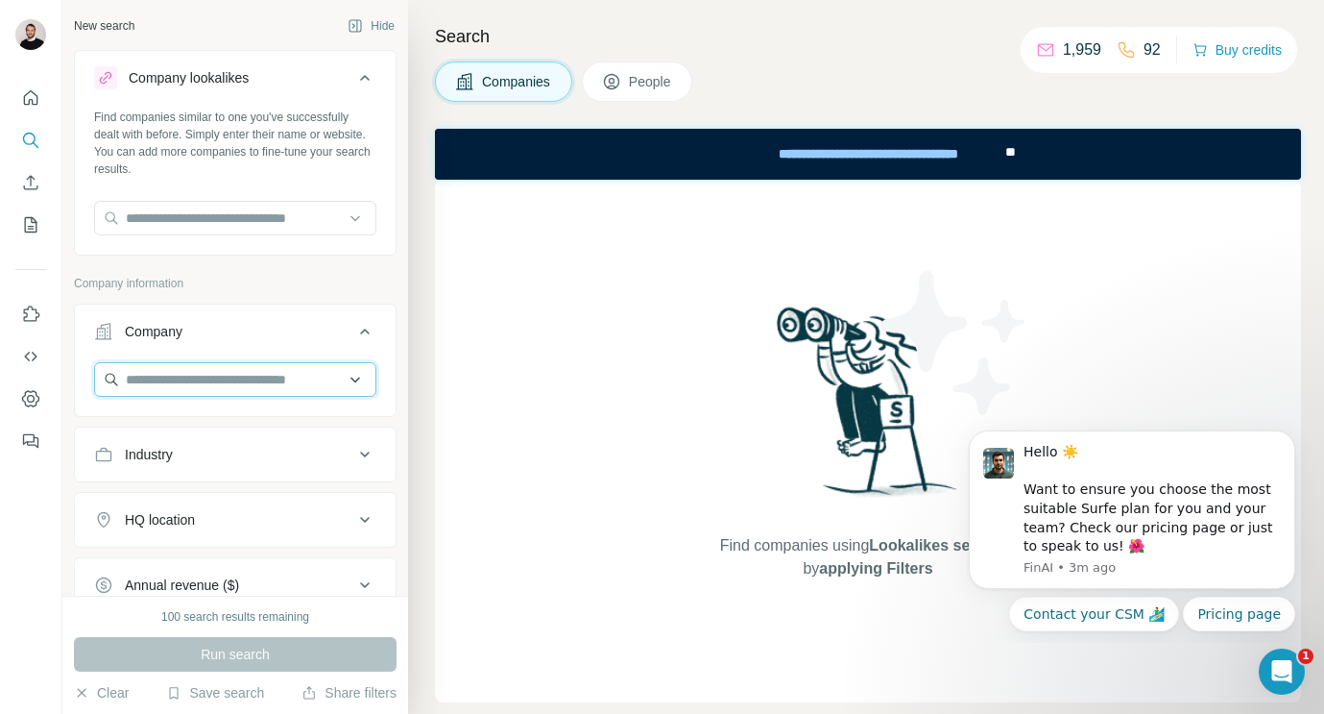
click at [165, 375] on input "text" at bounding box center [235, 379] width 282 height 35
paste input "**********"
type input "**********"
paste input "**********"
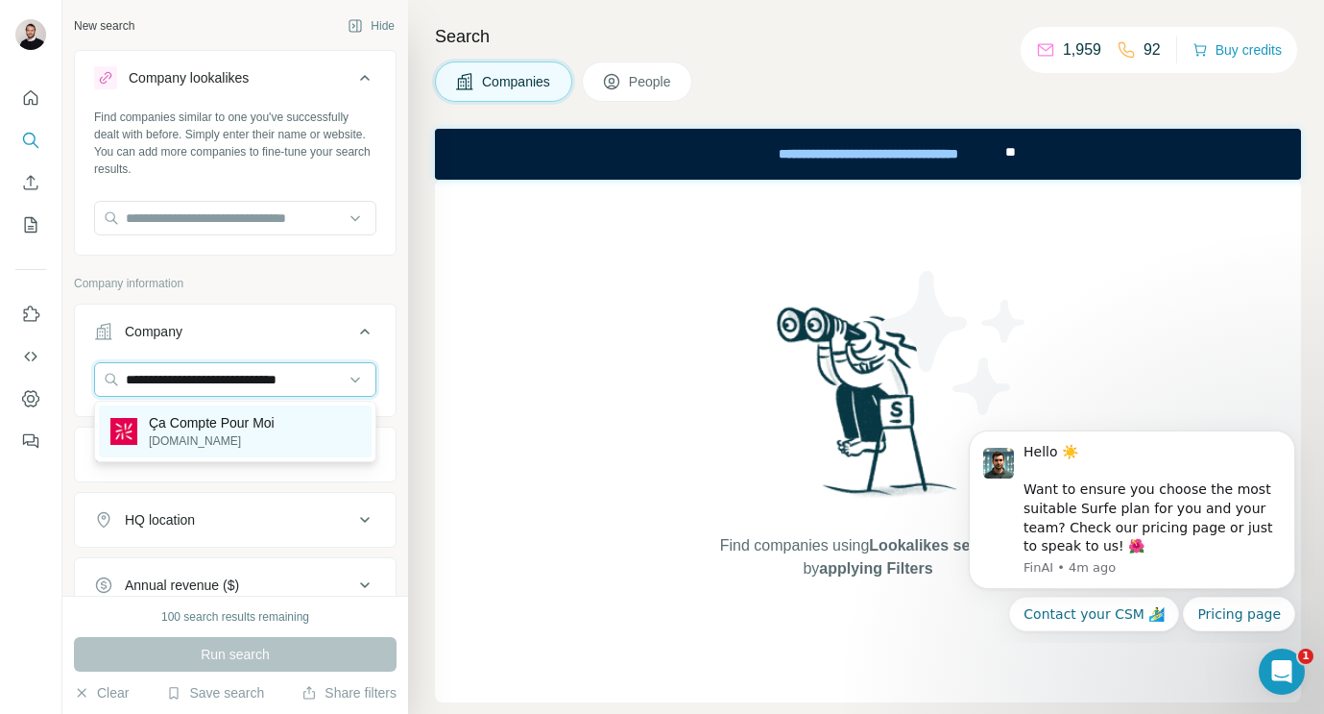
type input "**********"
click at [224, 430] on p "Ça Compte Pour Moi" at bounding box center [212, 422] width 126 height 19
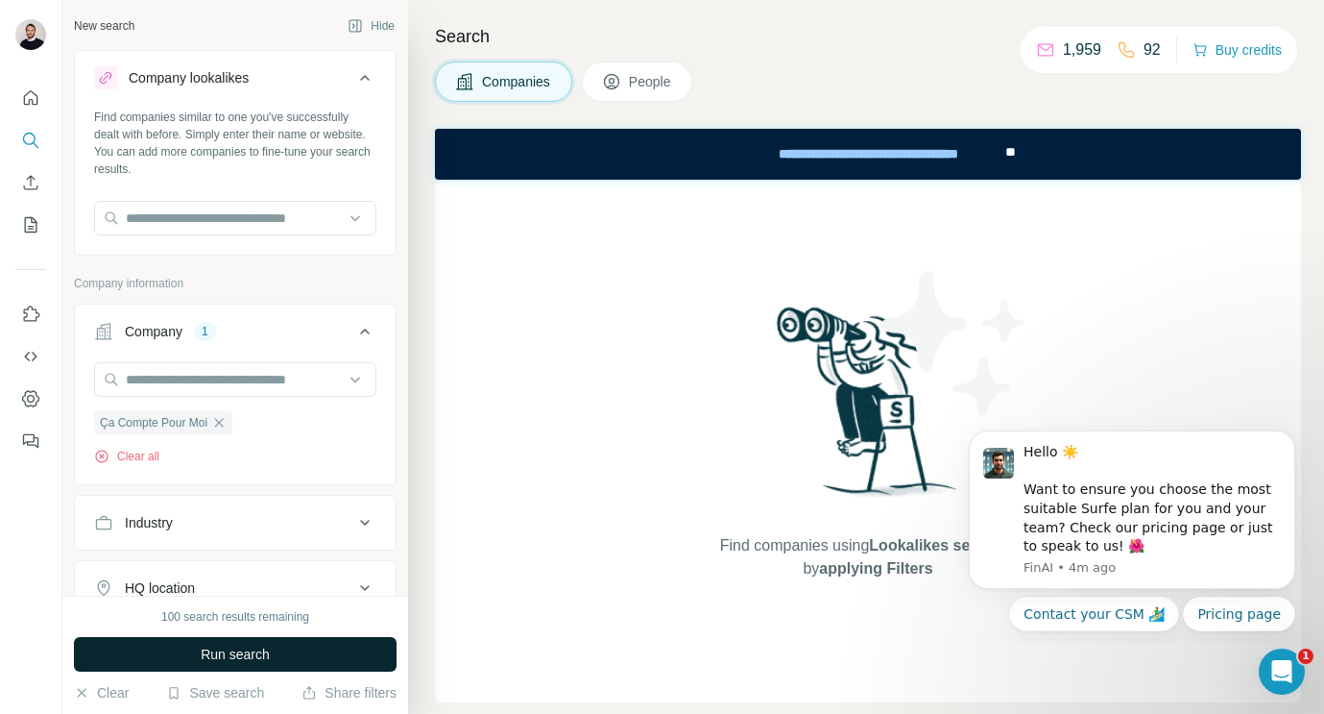
click at [246, 652] on span "Run search" at bounding box center [235, 653] width 69 height 19
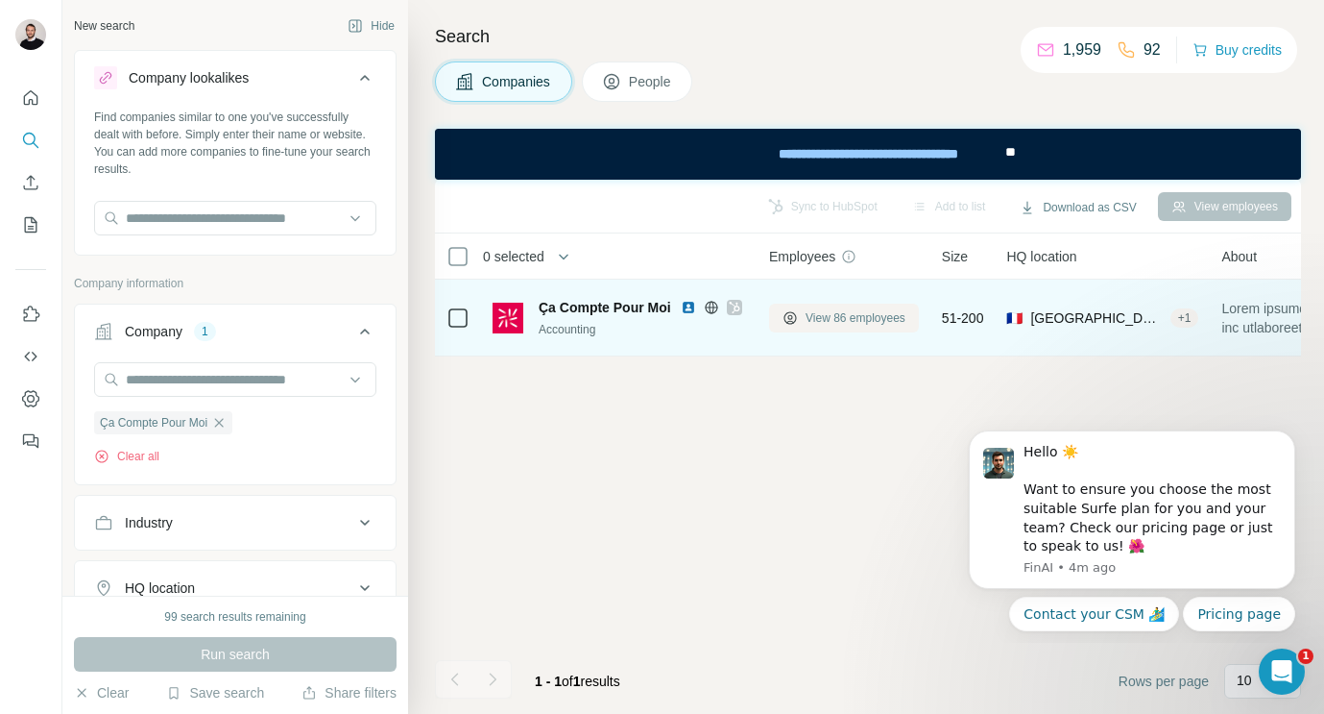
click at [818, 312] on span "View 86 employees" at bounding box center [856, 317] width 100 height 17
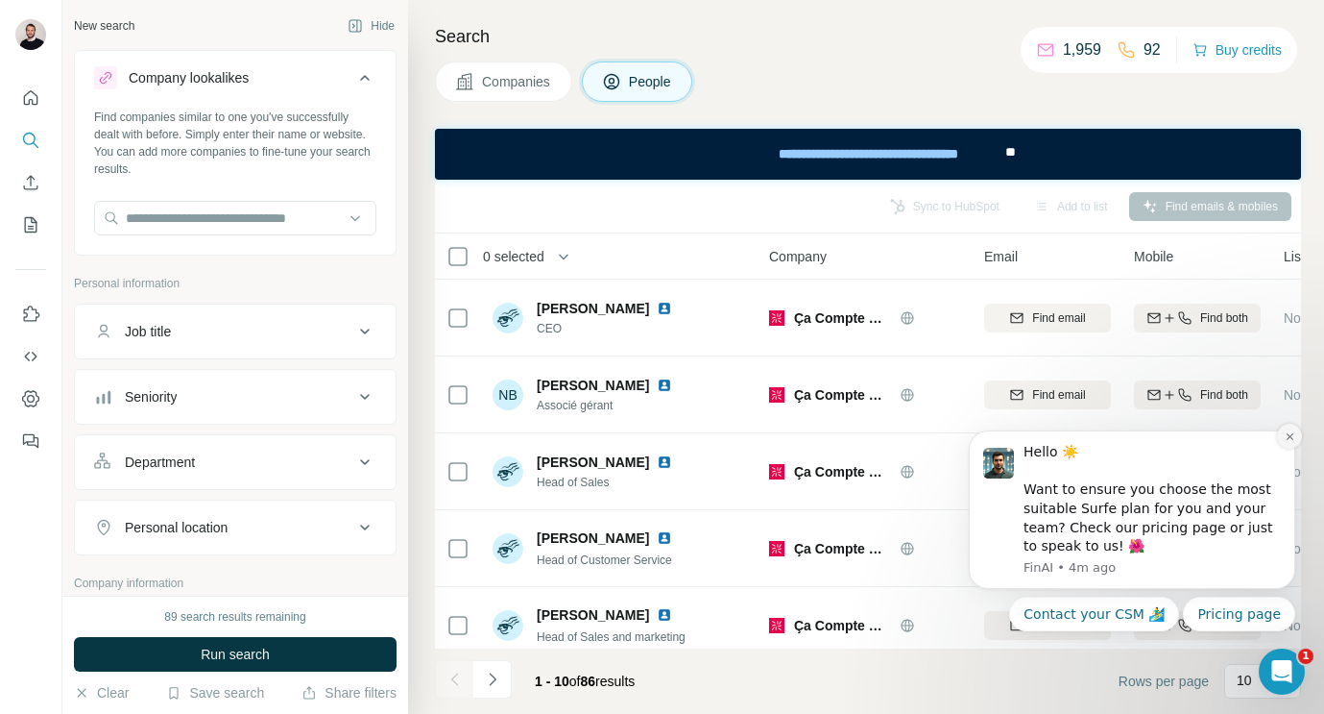
click at [1295, 441] on icon "Dismiss notification" at bounding box center [1290, 436] width 11 height 11
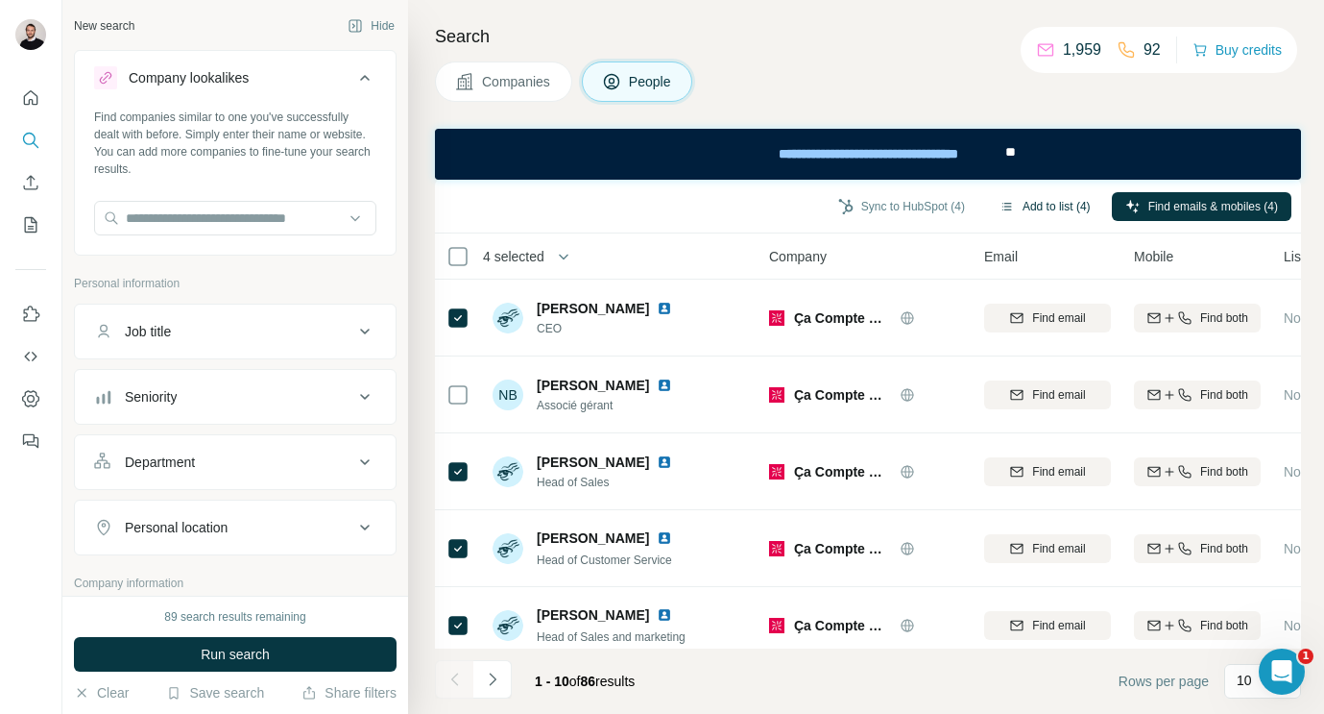
click at [1045, 212] on button "Add to list (4)" at bounding box center [1045, 206] width 118 height 29
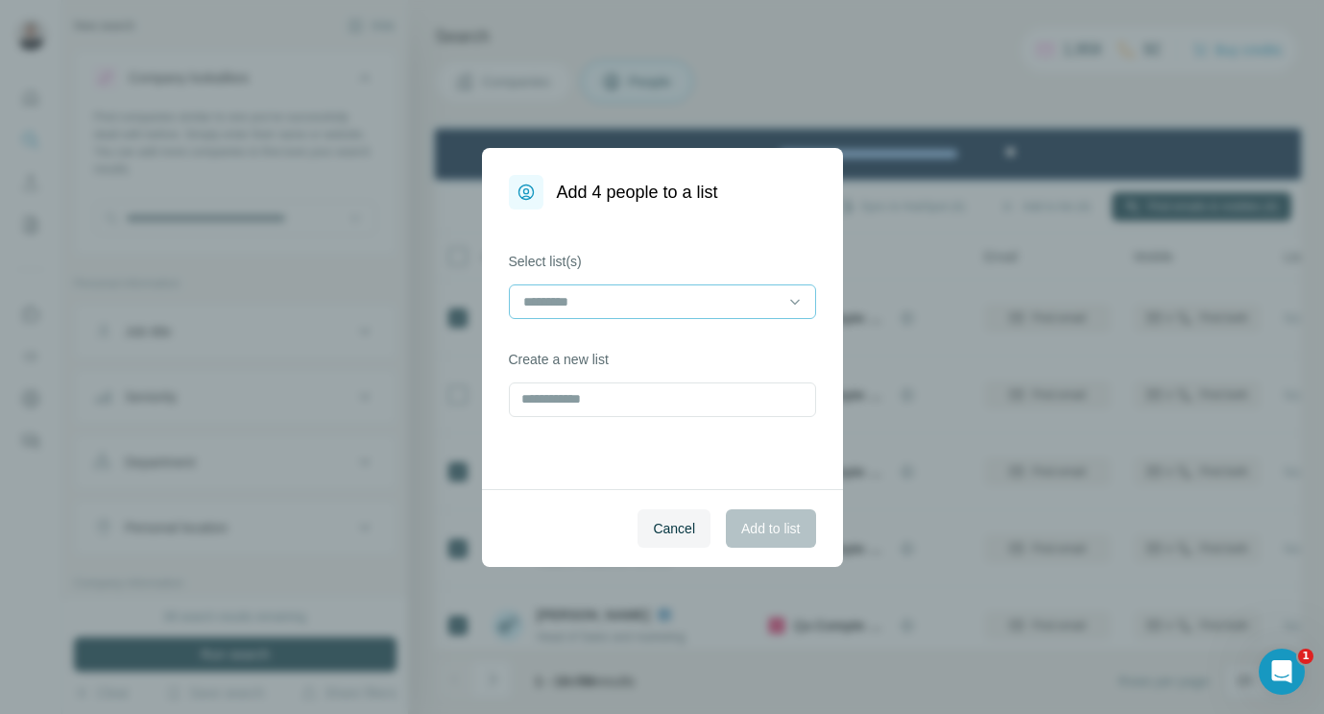
click at [678, 298] on input at bounding box center [650, 301] width 259 height 21
click at [605, 265] on label "Select list(s)" at bounding box center [662, 261] width 307 height 19
click at [621, 390] on input "text" at bounding box center [662, 399] width 307 height 35
click at [601, 394] on input "text" at bounding box center [662, 399] width 307 height 35
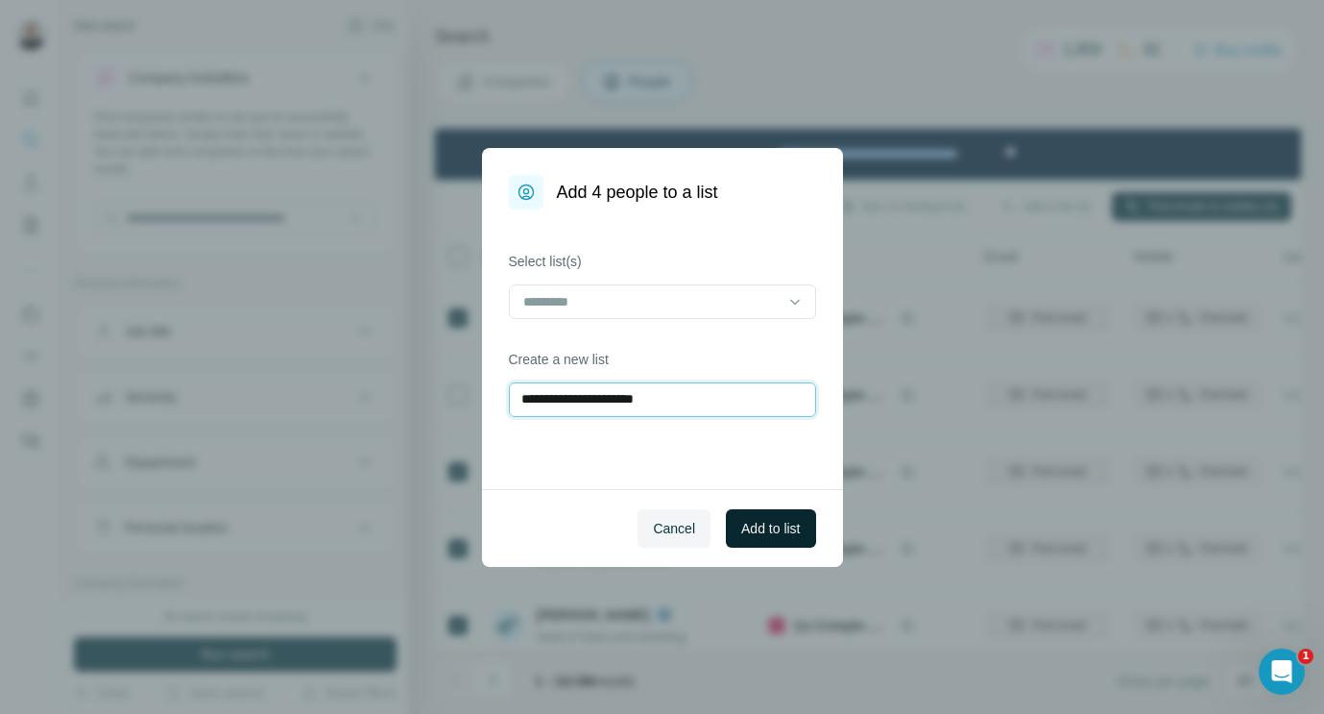
type input "**********"
click at [809, 519] on button "Add to list" at bounding box center [770, 528] width 89 height 38
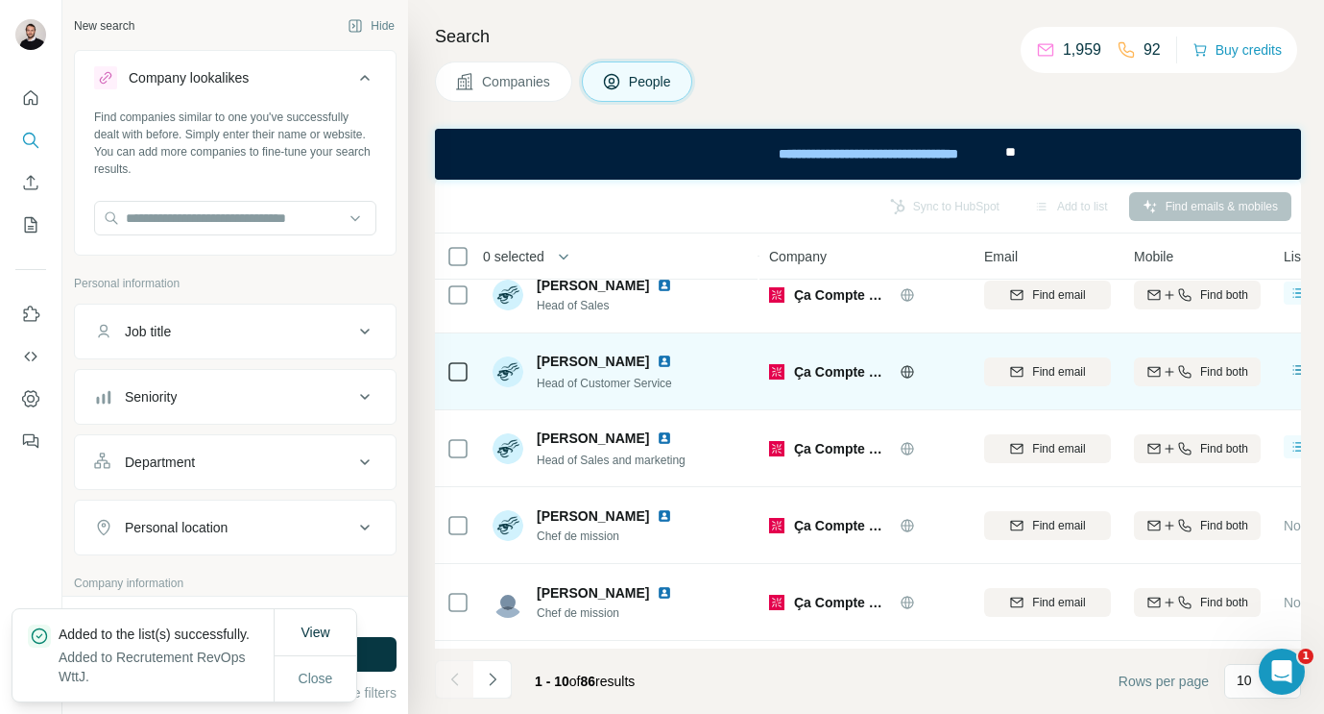
scroll to position [400, 0]
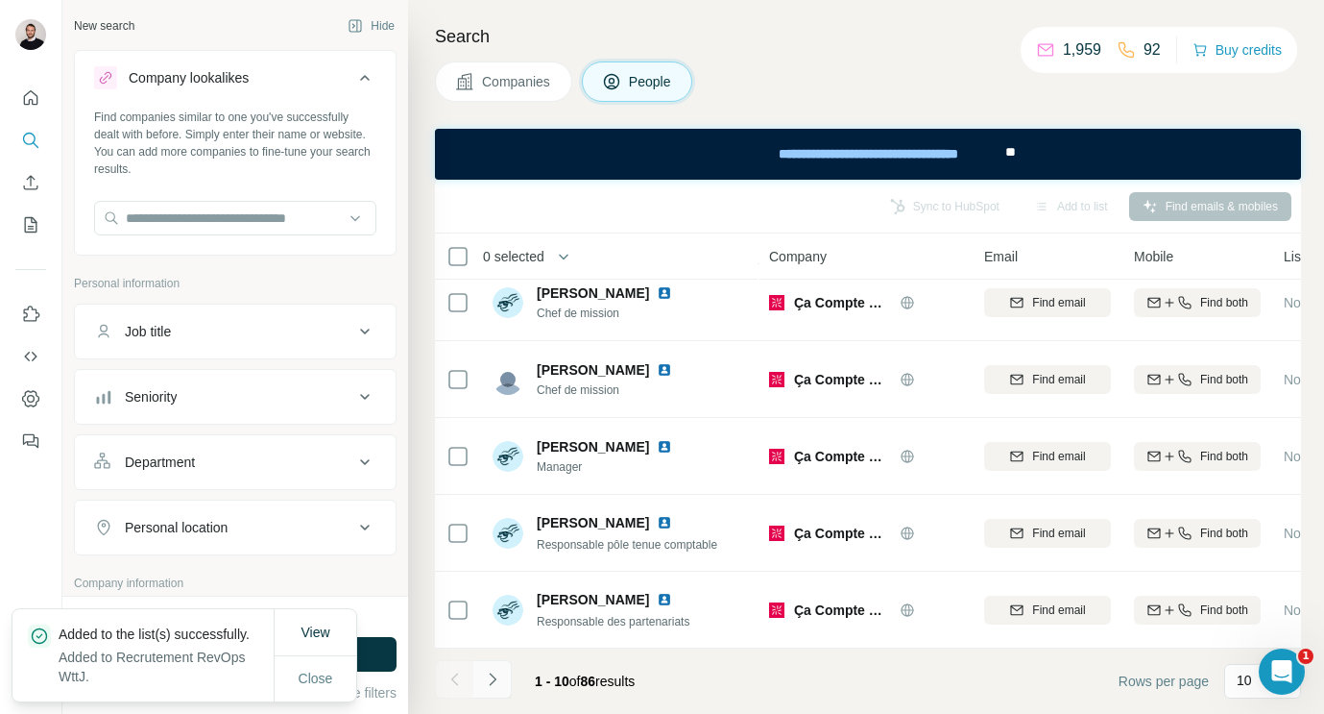
click at [502, 685] on button "Navigate to next page" at bounding box center [492, 679] width 38 height 38
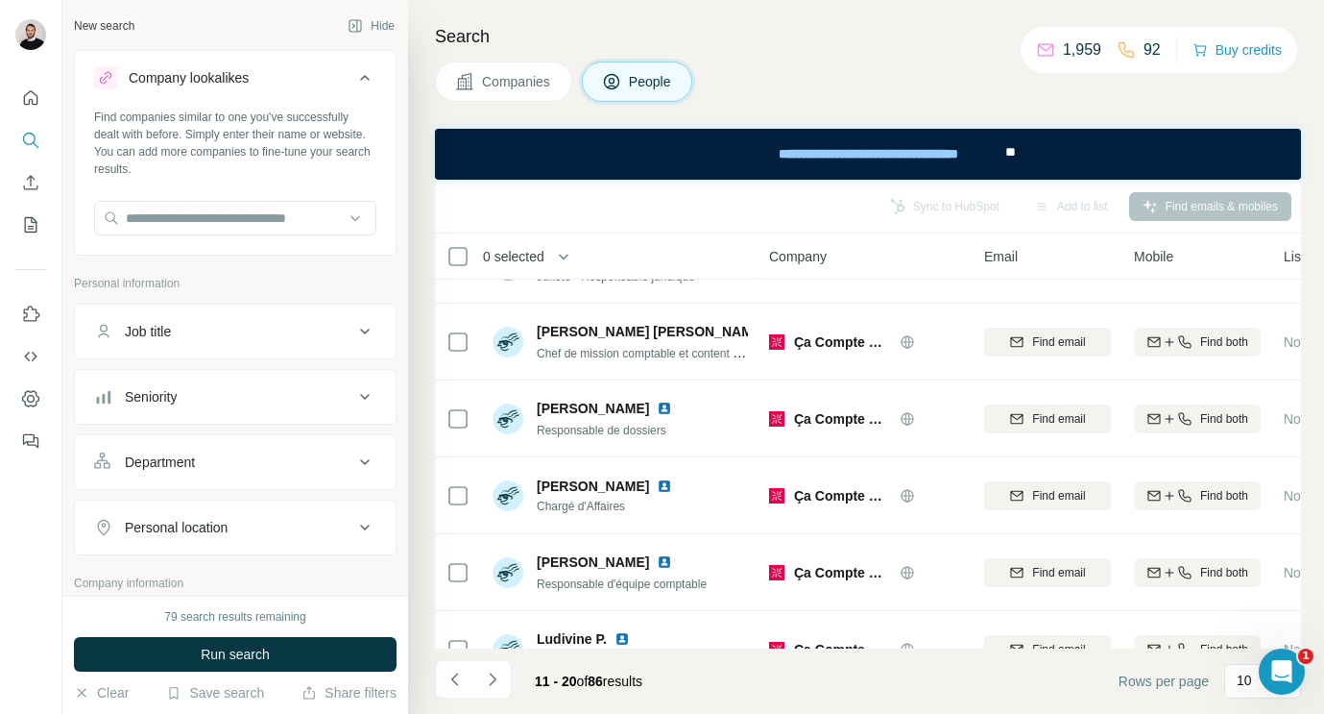
scroll to position [0, 0]
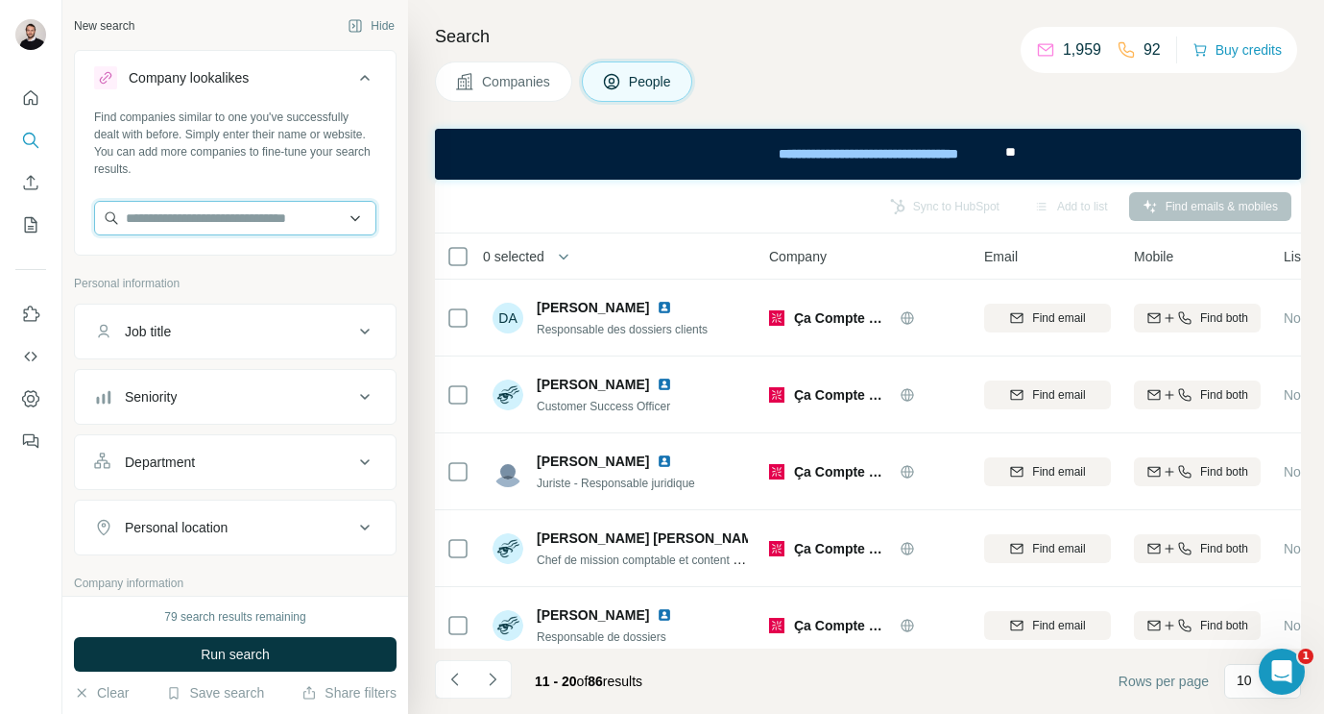
click at [200, 215] on input "text" at bounding box center [235, 218] width 282 height 35
paste input "**********"
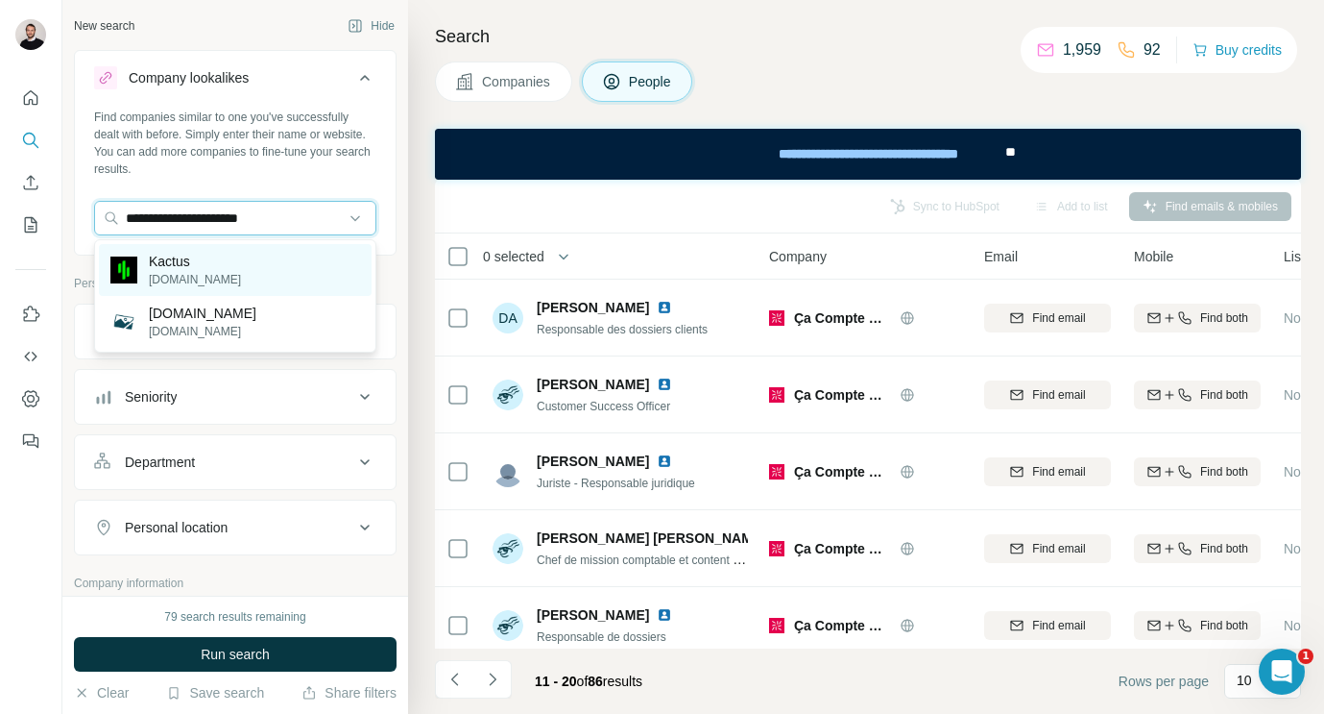
type input "**********"
click at [235, 266] on div "Kactus kactus.com" at bounding box center [235, 270] width 273 height 52
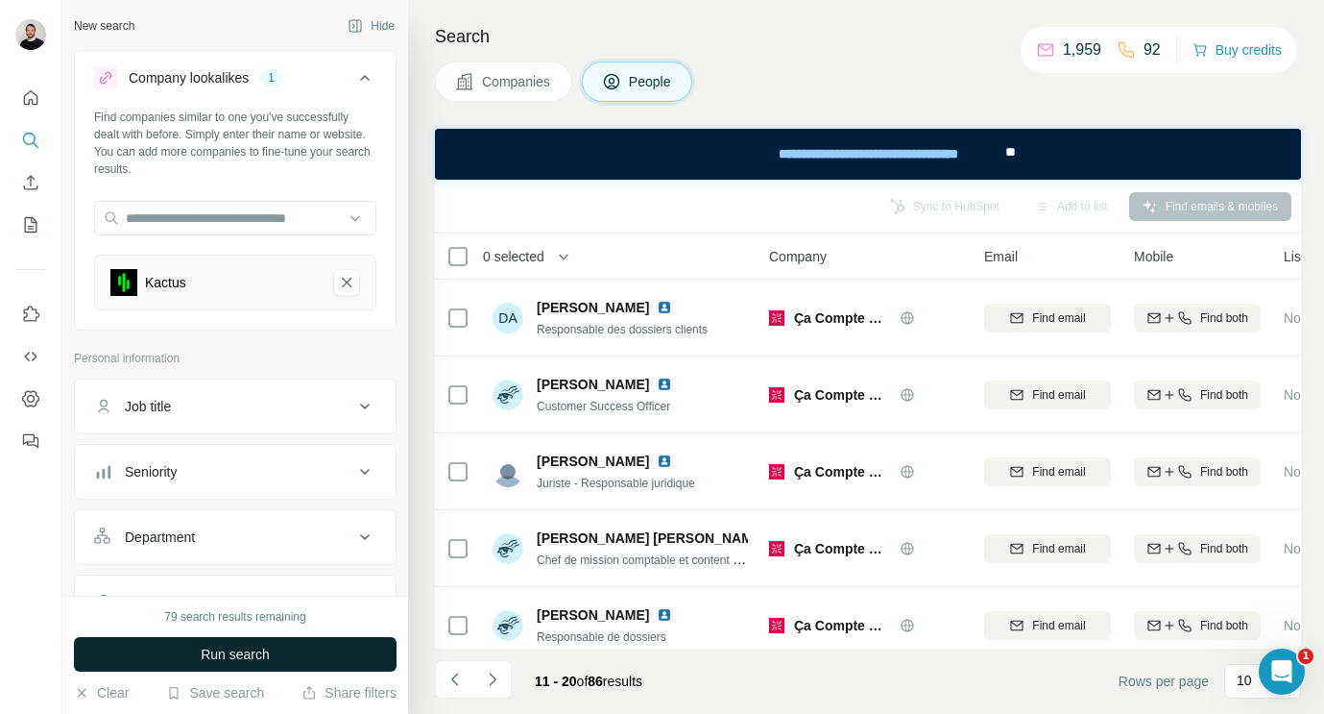
click at [222, 662] on span "Run search" at bounding box center [235, 653] width 69 height 19
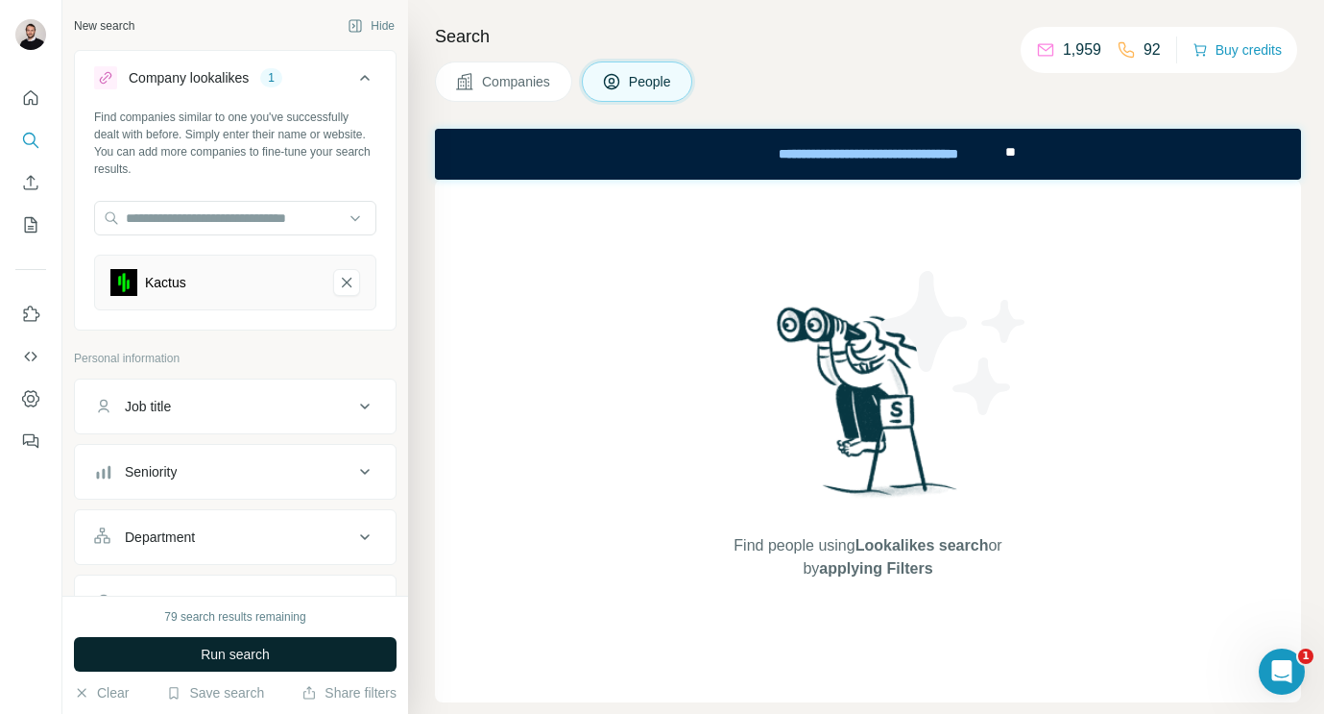
click at [226, 656] on span "Run search" at bounding box center [235, 653] width 69 height 19
click at [237, 207] on input "text" at bounding box center [235, 218] width 282 height 35
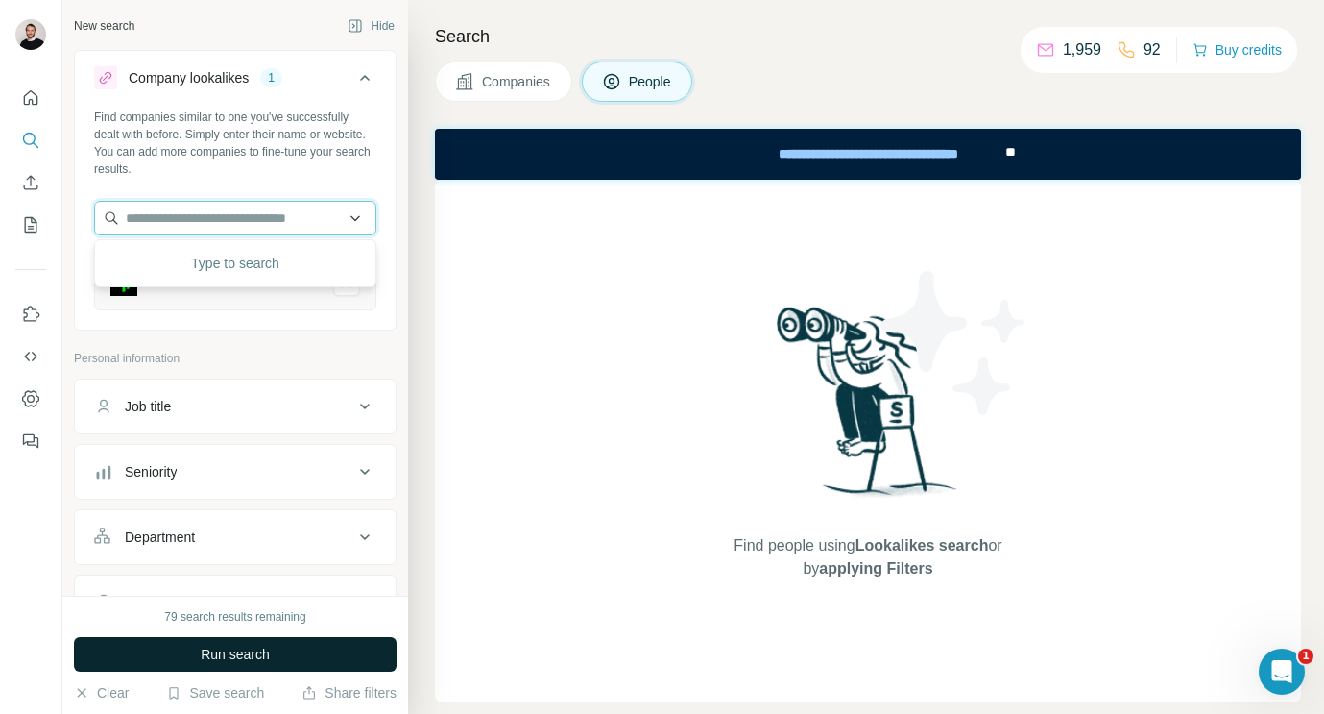
click at [250, 211] on input "text" at bounding box center [235, 218] width 282 height 35
click at [229, 355] on p "Personal information" at bounding box center [235, 358] width 323 height 17
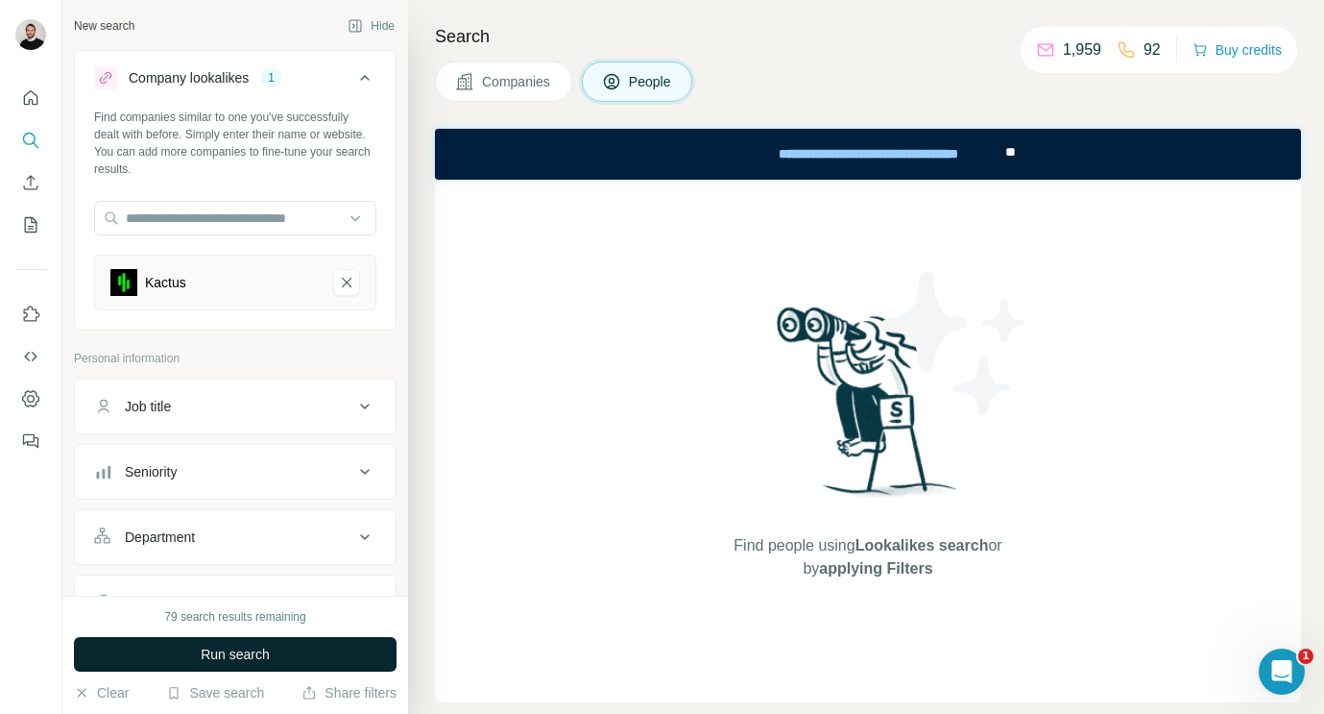
click at [189, 301] on div "Kactus" at bounding box center [235, 282] width 282 height 56
click at [179, 295] on div "Kactus" at bounding box center [213, 282] width 207 height 27
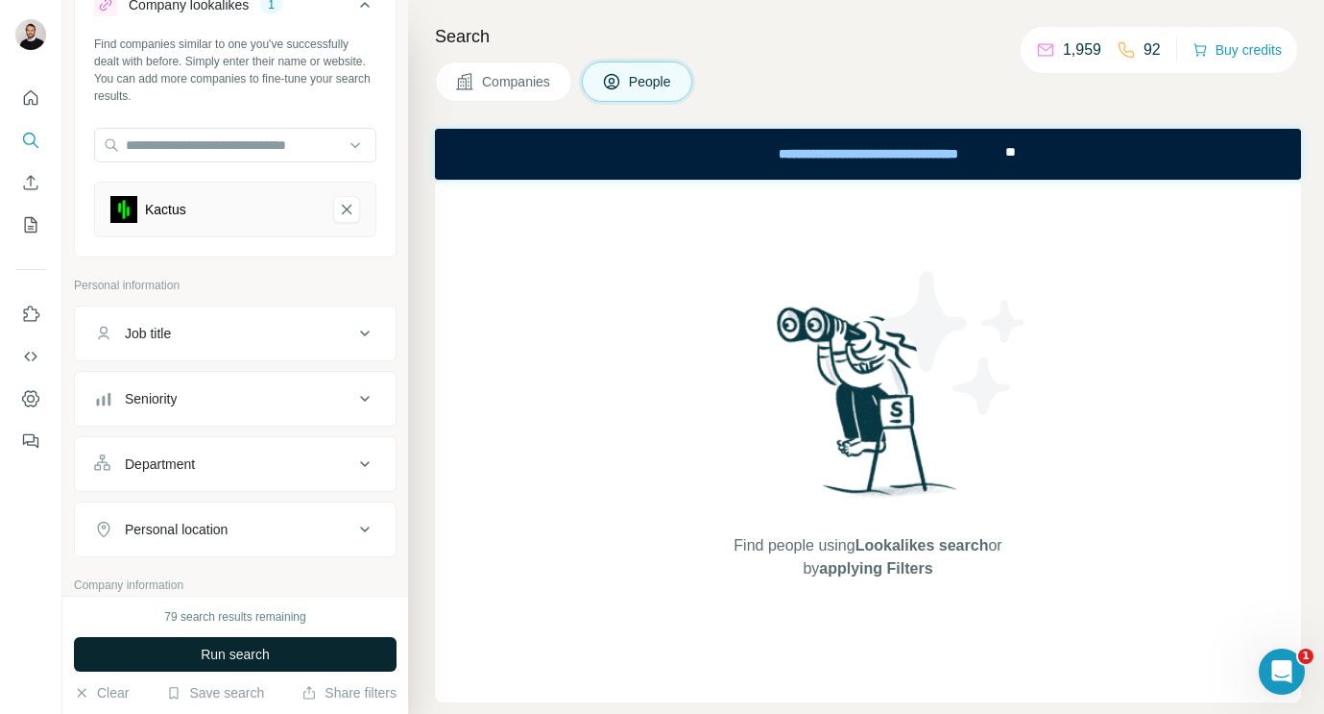
scroll to position [75, 0]
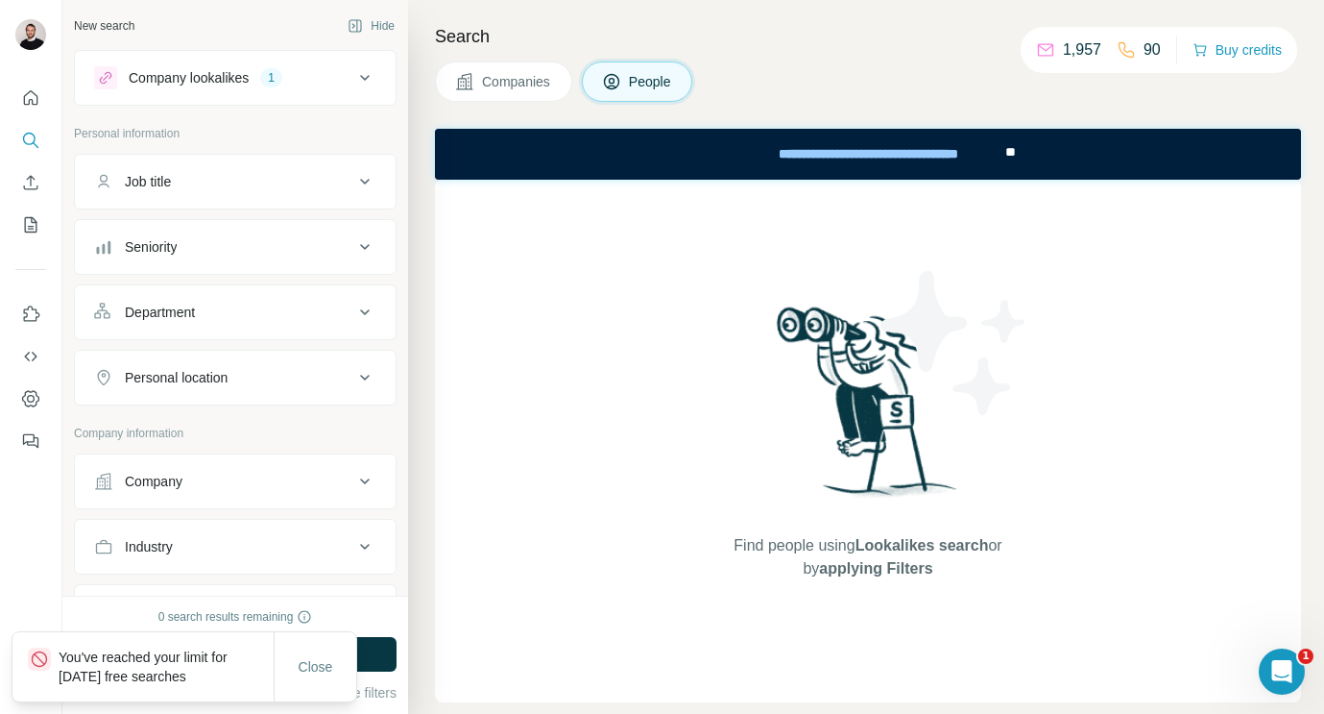
click at [330, 68] on div "Company lookalikes 1" at bounding box center [223, 77] width 259 height 23
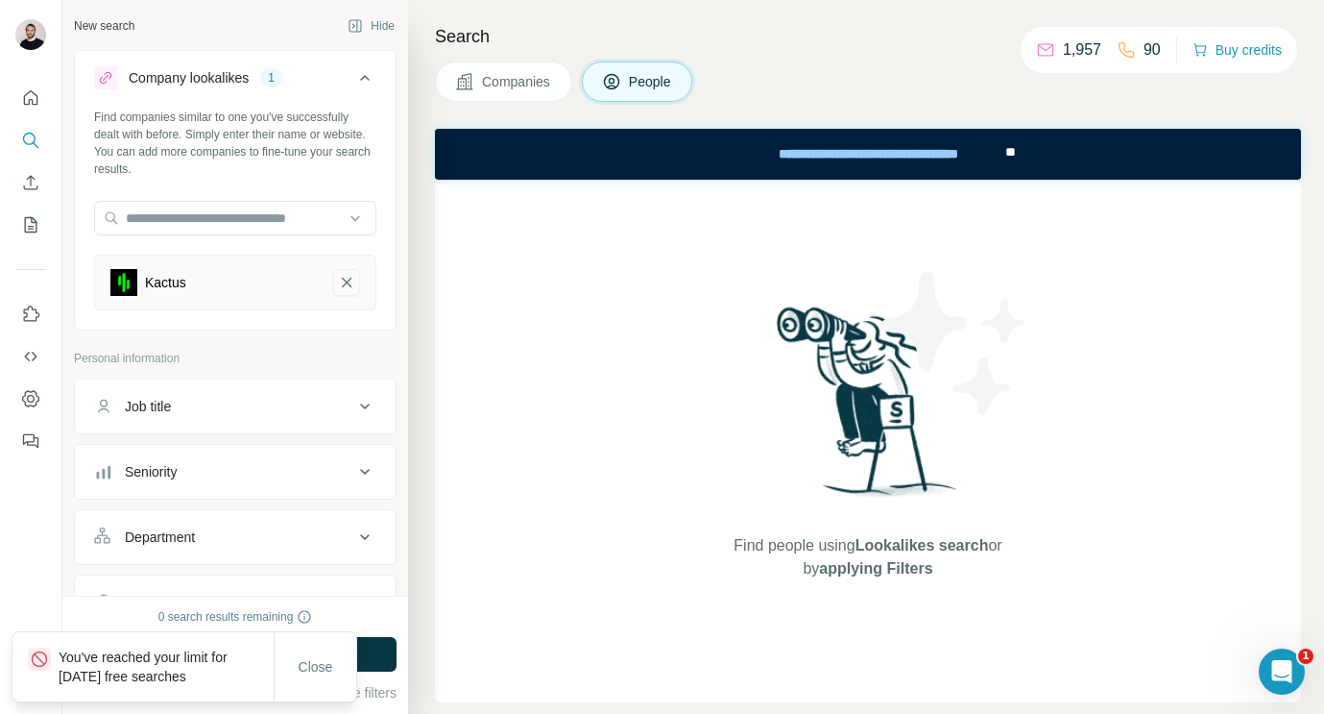
click at [341, 281] on icon "Kactus-remove-button" at bounding box center [346, 282] width 17 height 19
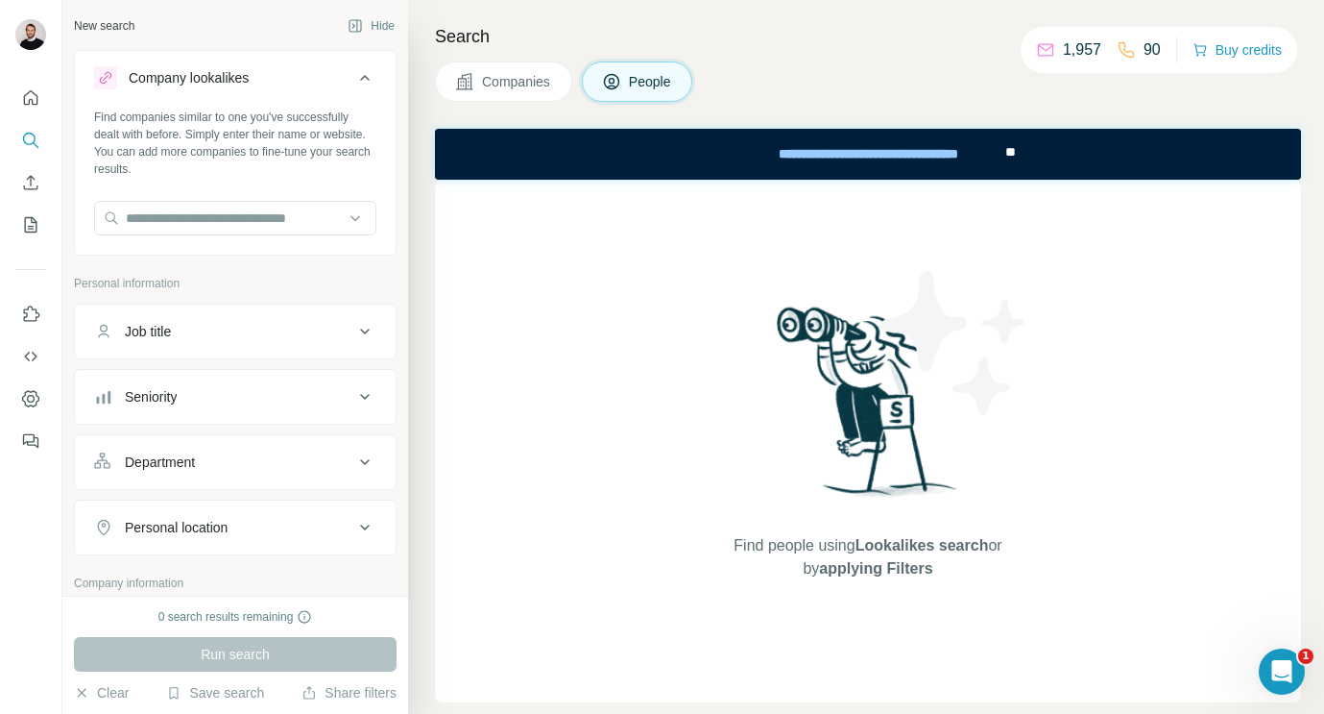
click at [512, 65] on button "Companies" at bounding box center [503, 81] width 137 height 40
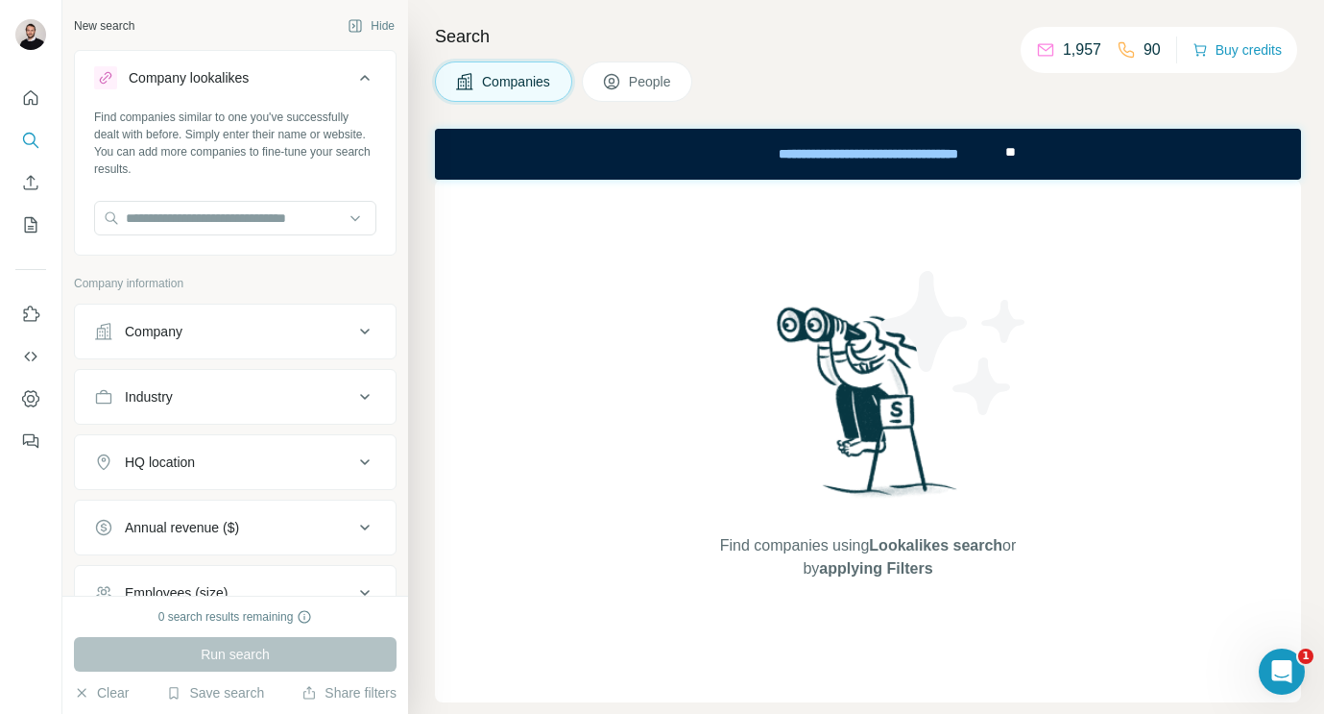
click at [173, 347] on button "Company" at bounding box center [235, 331] width 321 height 46
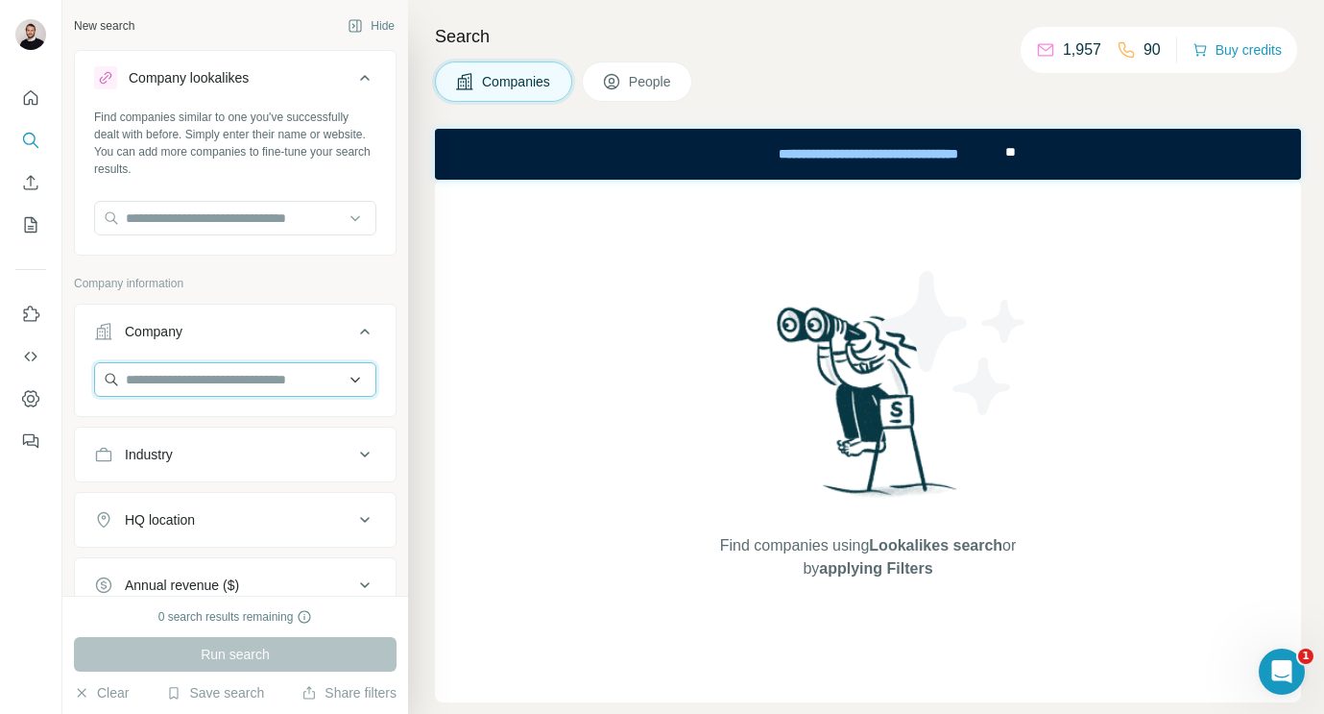
click at [174, 377] on input "text" at bounding box center [235, 379] width 282 height 35
paste input "**********"
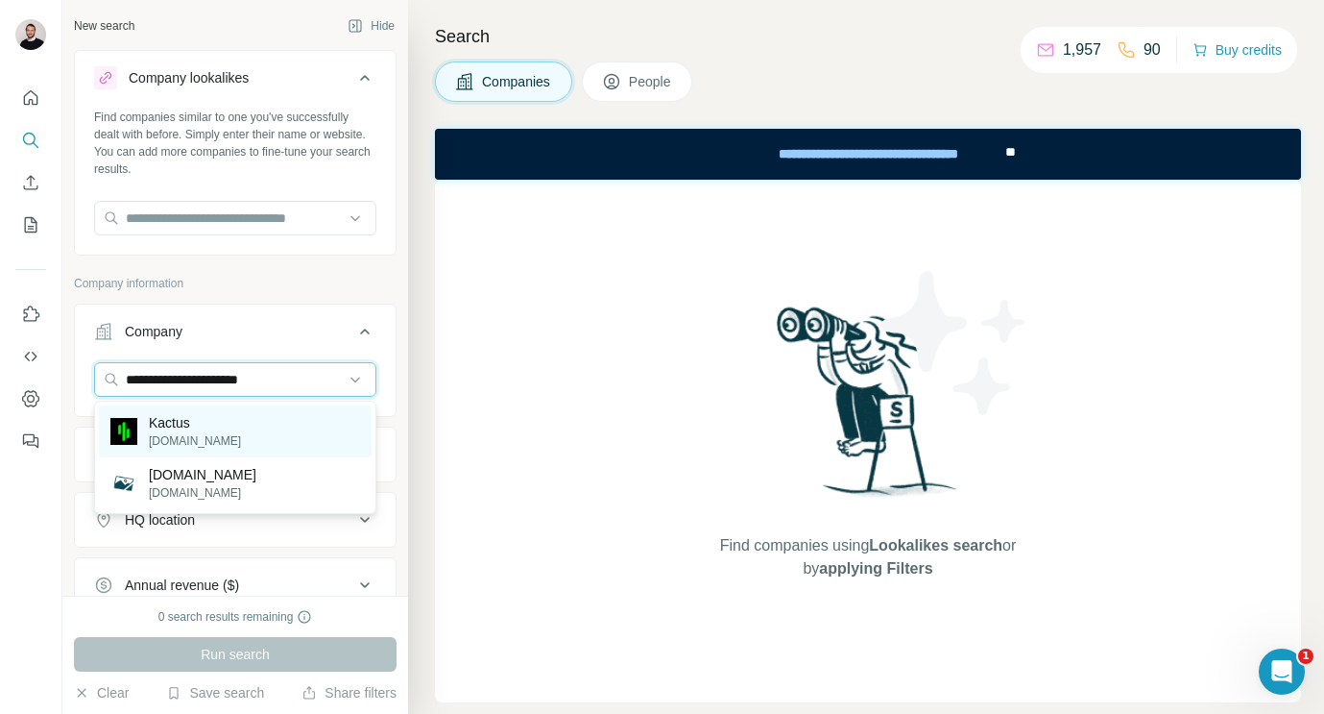
type input "**********"
click at [208, 420] on p "Kactus" at bounding box center [195, 422] width 92 height 19
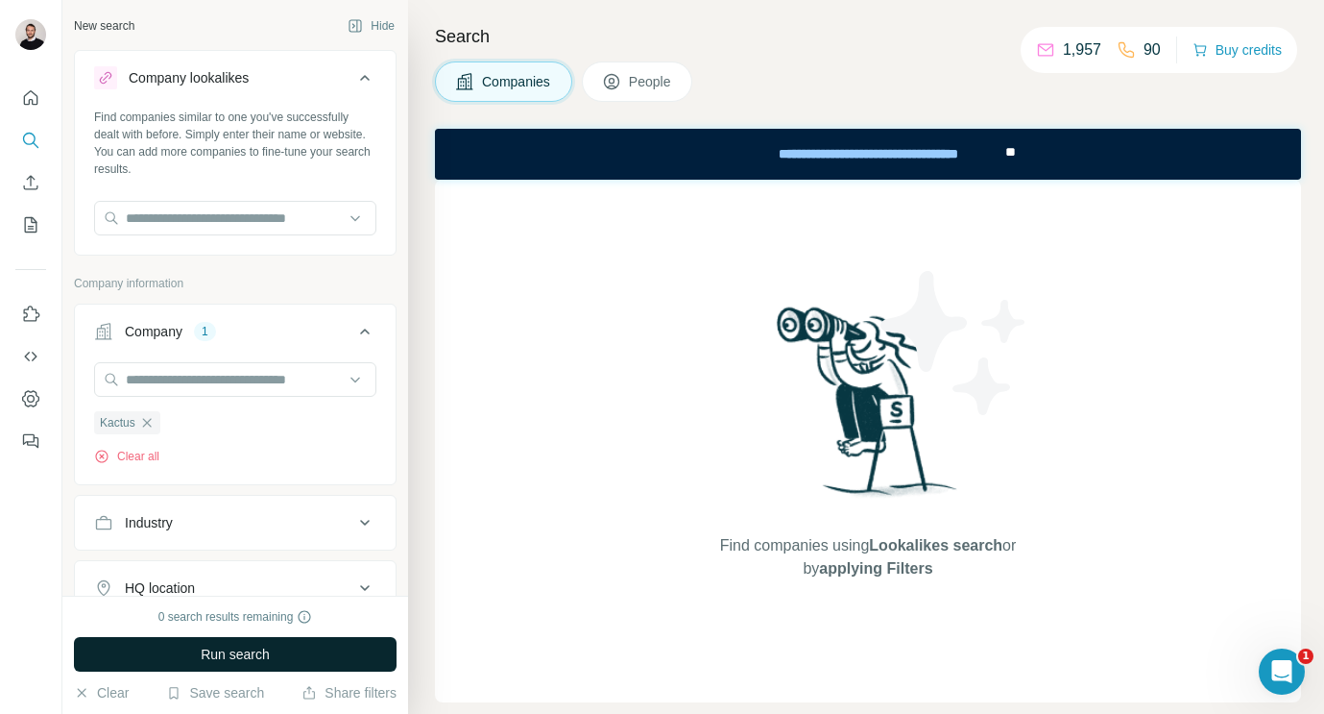
click at [230, 664] on button "Run search" at bounding box center [235, 654] width 323 height 35
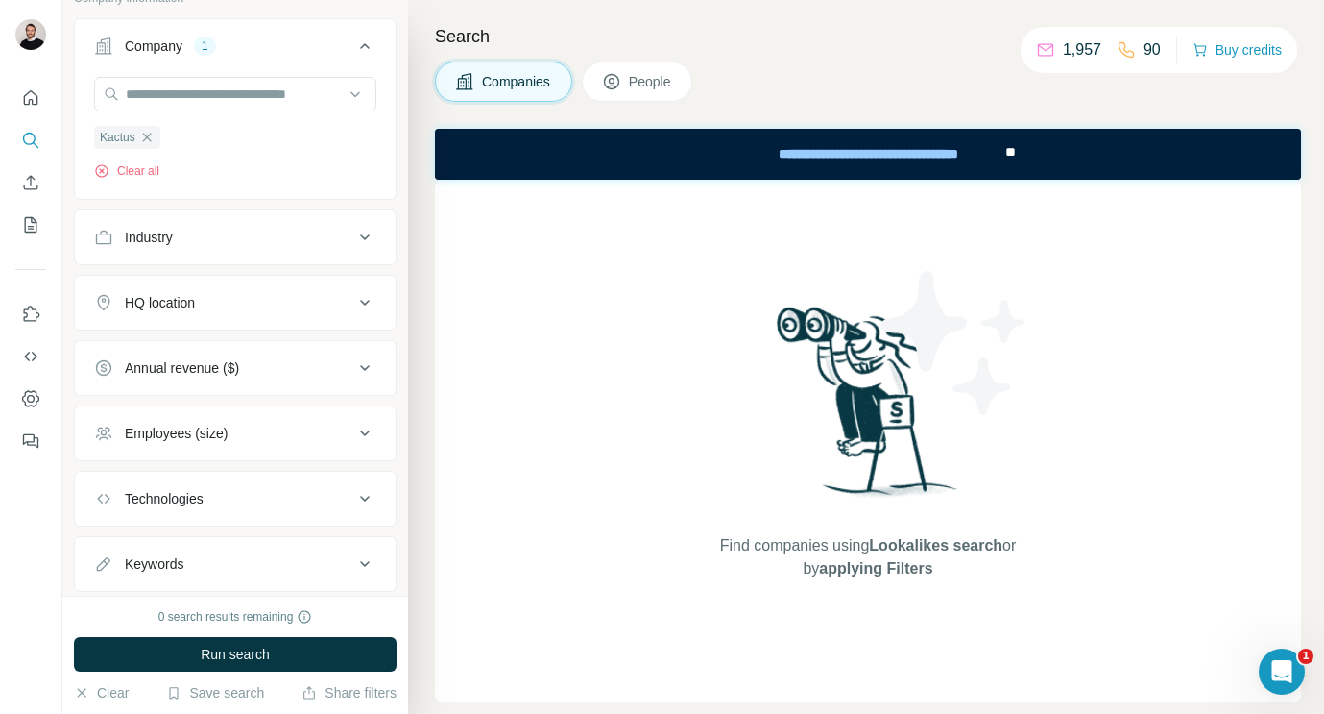
scroll to position [326, 0]
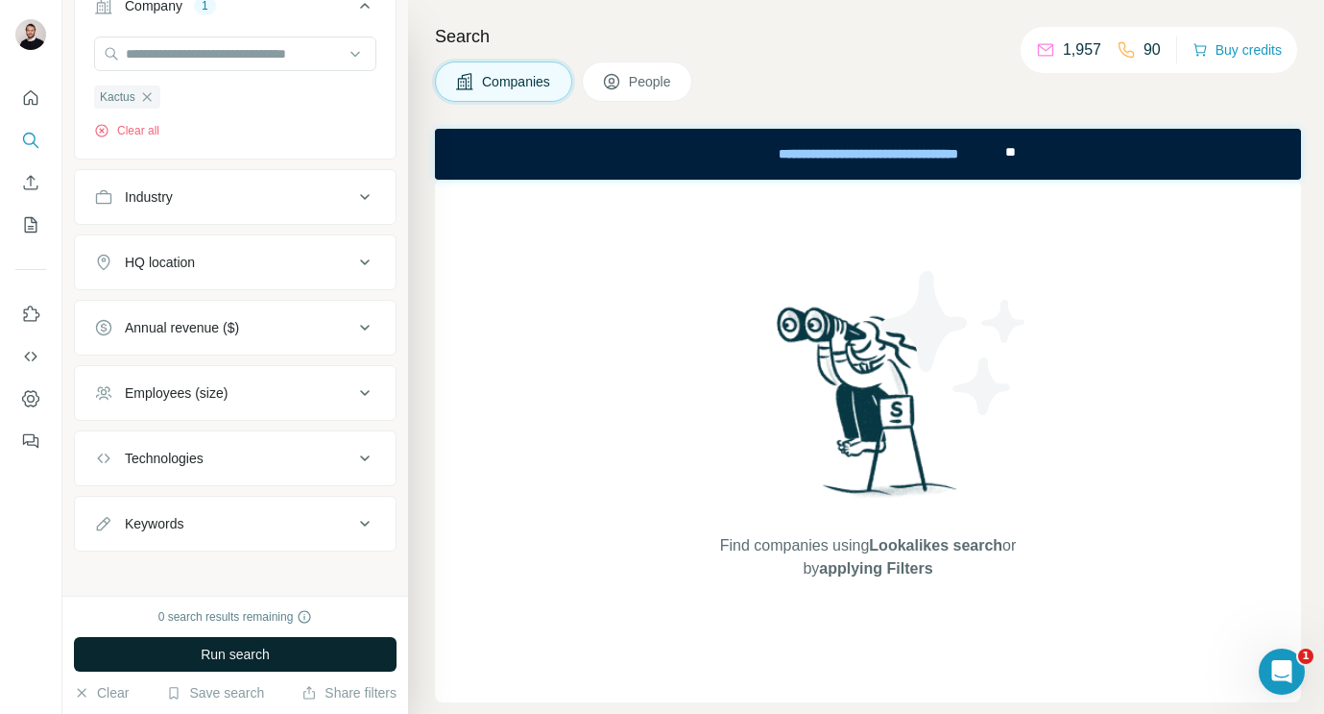
click at [202, 657] on span "Run search" at bounding box center [235, 653] width 69 height 19
click at [197, 646] on button "Run search" at bounding box center [235, 654] width 323 height 35
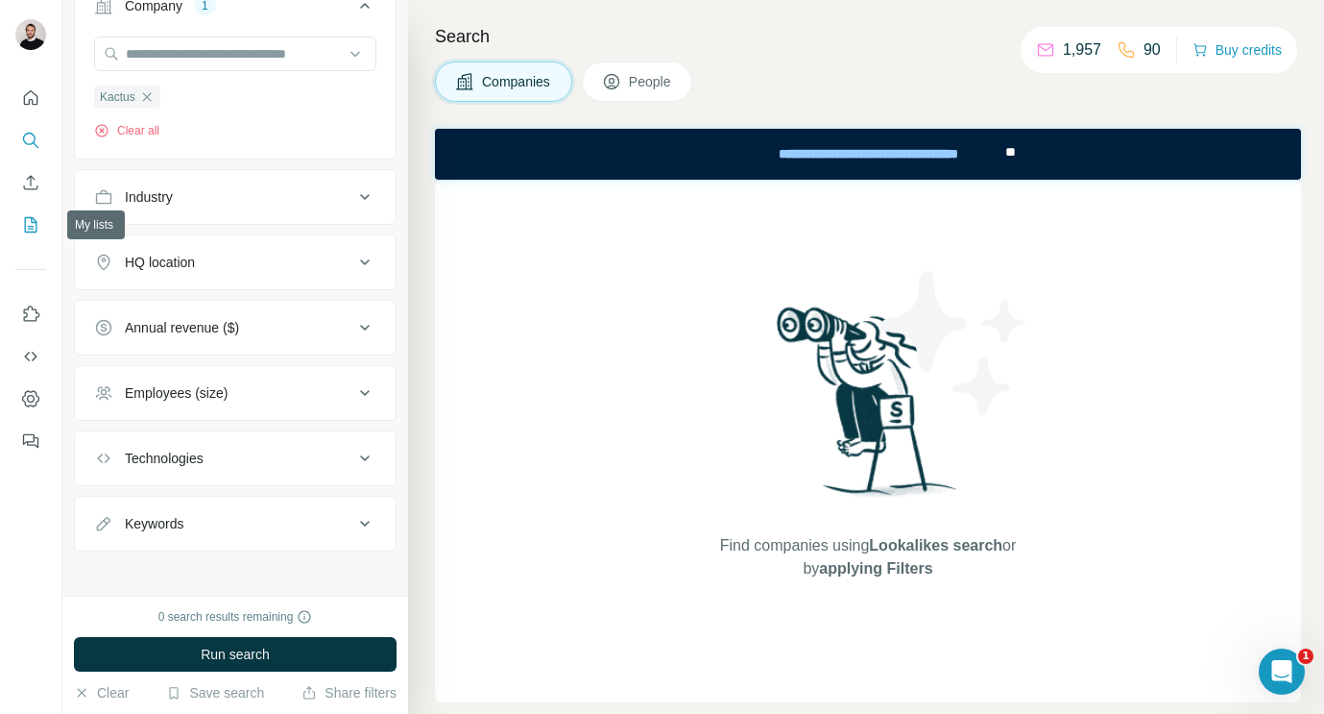
click at [29, 232] on icon "My lists" at bounding box center [30, 224] width 19 height 19
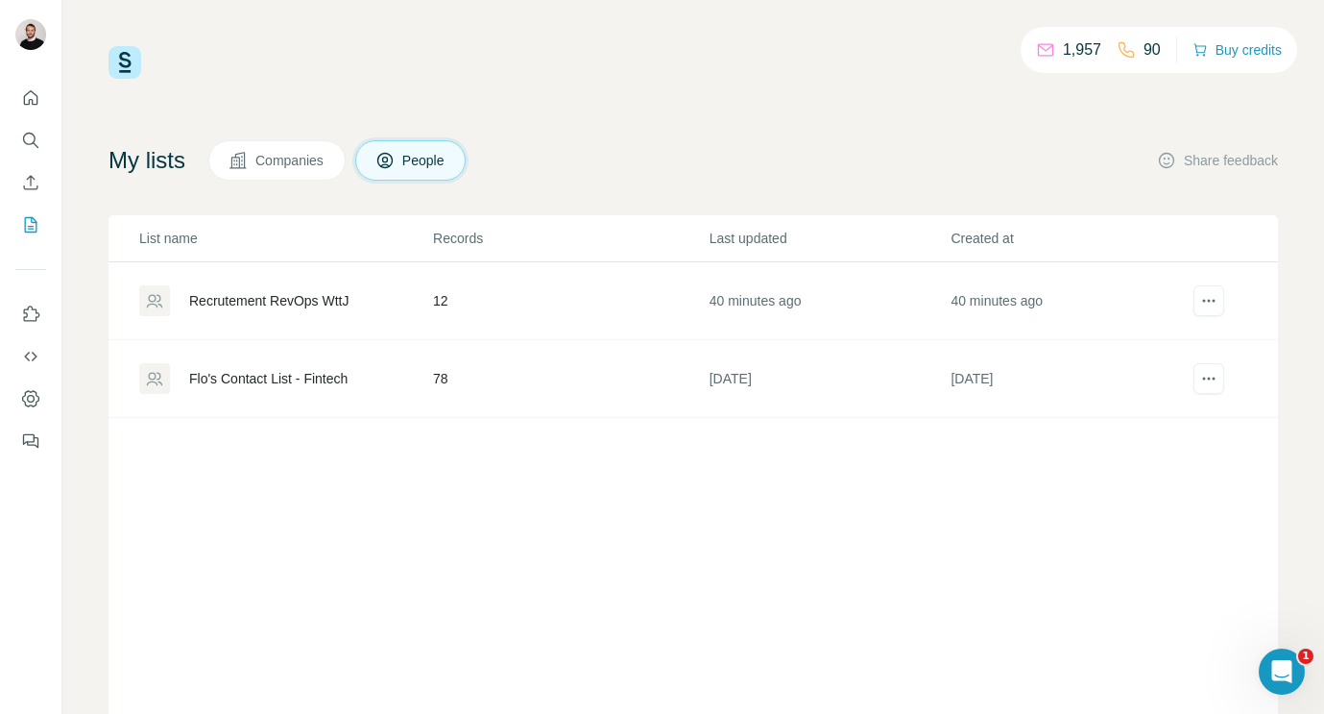
click at [235, 306] on div "Recrutement RevOps WttJ" at bounding box center [269, 300] width 160 height 19
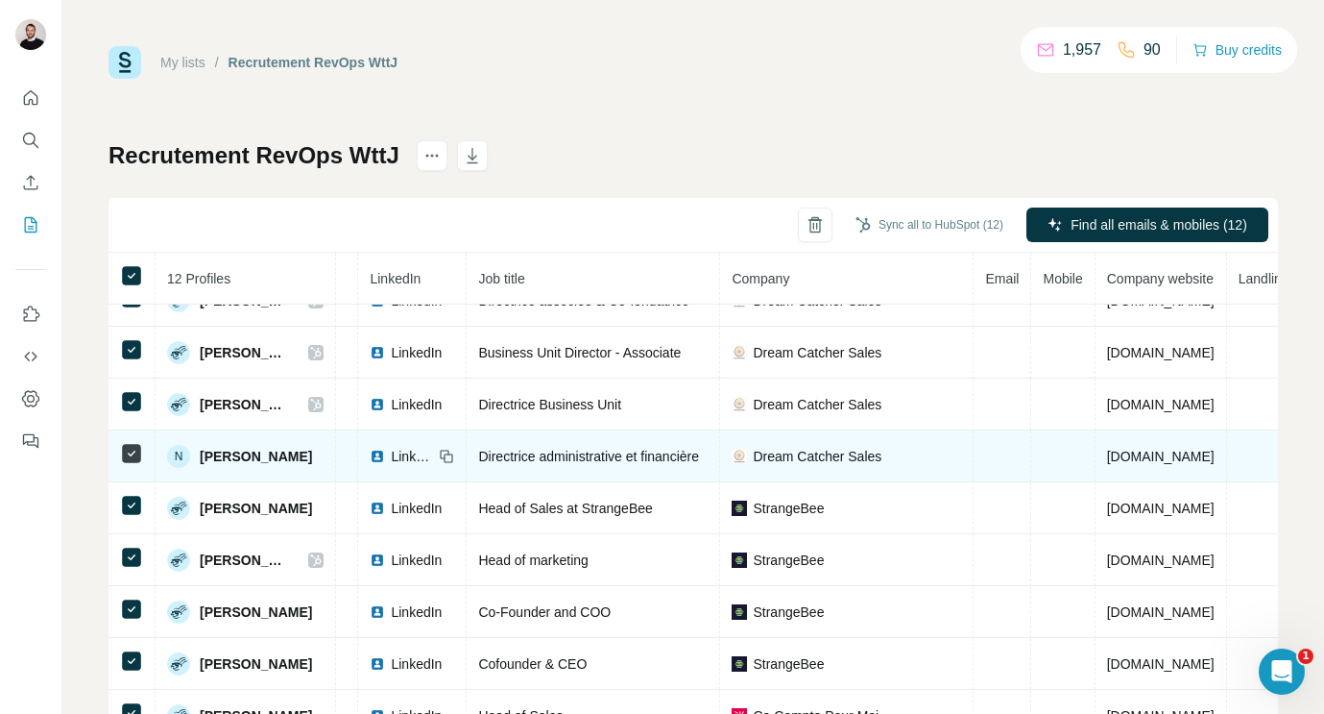
scroll to position [0, 96]
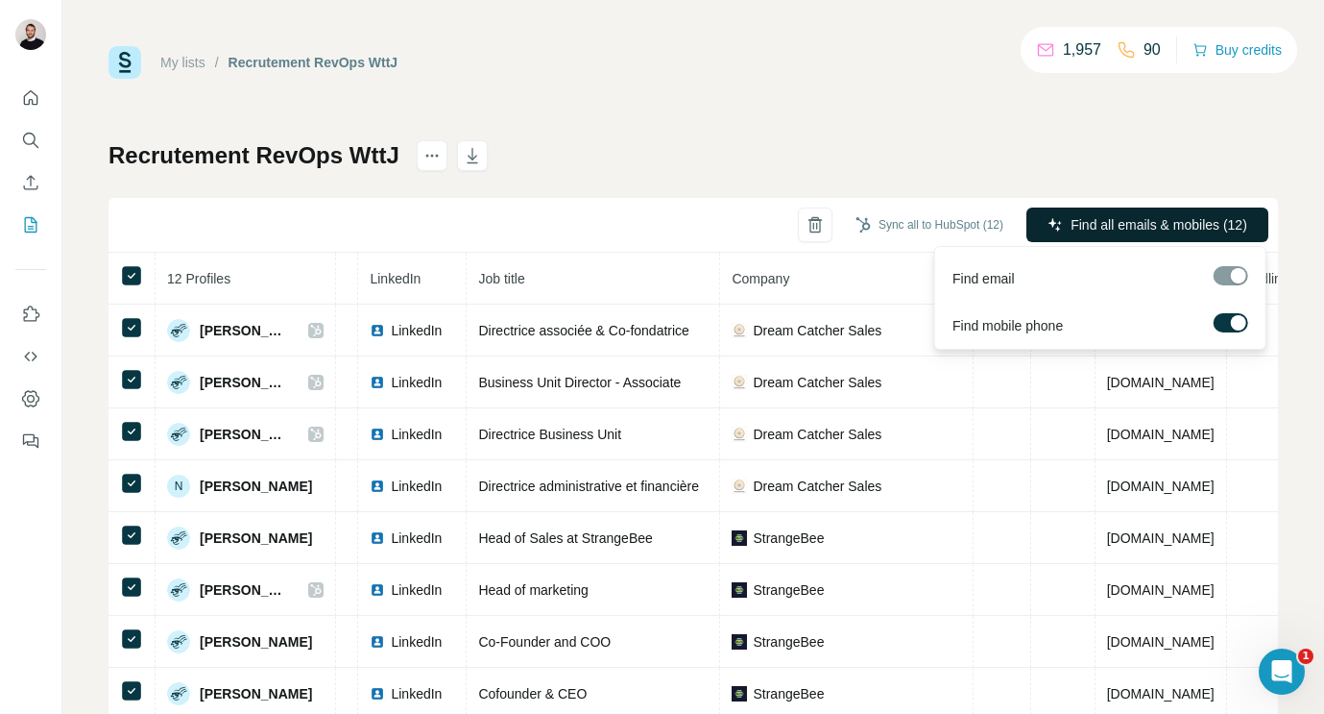
click at [1174, 220] on span "Find all emails & mobiles (12)" at bounding box center [1159, 224] width 177 height 19
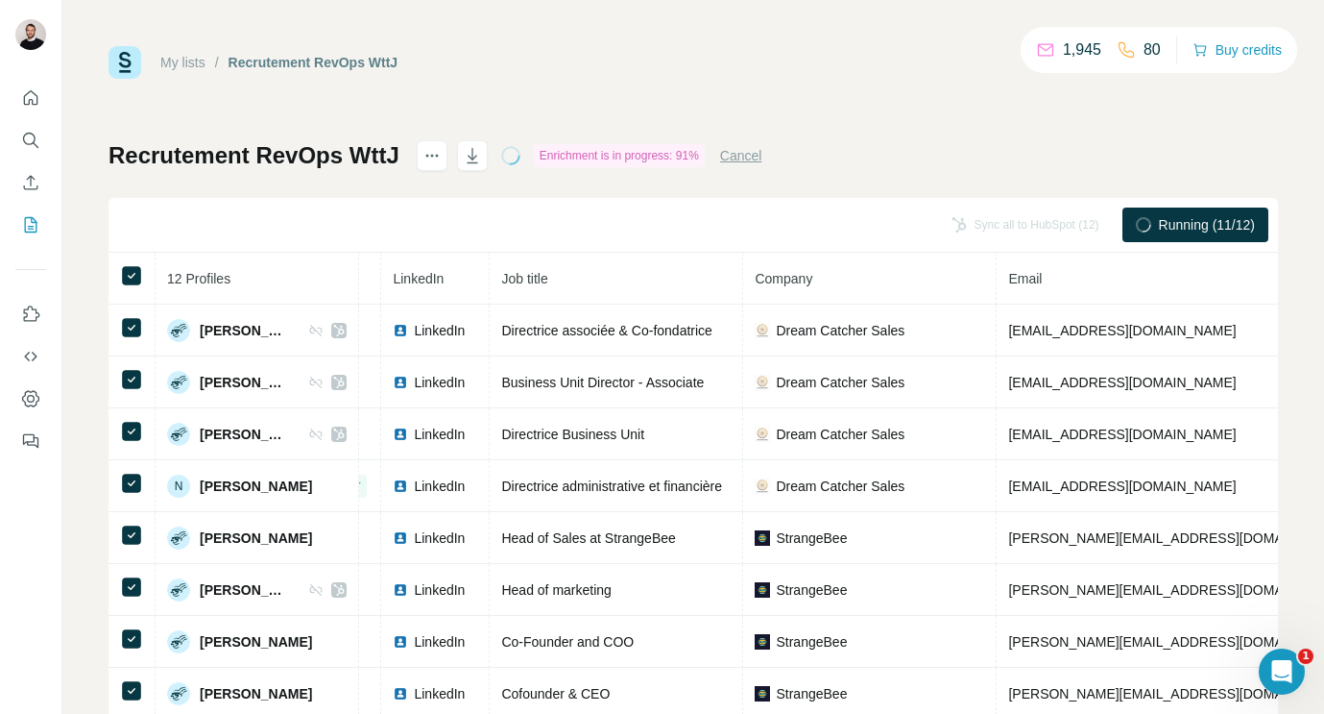
click at [778, 96] on div "My lists / Recrutement RevOps WttJ 1,945 80 Buy credits Recrutement RevOps WttJ…" at bounding box center [694, 403] width 1170 height 714
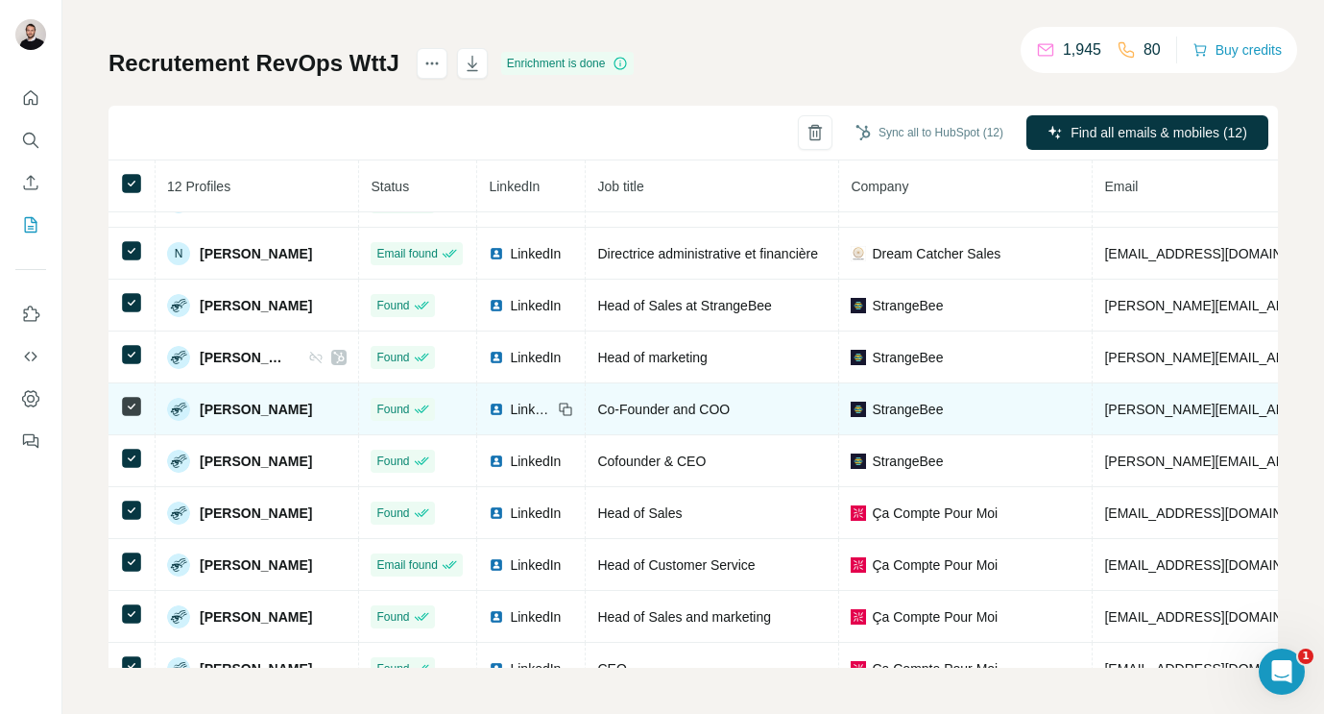
scroll to position [167, 0]
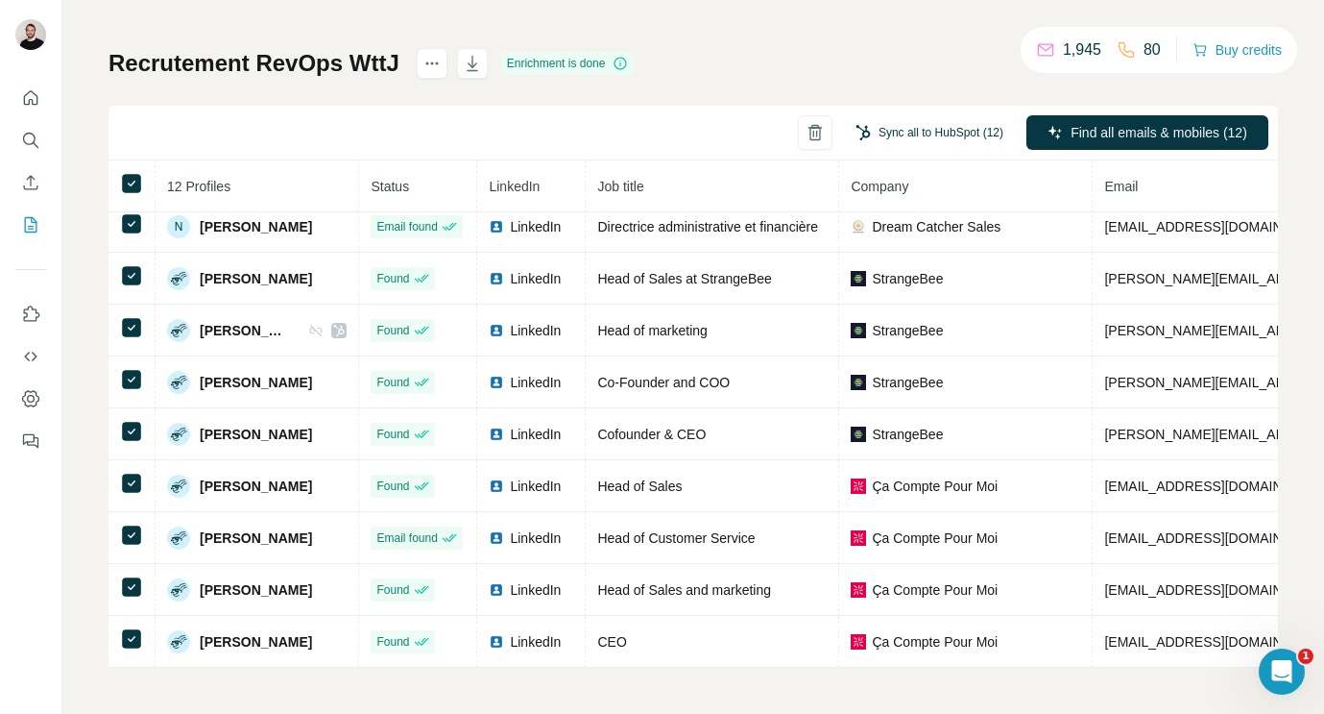
click at [870, 137] on button "Sync all to HubSpot (12)" at bounding box center [929, 132] width 175 height 29
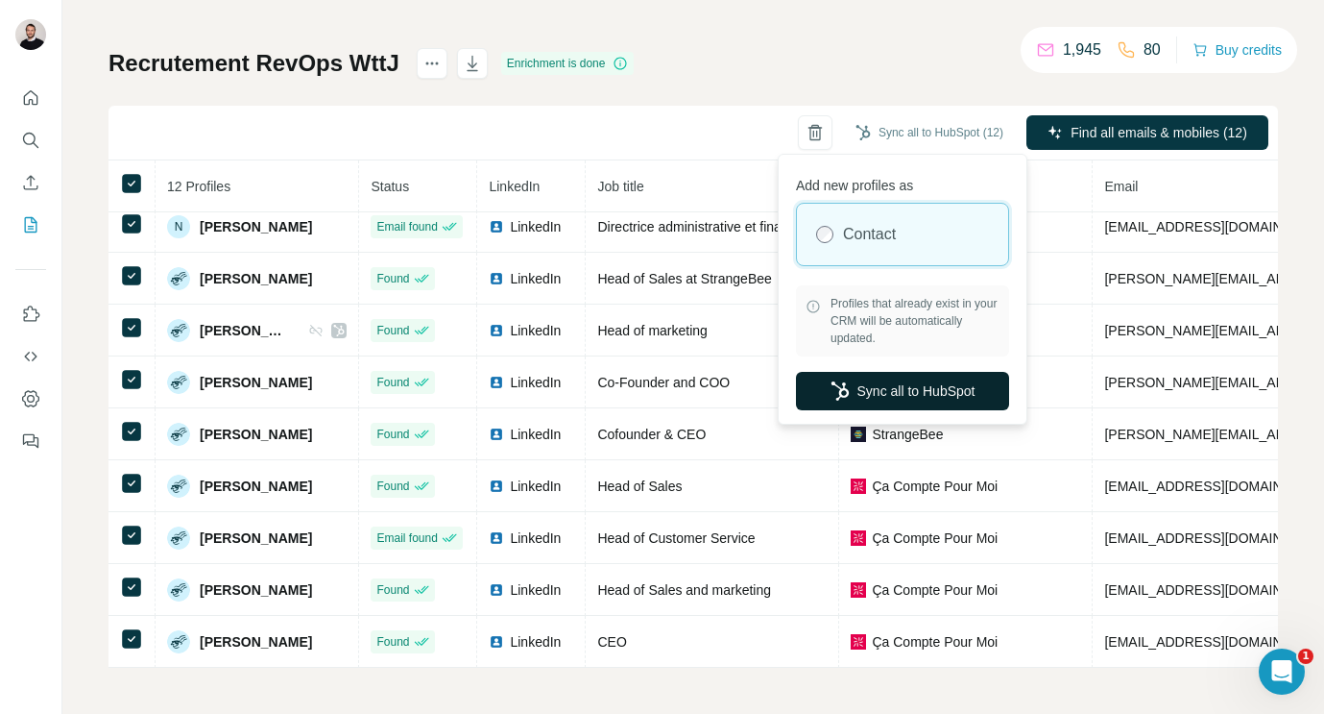
click at [844, 386] on icon "button" at bounding box center [840, 390] width 19 height 19
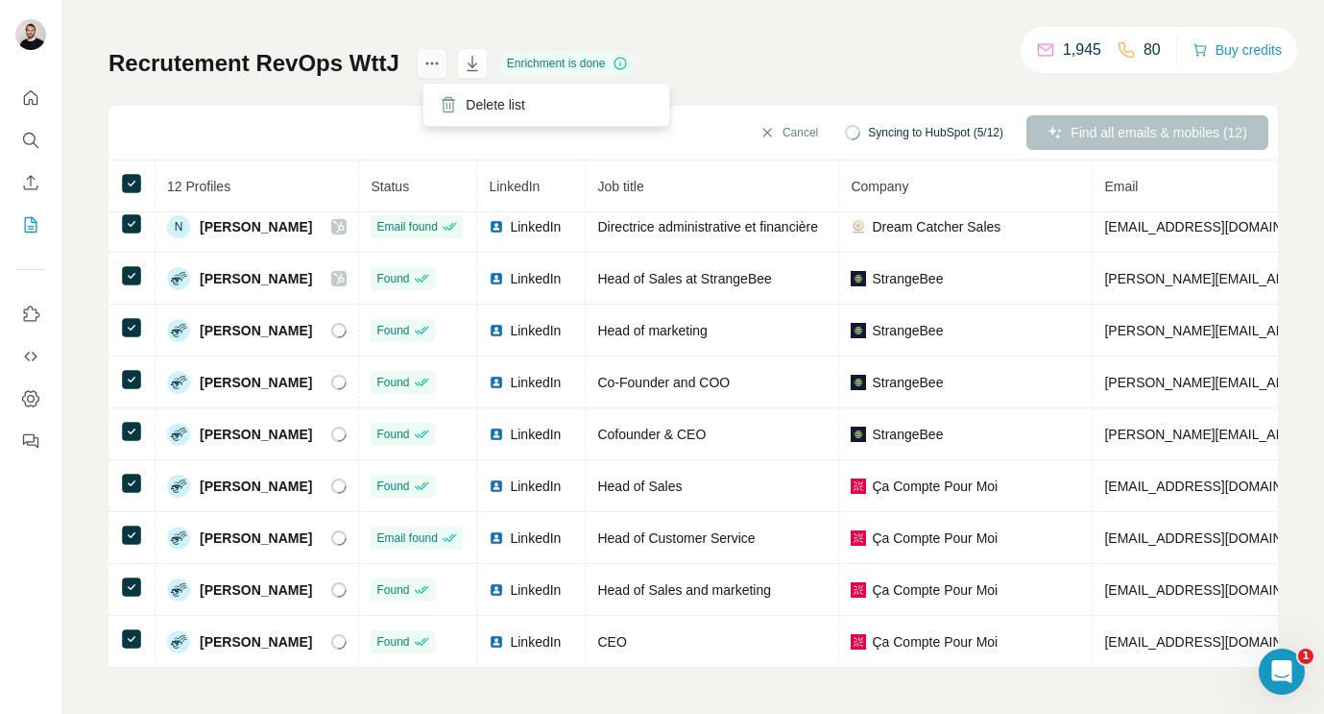
click at [428, 64] on icon "actions" at bounding box center [432, 63] width 19 height 19
click at [707, 33] on div "My lists / Recrutement RevOps WttJ 1,945 80 Buy credits Recrutement RevOps WttJ…" at bounding box center [694, 311] width 1170 height 714
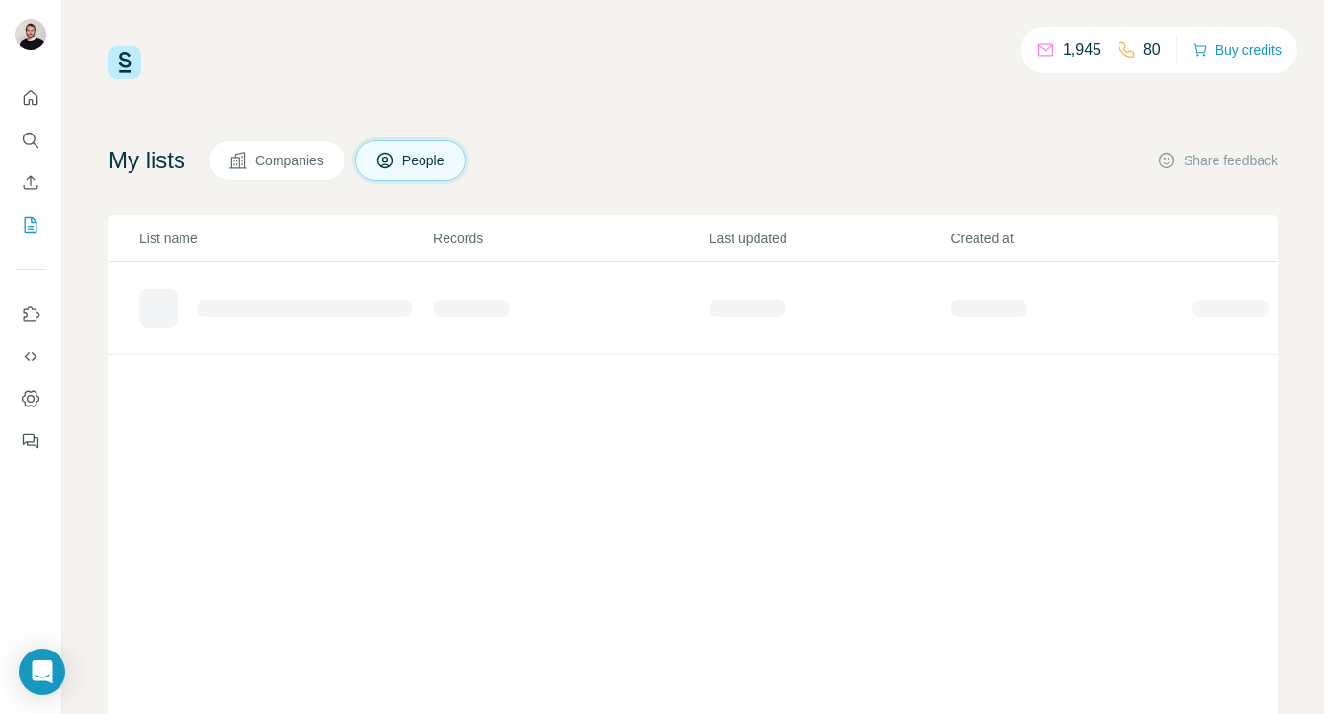
click at [310, 180] on button "Companies" at bounding box center [276, 160] width 137 height 40
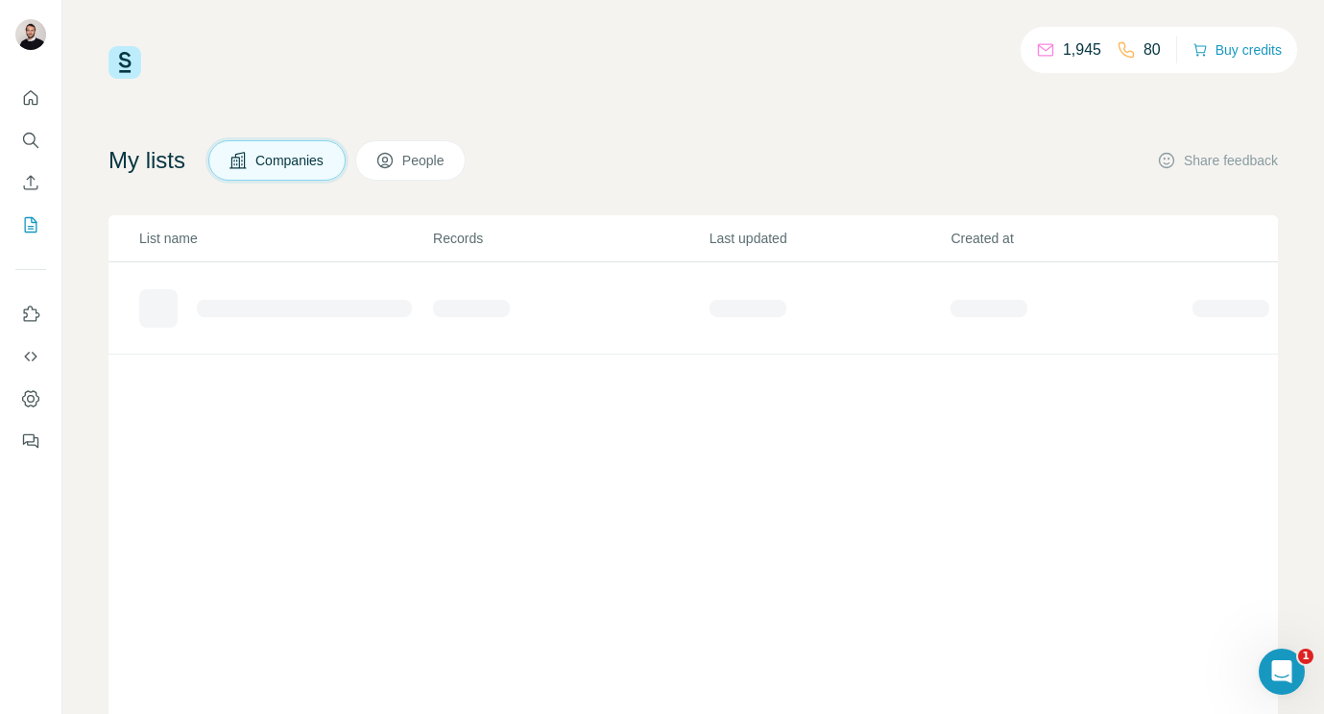
click at [284, 159] on span "Companies" at bounding box center [290, 160] width 70 height 19
click at [27, 128] on button "Search" at bounding box center [30, 140] width 31 height 35
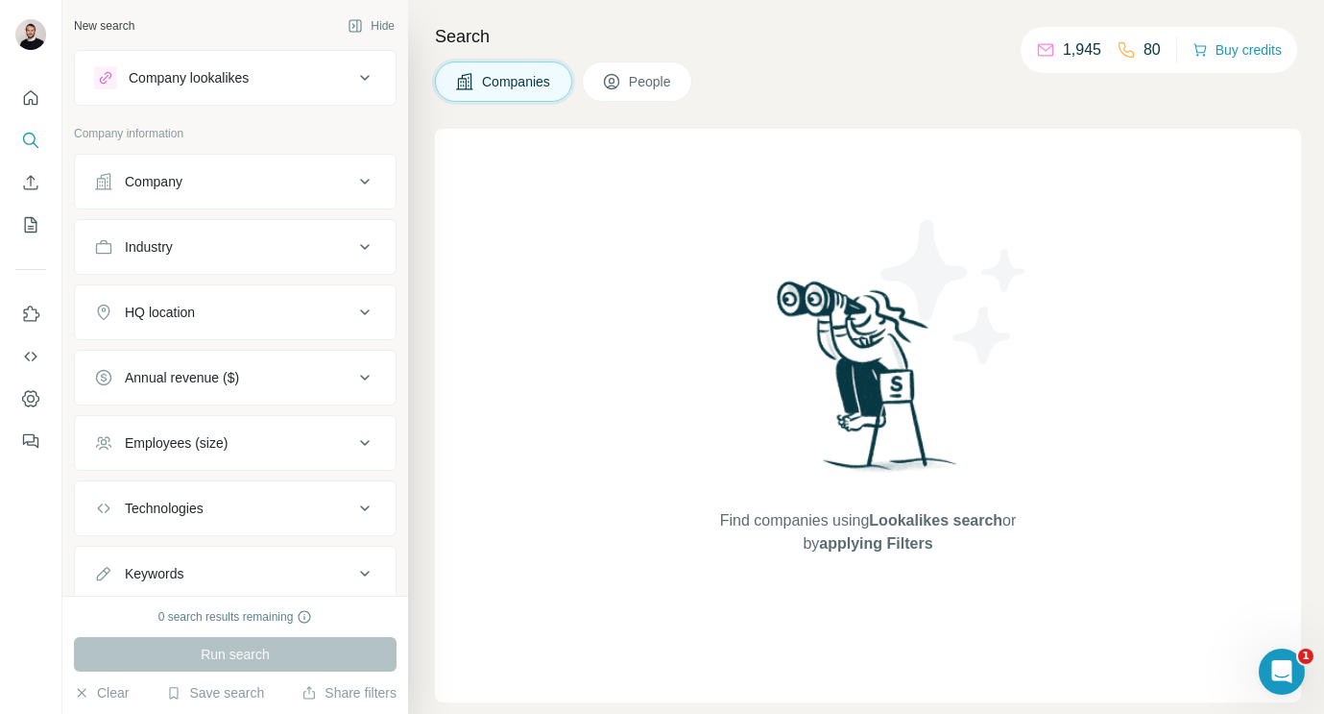
click at [208, 200] on button "Company" at bounding box center [235, 181] width 321 height 46
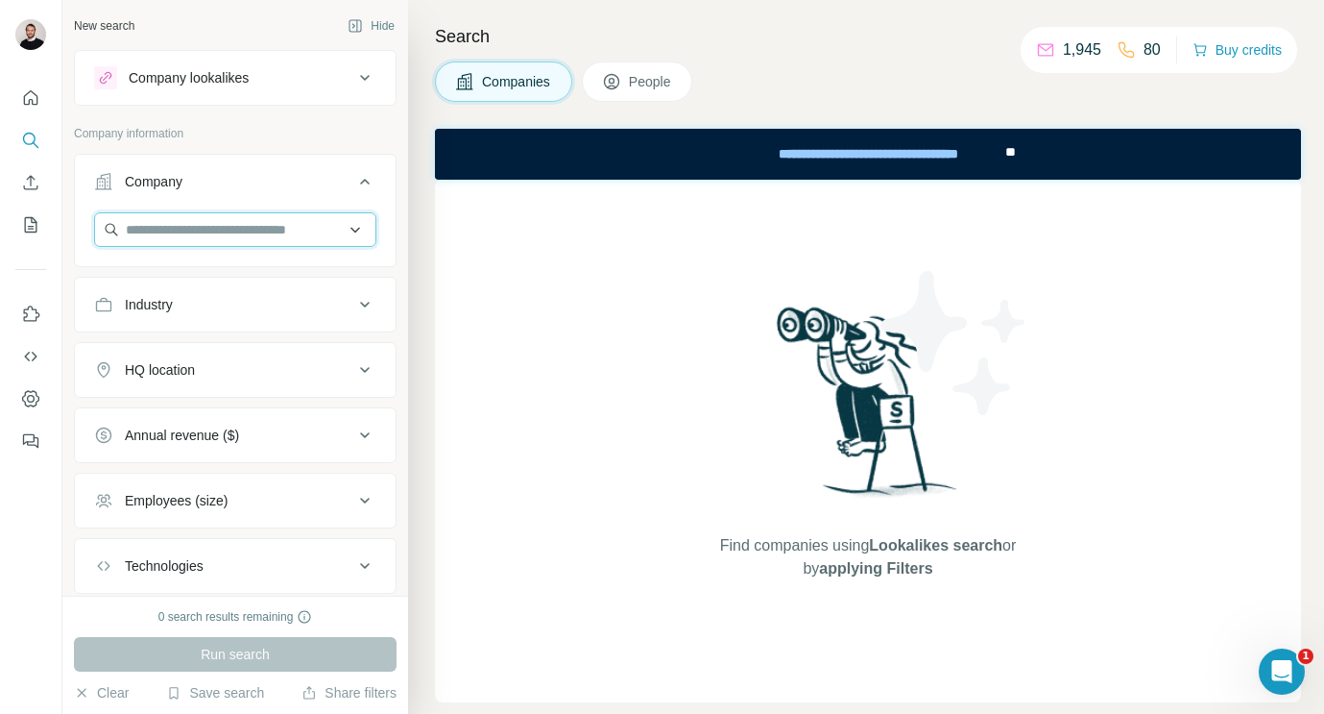
click at [232, 234] on input "text" at bounding box center [235, 229] width 282 height 35
click at [21, 536] on div at bounding box center [31, 357] width 62 height 714
click at [662, 80] on span "People" at bounding box center [651, 81] width 44 height 19
